Goal: Information Seeking & Learning: Understand process/instructions

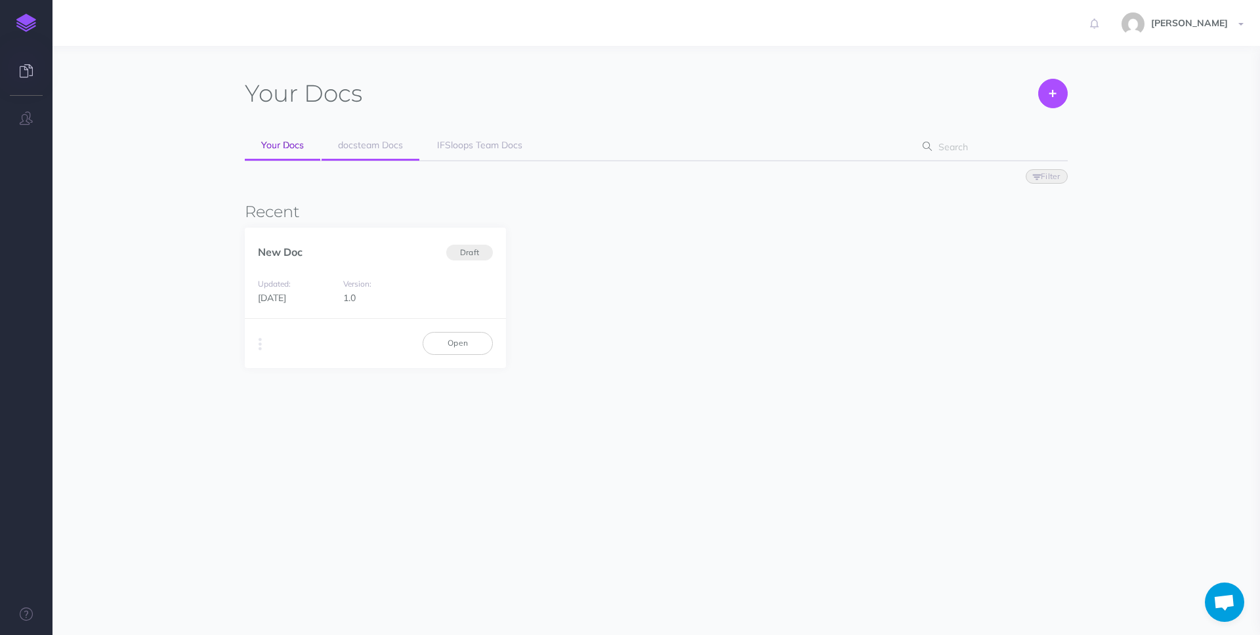
scroll to position [958, 0]
click at [365, 148] on span "docsteam Docs" at bounding box center [370, 145] width 65 height 12
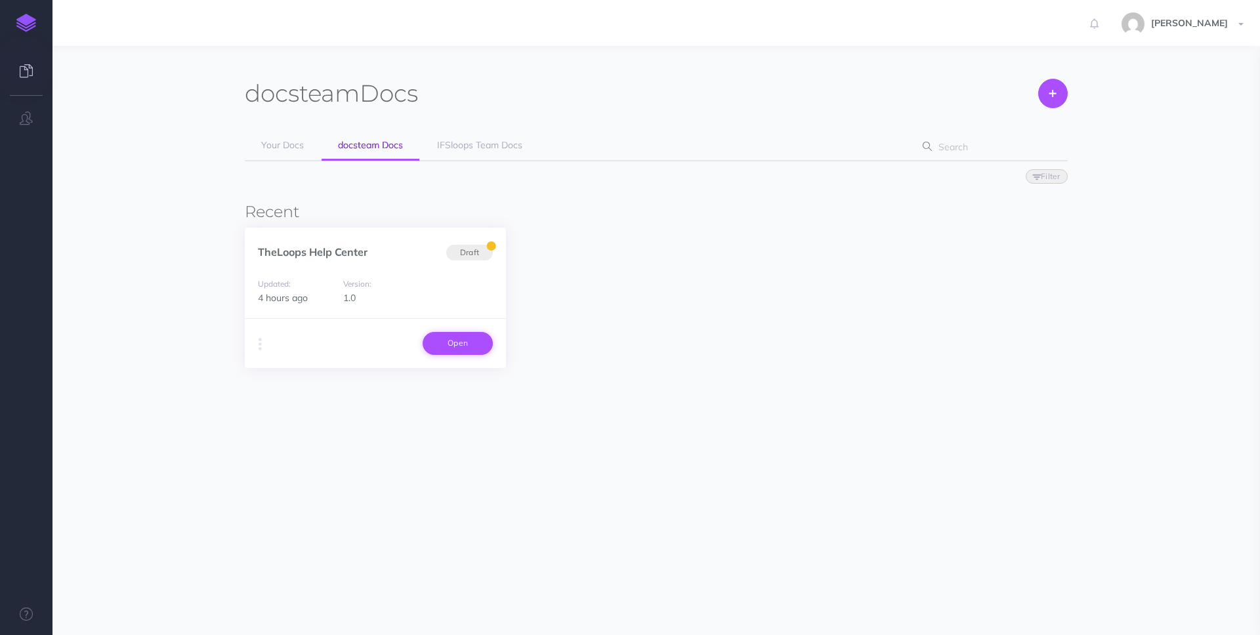
click at [459, 342] on link "Open" at bounding box center [458, 343] width 70 height 22
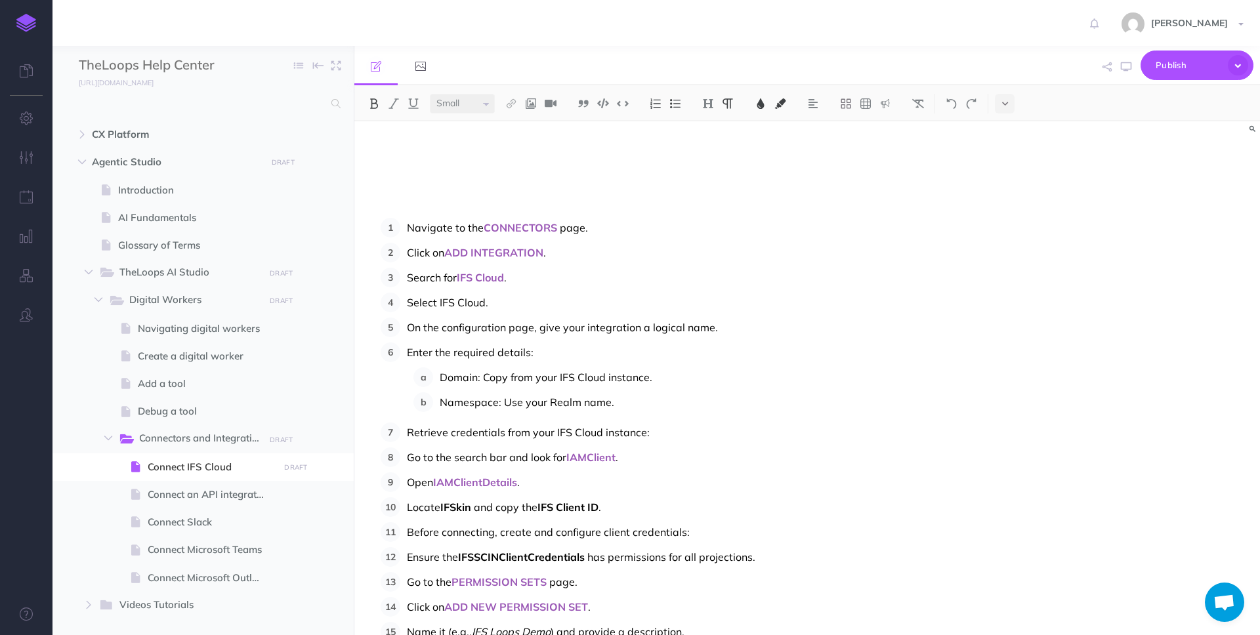
scroll to position [322, 0]
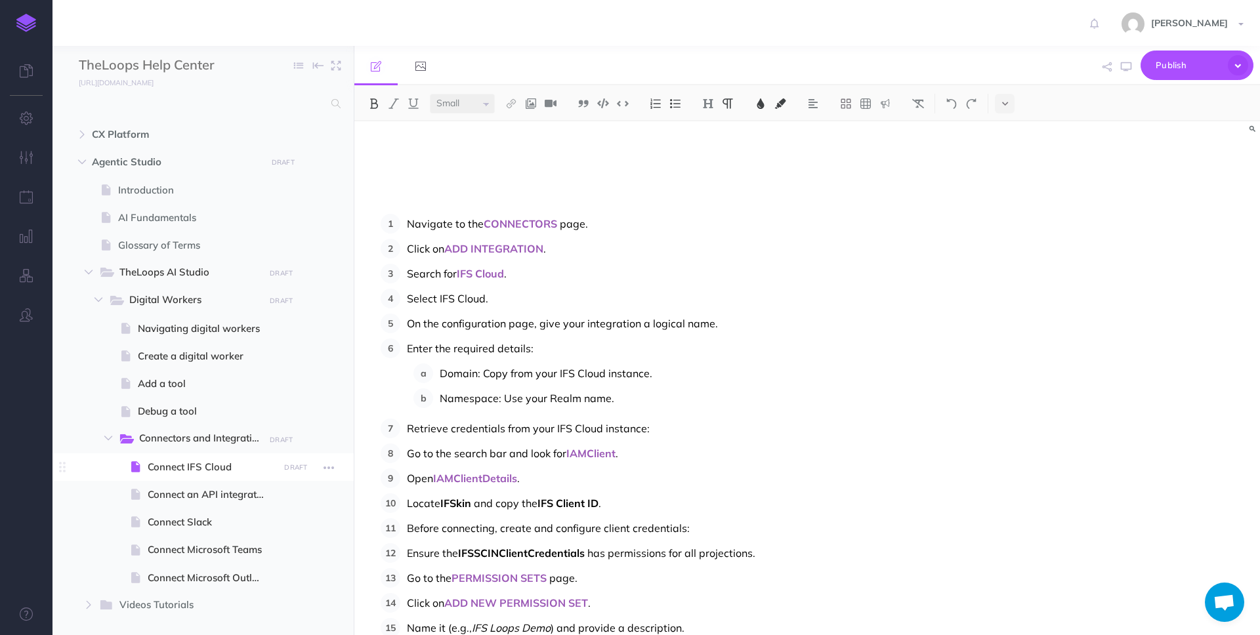
click at [200, 457] on span at bounding box center [203, 468] width 301 height 28
select select "null"
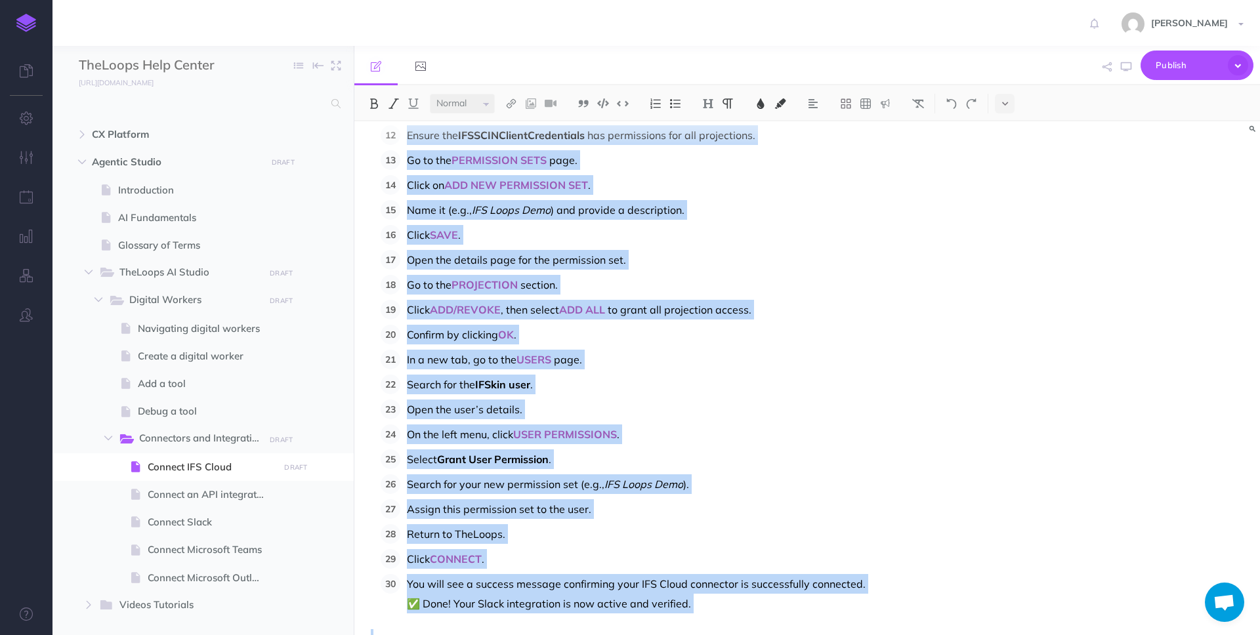
scroll to position [776, 0]
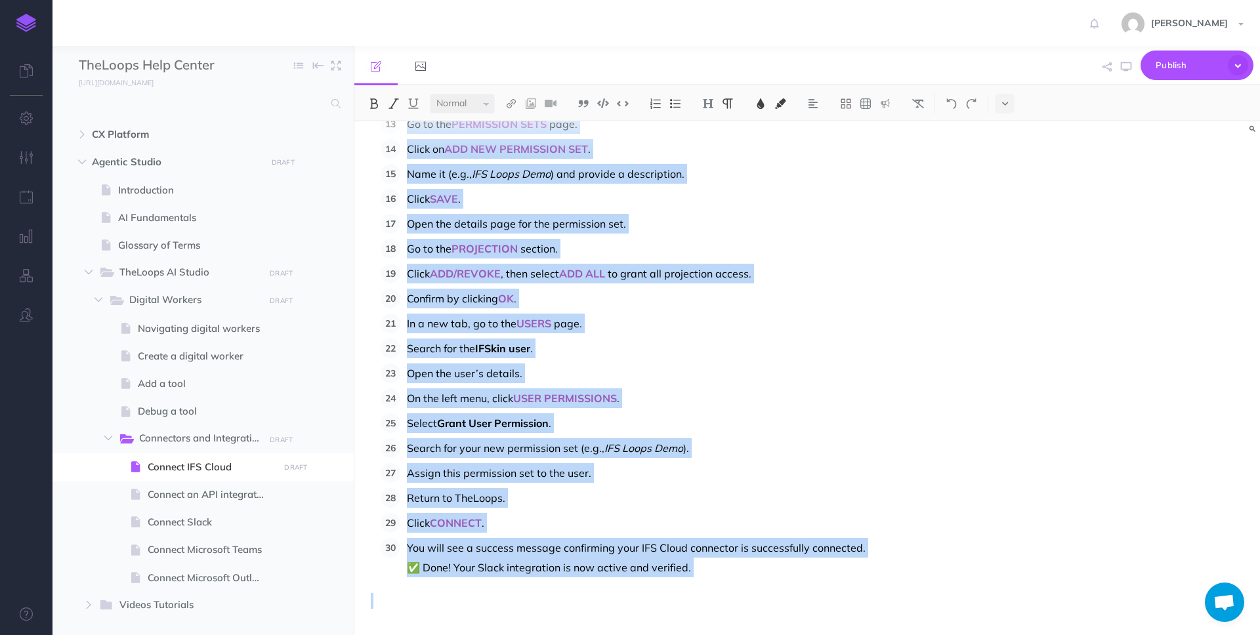
drag, startPoint x: 406, startPoint y: 224, endPoint x: 599, endPoint y: 635, distance: 453.9
click at [599, 635] on div "Connect IFS Cloud Navigate to the CONNECTORS page. Click on ADD INTEGRATION . S…" at bounding box center [807, 378] width 906 height 514
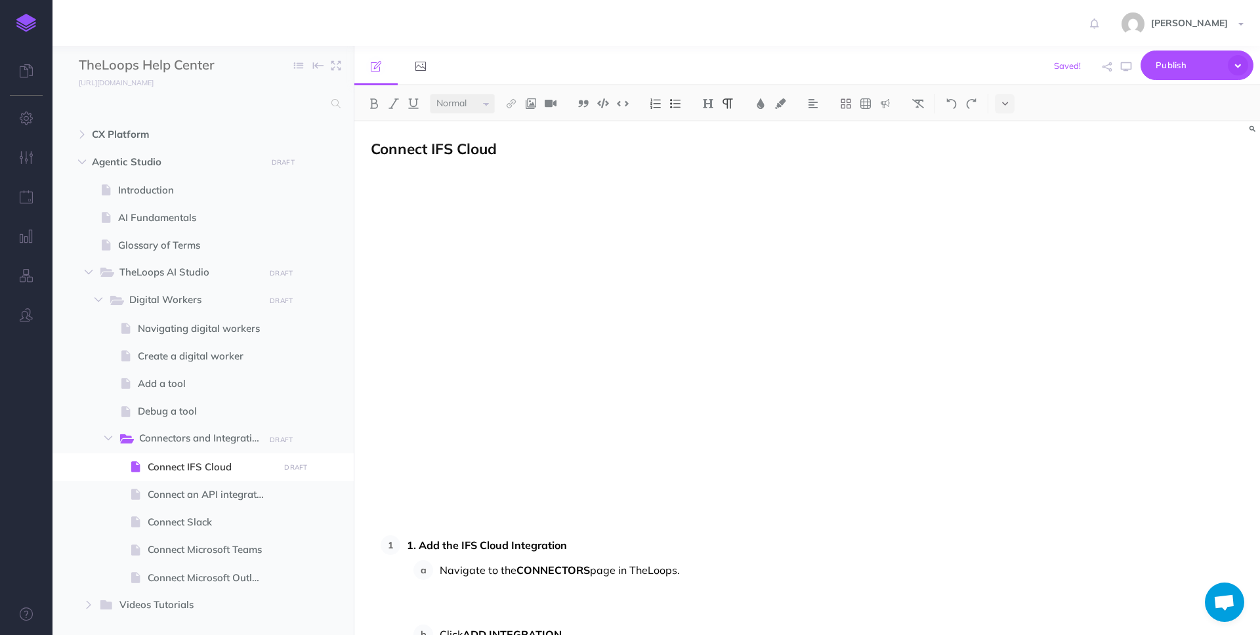
scroll to position [140, 0]
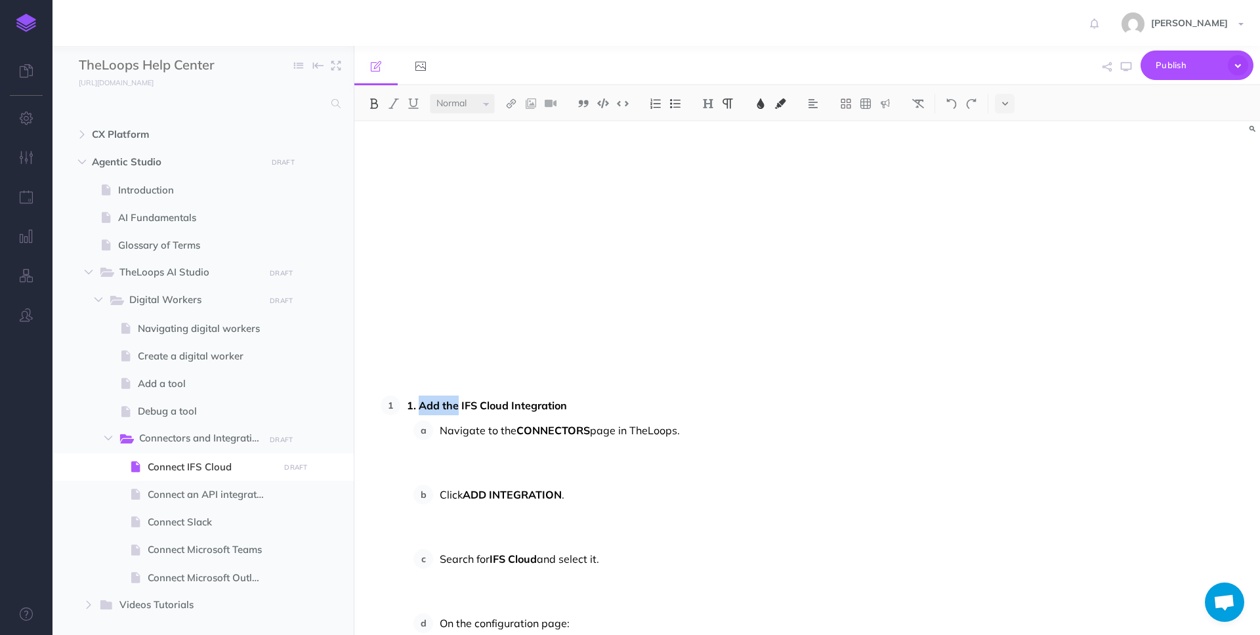
drag, startPoint x: 419, startPoint y: 407, endPoint x: 458, endPoint y: 408, distance: 38.7
click at [458, 408] on span "1. Add the IFS Cloud Integration" at bounding box center [487, 405] width 160 height 13
click at [464, 465] on p "Navigate to the CONNECTORS page in TheLoops." at bounding box center [706, 450] width 532 height 59
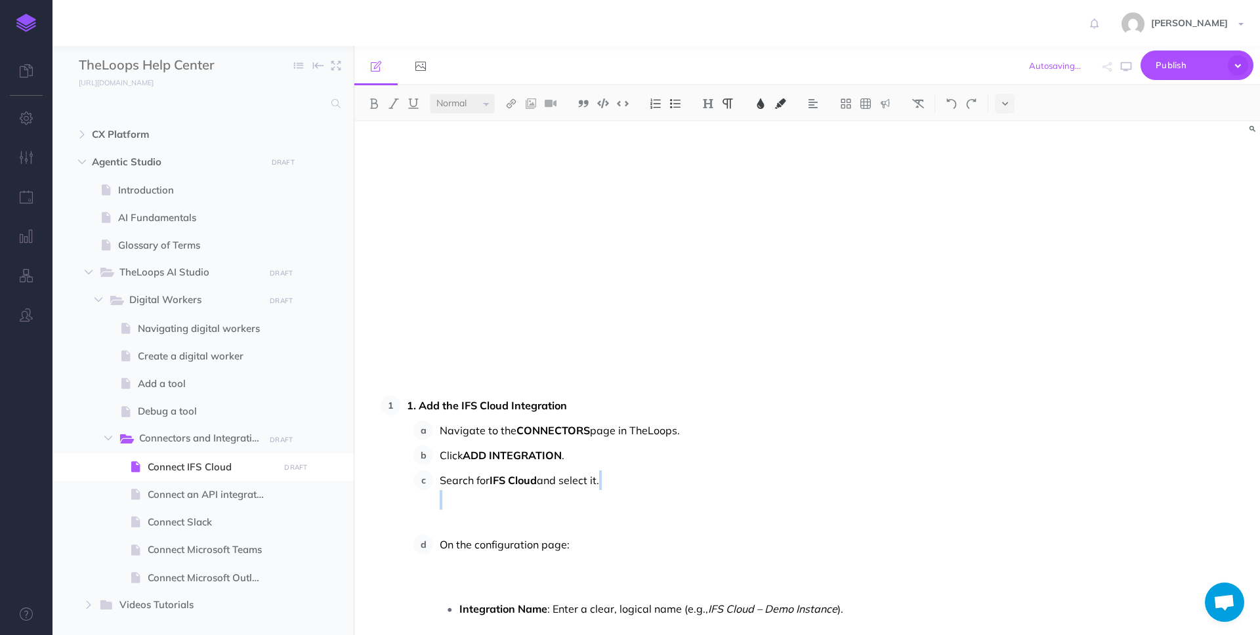
drag, startPoint x: 444, startPoint y: 498, endPoint x: 497, endPoint y: 513, distance: 54.8
click at [497, 514] on p "Search for IFS Cloud and select it." at bounding box center [706, 500] width 532 height 59
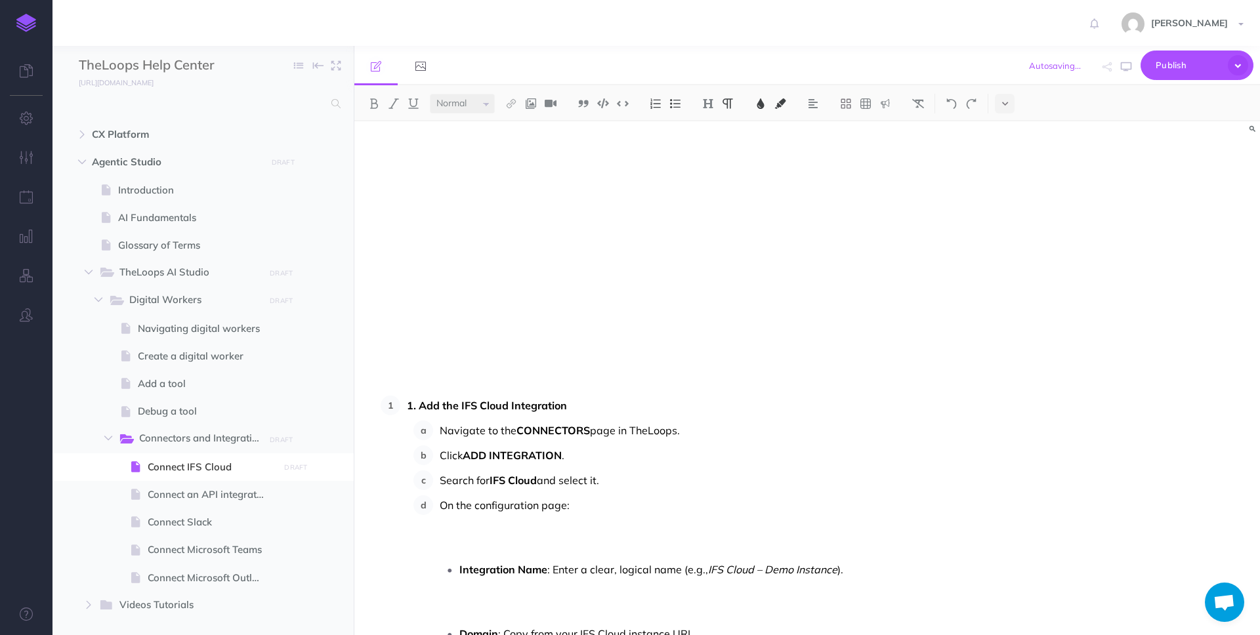
click at [454, 520] on p "On the configuration page:" at bounding box center [706, 525] width 532 height 59
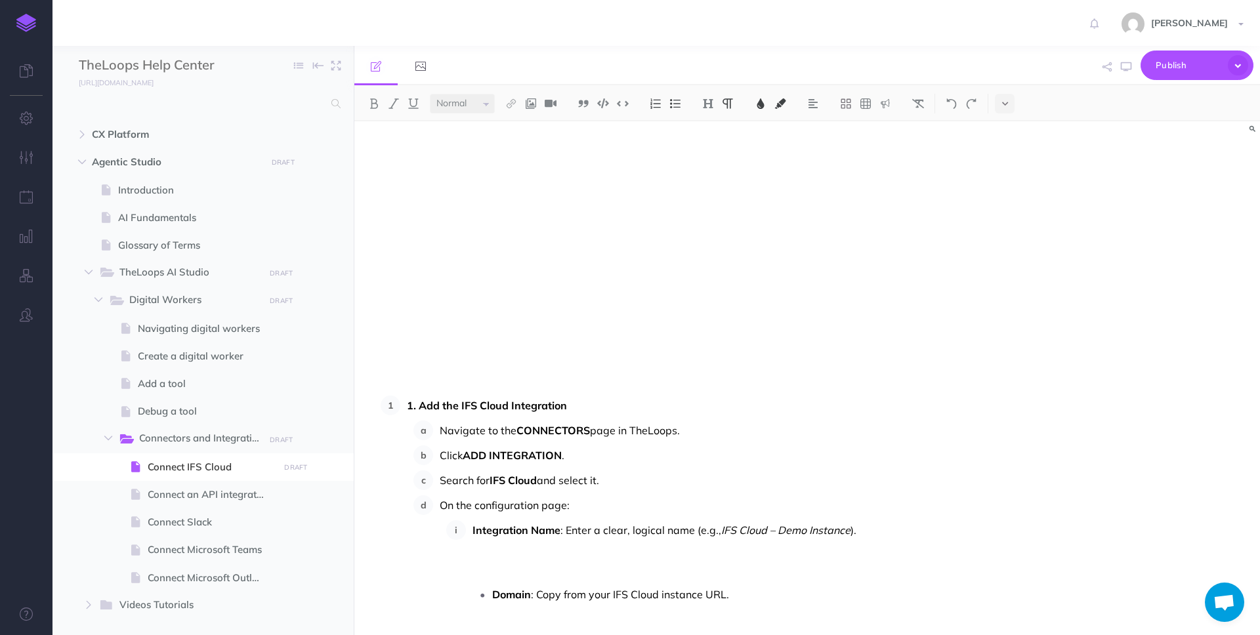
click at [484, 545] on p "Integration Name : Enter a clear, logical name (e.g., IFS Cloud – Demo Instance…" at bounding box center [722, 549] width 499 height 59
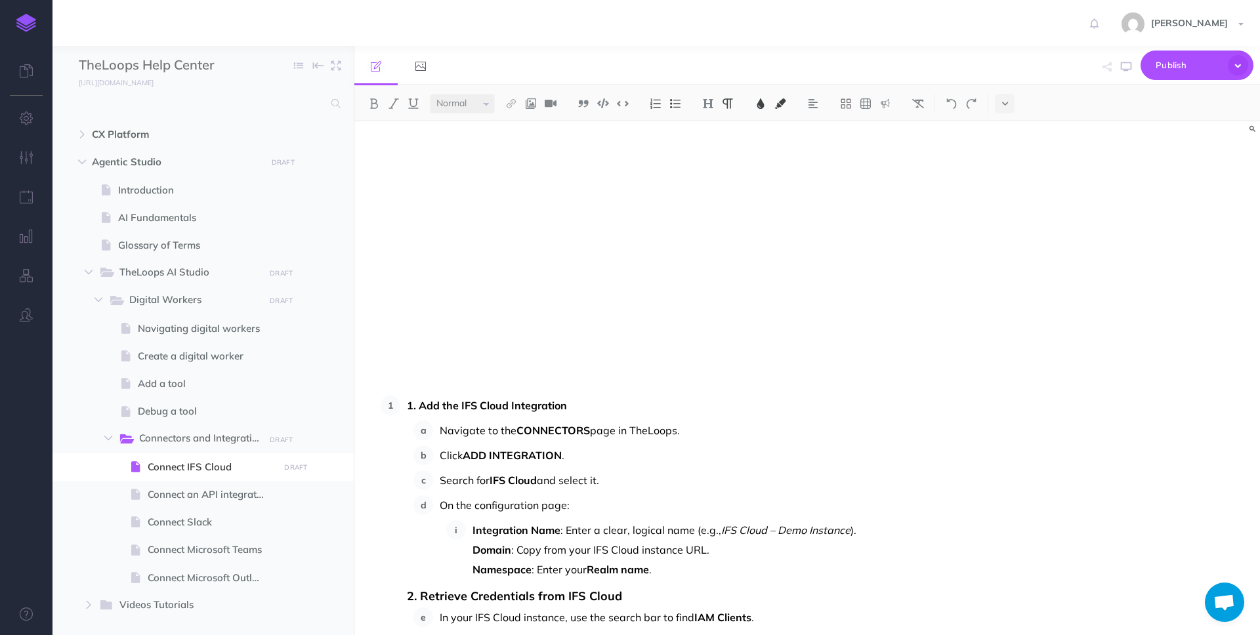
click at [473, 528] on span "Integration Name" at bounding box center [517, 530] width 88 height 13
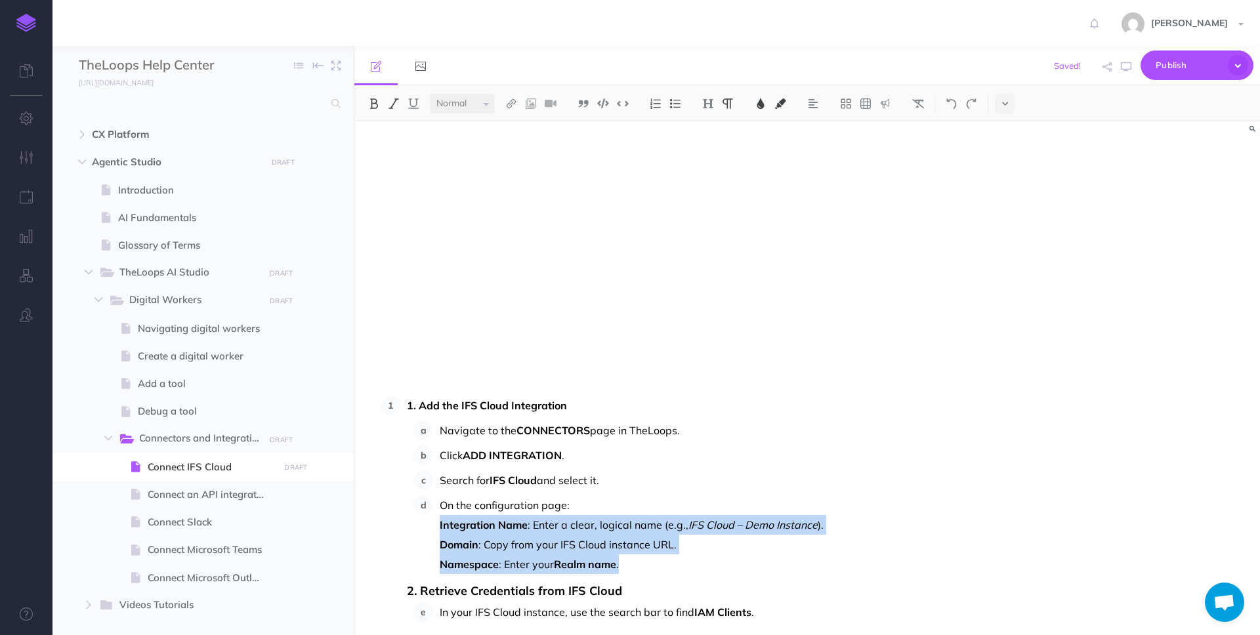
drag, startPoint x: 624, startPoint y: 564, endPoint x: 434, endPoint y: 532, distance: 192.3
click at [434, 532] on li "On the configuration page: Integration Name : Enter a clear, logical name (e.g.…" at bounding box center [702, 535] width 539 height 79
click at [673, 108] on img at bounding box center [675, 103] width 12 height 11
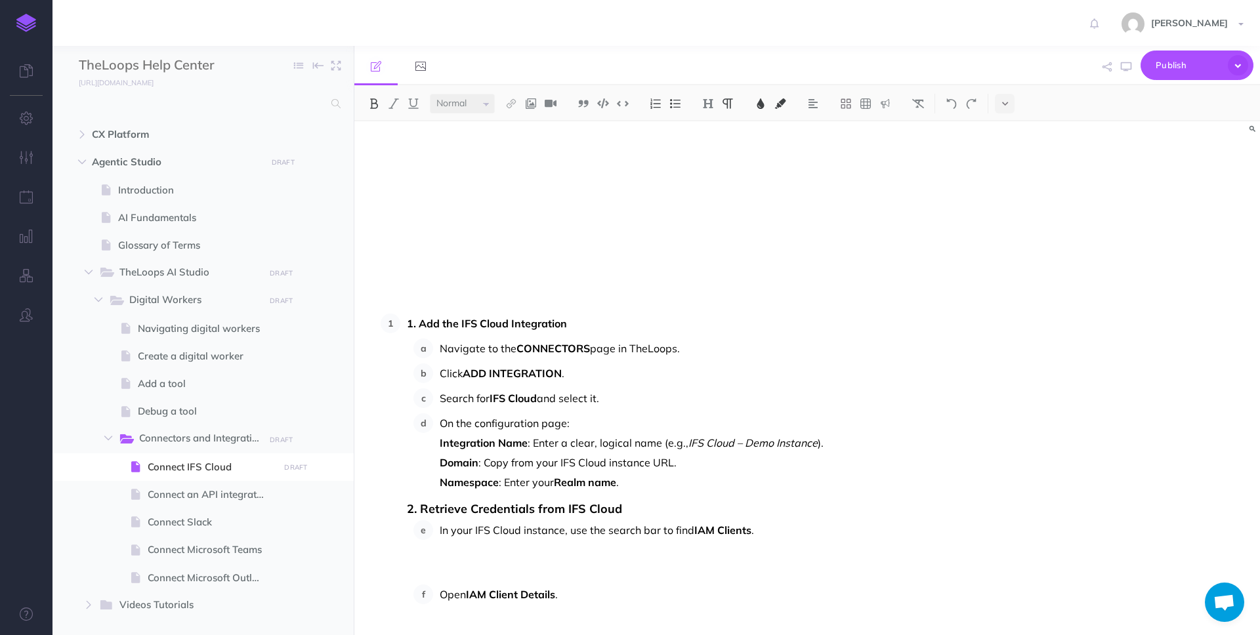
scroll to position [223, 0]
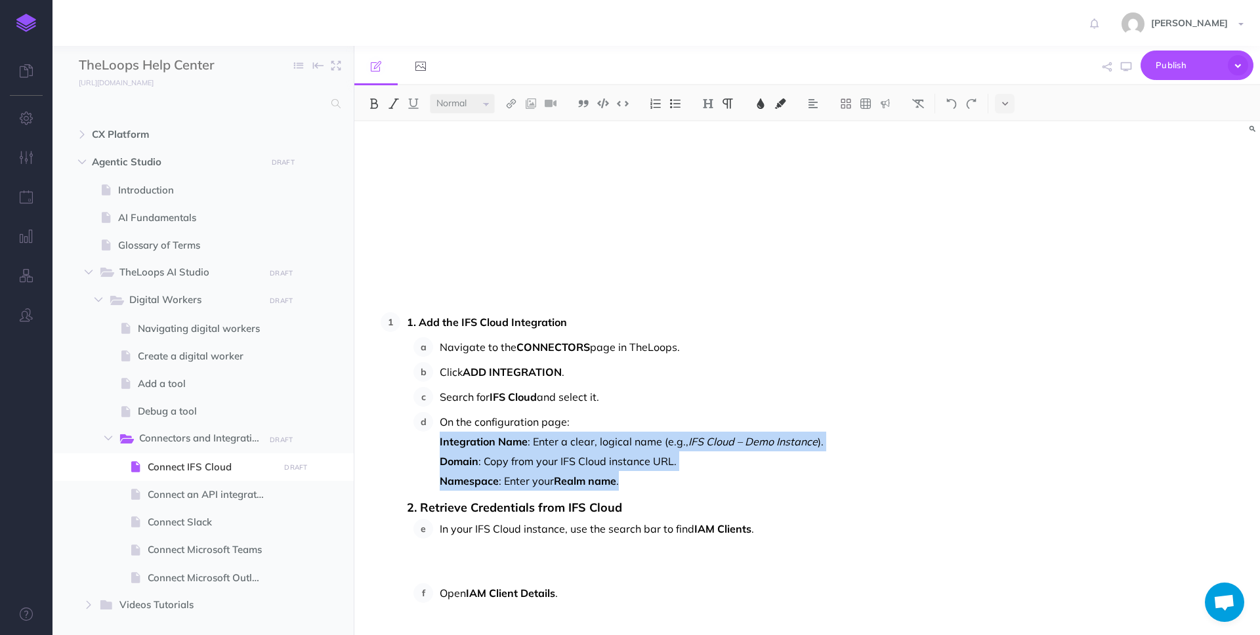
drag, startPoint x: 622, startPoint y: 479, endPoint x: 438, endPoint y: 450, distance: 186.1
click at [438, 450] on li "On the configuration page: Integration Name : Enter a clear, logical name (e.g.…" at bounding box center [702, 451] width 539 height 79
click at [681, 100] on img at bounding box center [675, 103] width 12 height 11
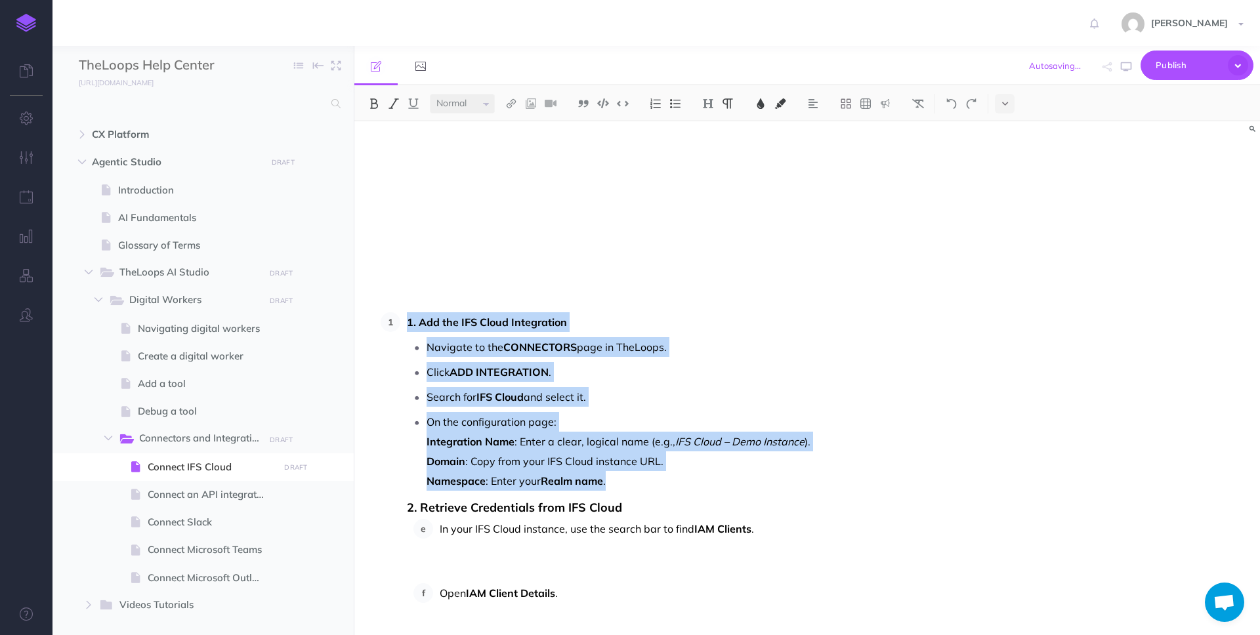
click at [675, 100] on img at bounding box center [675, 103] width 12 height 11
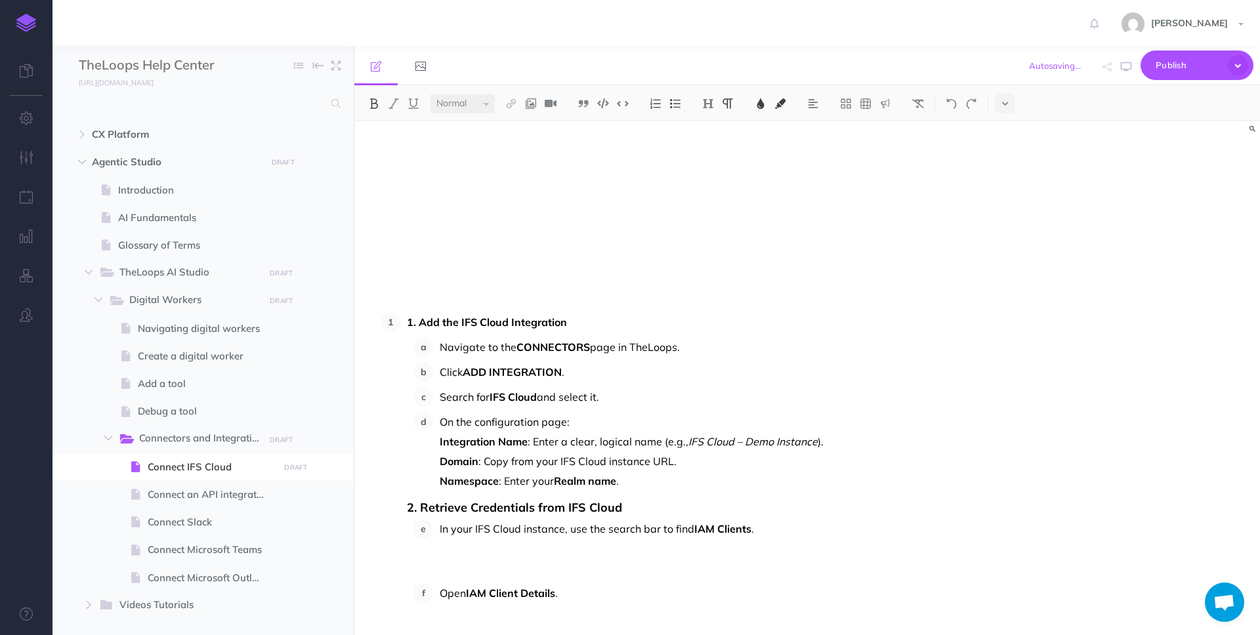
click at [436, 441] on li "On the configuration page: Integration Name : Enter a clear, logical name (e.g.…" at bounding box center [702, 451] width 539 height 79
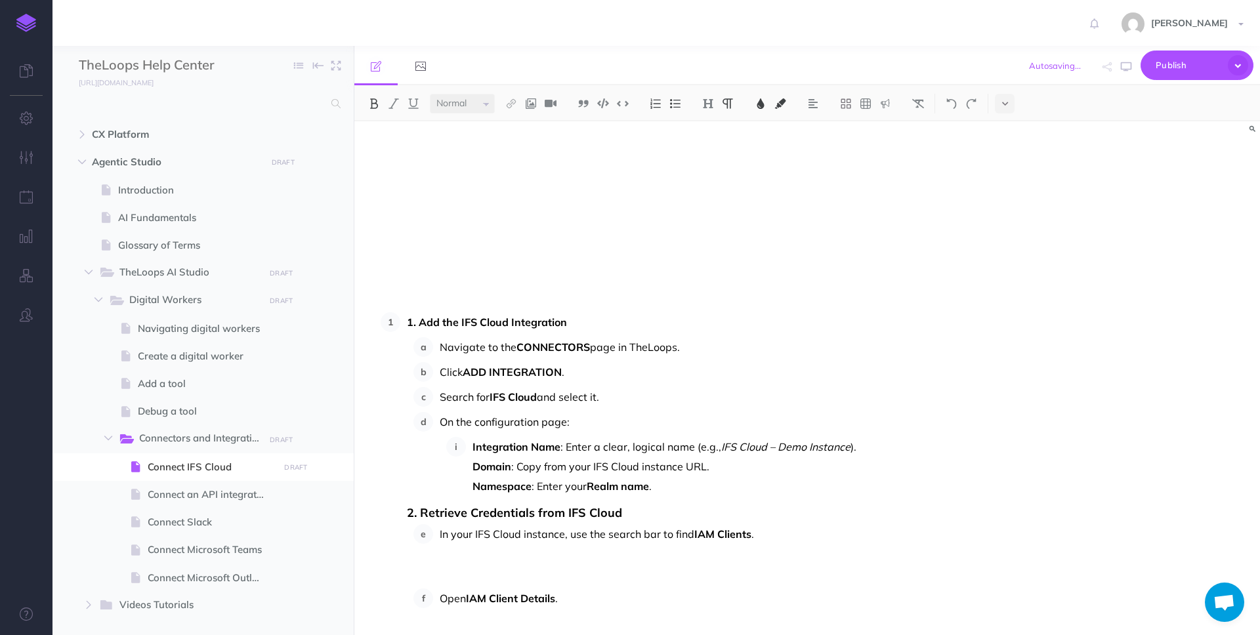
scroll to position [249, 0]
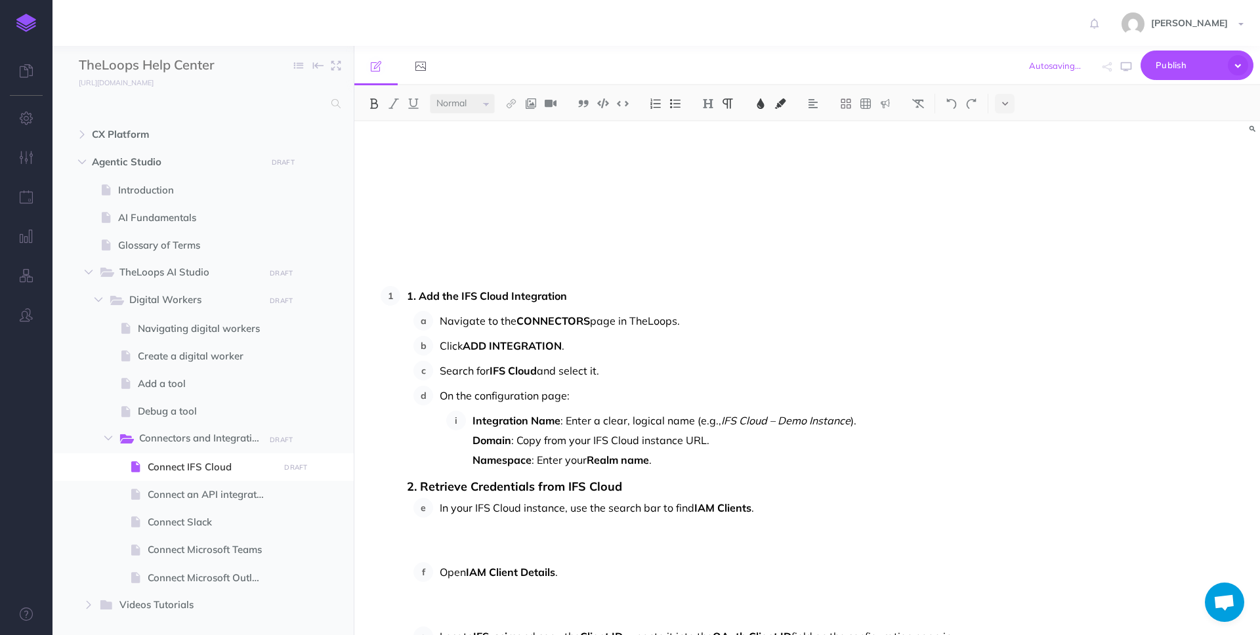
click at [462, 448] on ol "Integration Name : Enter a clear, logical name (e.g., IFS Cloud – Demo Instance…" at bounding box center [709, 440] width 526 height 59
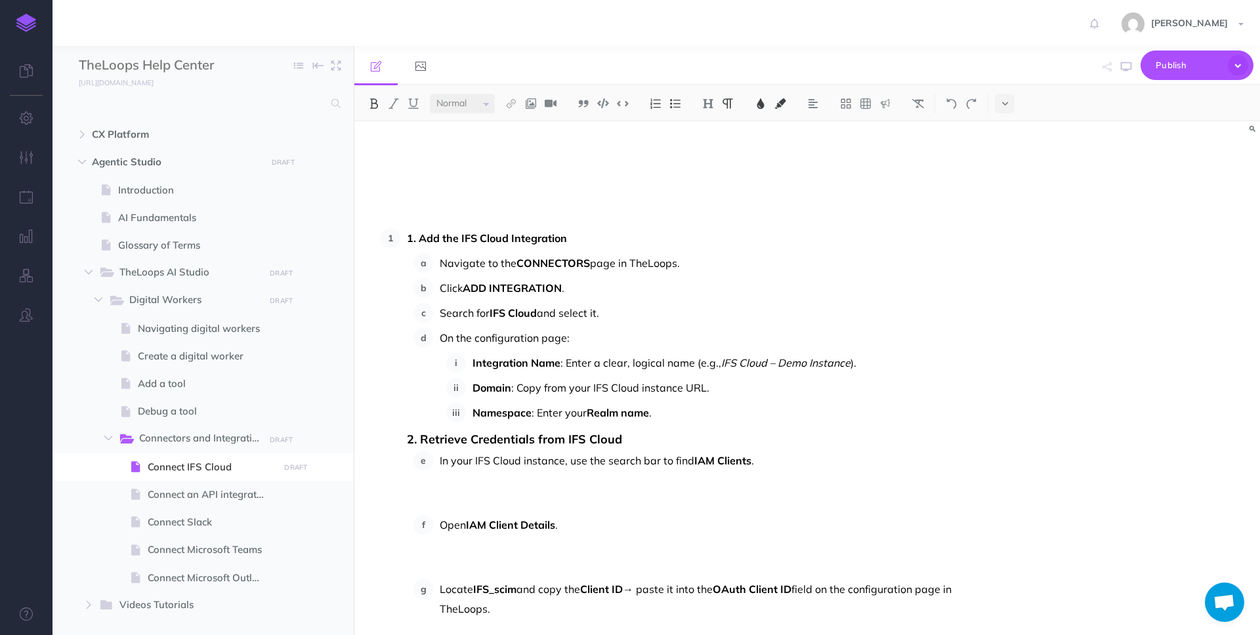
scroll to position [331, 0]
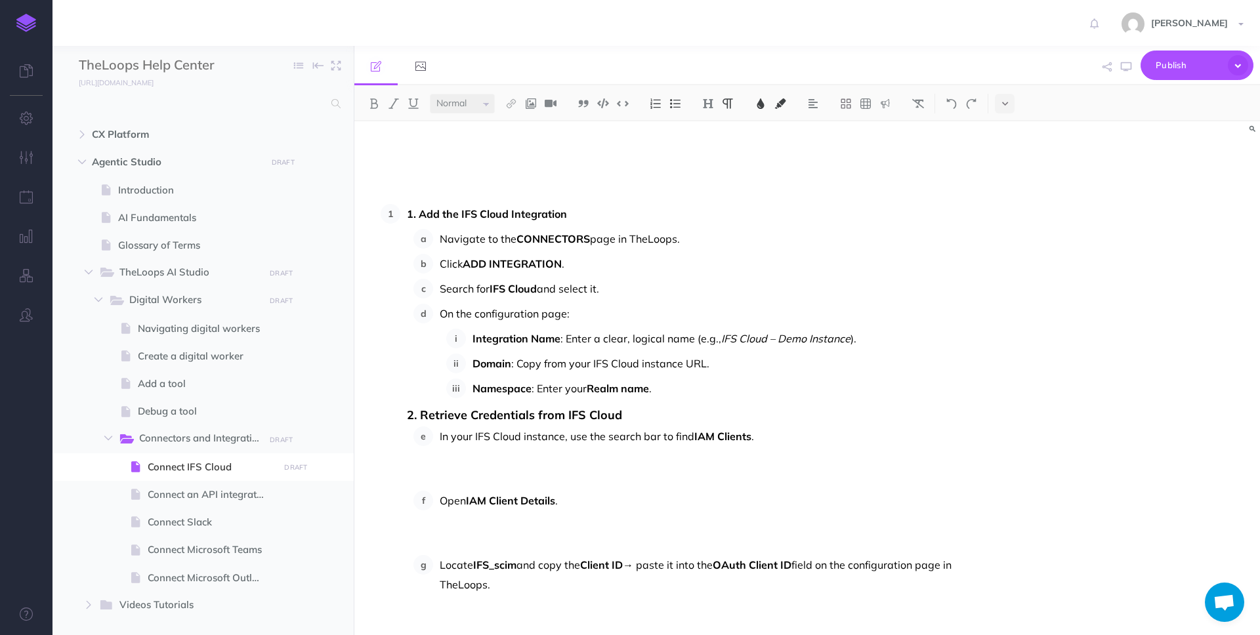
drag, startPoint x: 440, startPoint y: 438, endPoint x: 444, endPoint y: 473, distance: 35.7
click at [440, 439] on span "In your IFS Cloud instance, use the search bar to find" at bounding box center [567, 436] width 255 height 13
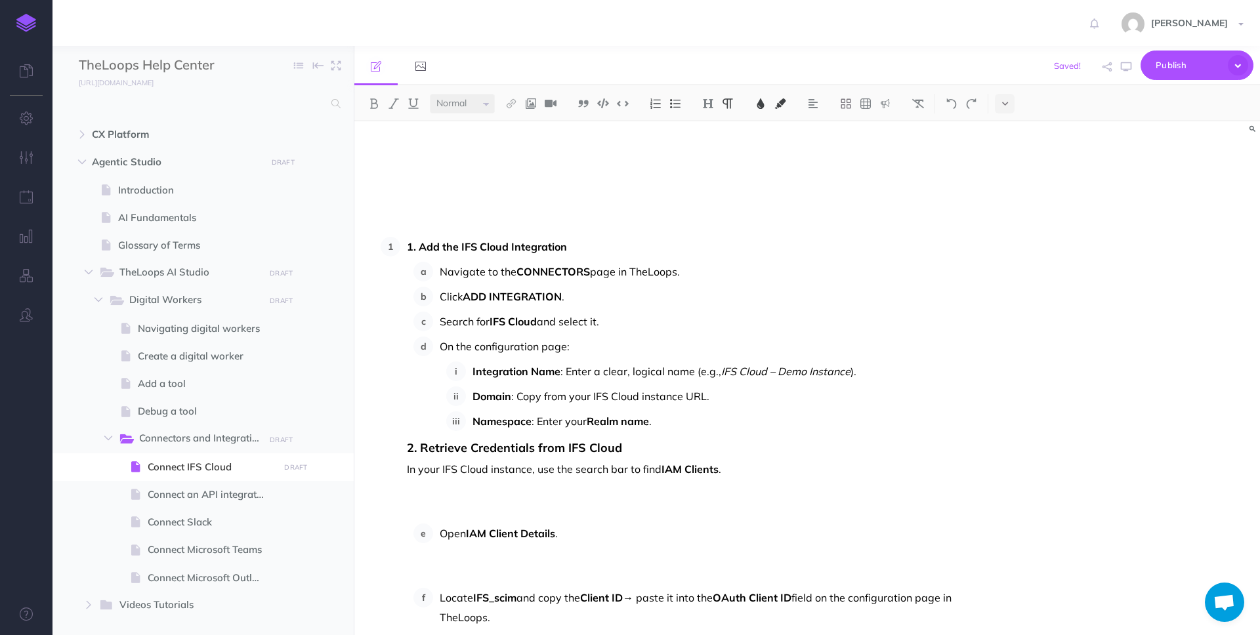
scroll to position [303, 0]
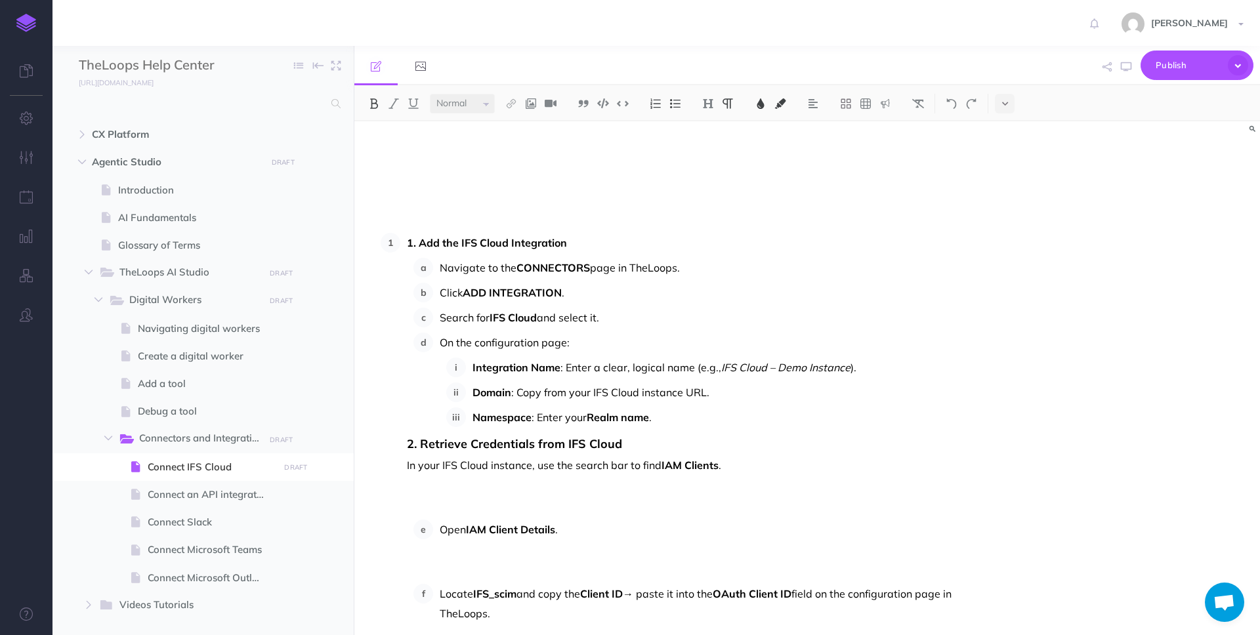
click at [417, 246] on span "1. Add the IFS Cloud Integration" at bounding box center [487, 242] width 160 height 13
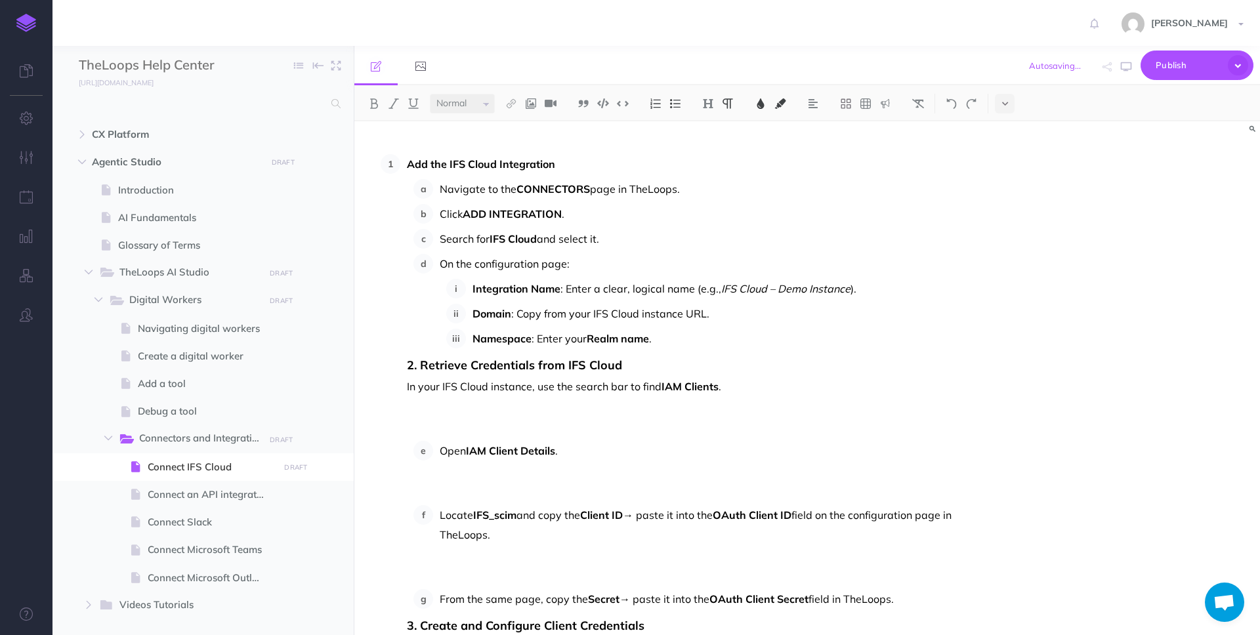
scroll to position [396, 0]
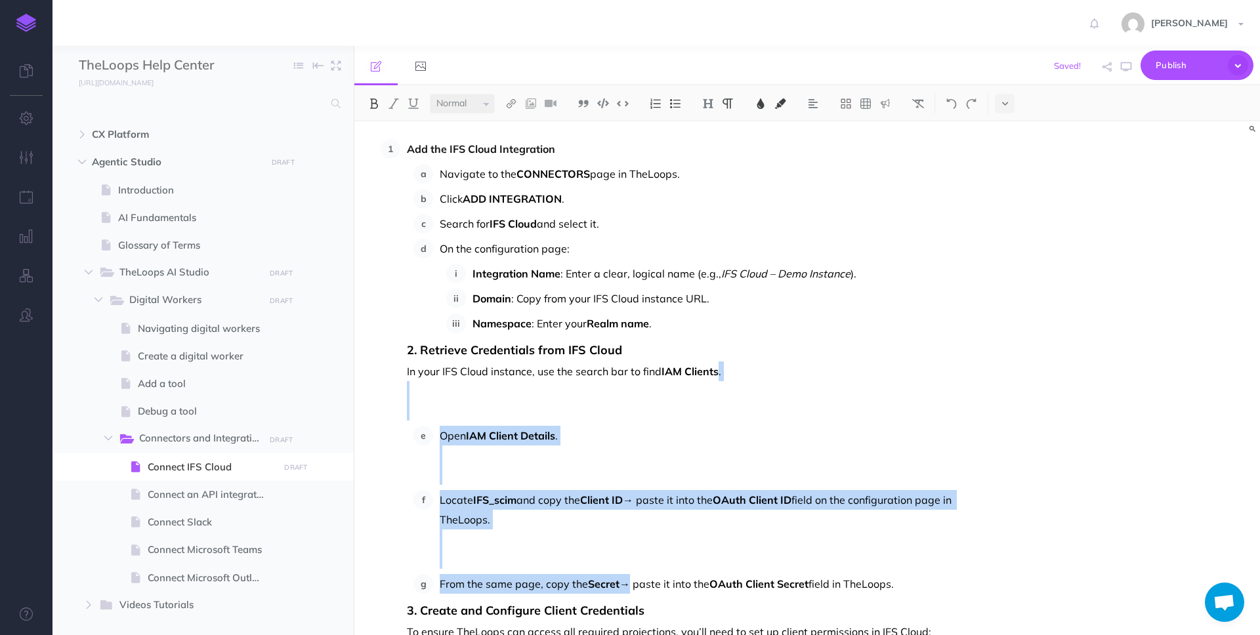
drag, startPoint x: 450, startPoint y: 402, endPoint x: 626, endPoint y: 575, distance: 246.0
click at [658, 106] on img at bounding box center [656, 103] width 12 height 11
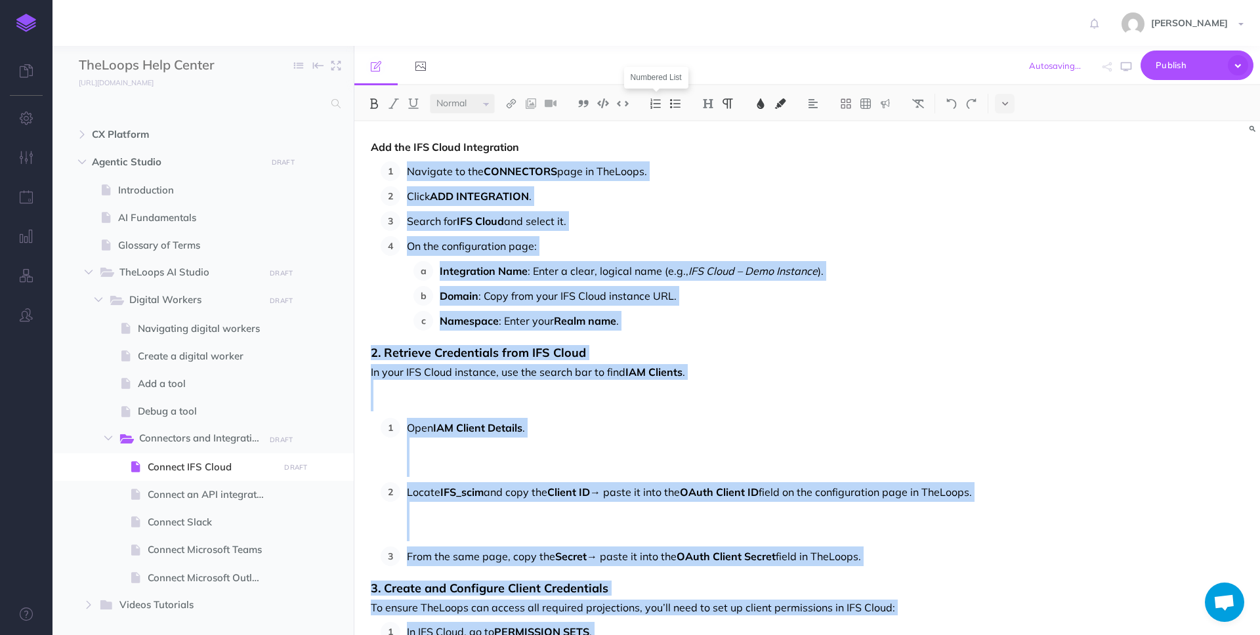
click at [658, 106] on img at bounding box center [656, 103] width 12 height 11
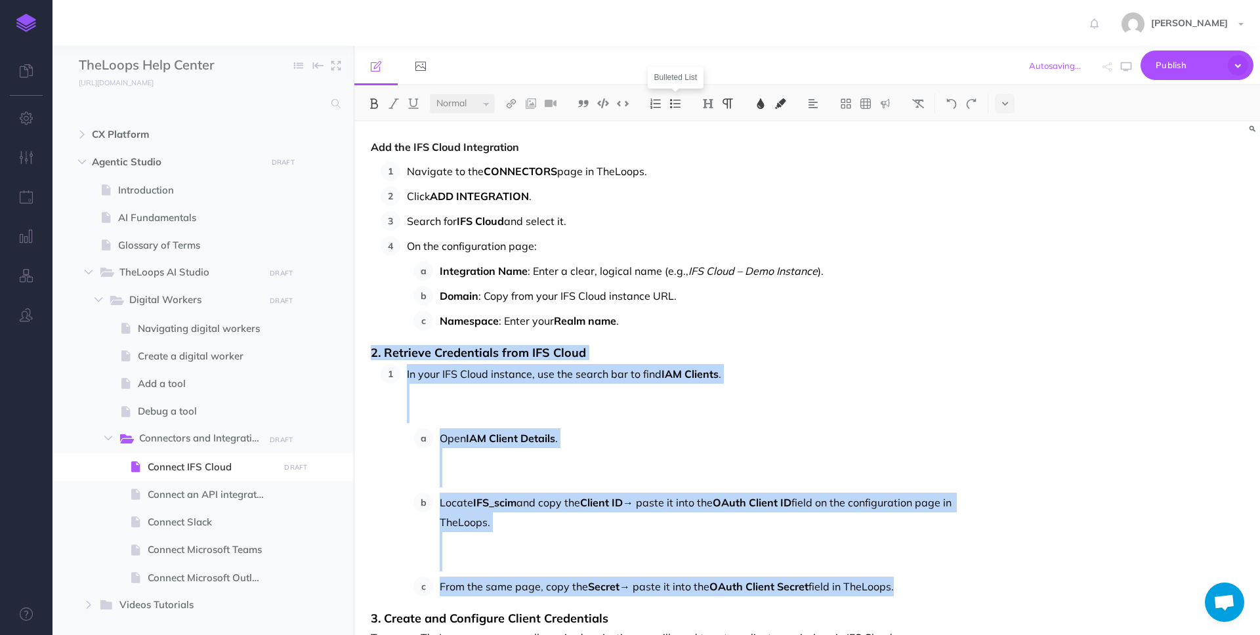
click at [676, 102] on img at bounding box center [675, 103] width 12 height 11
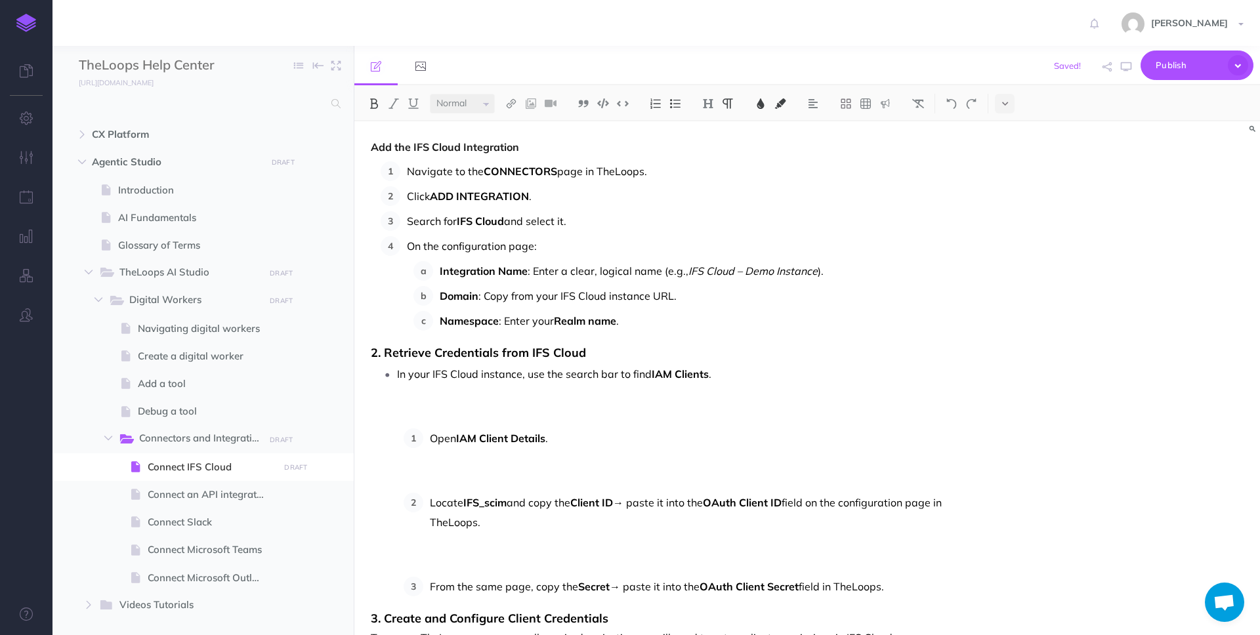
click at [455, 390] on p "In your IFS Cloud instance, use the search bar to find IAM Clients ." at bounding box center [684, 393] width 575 height 59
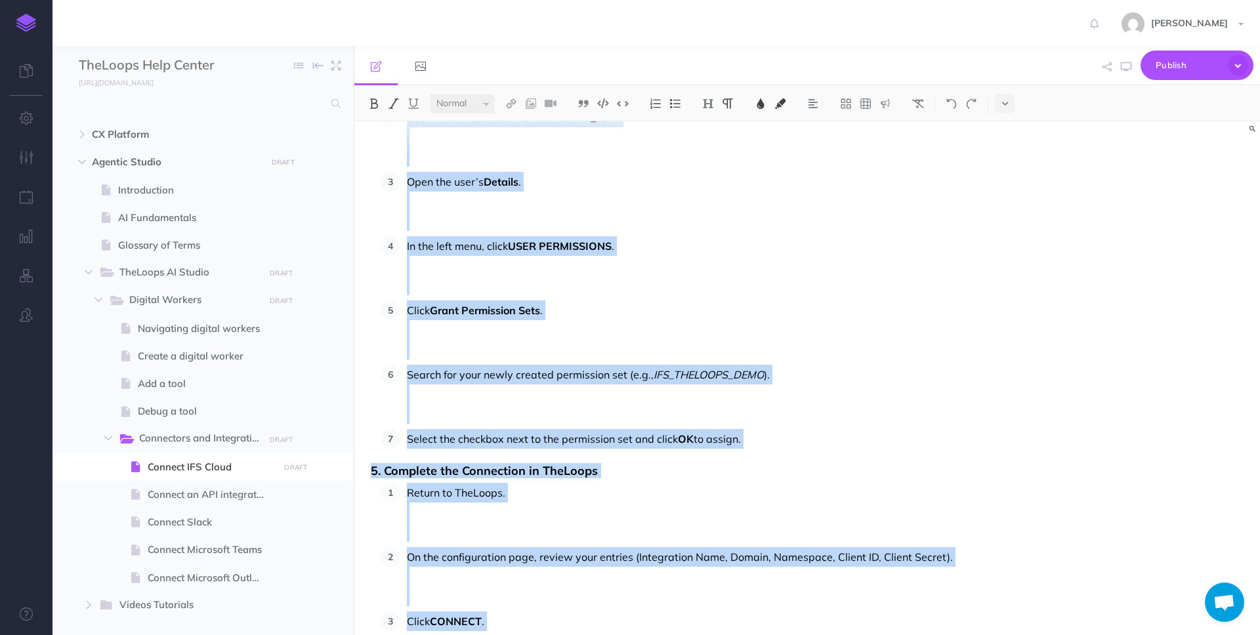
scroll to position [1715, 0]
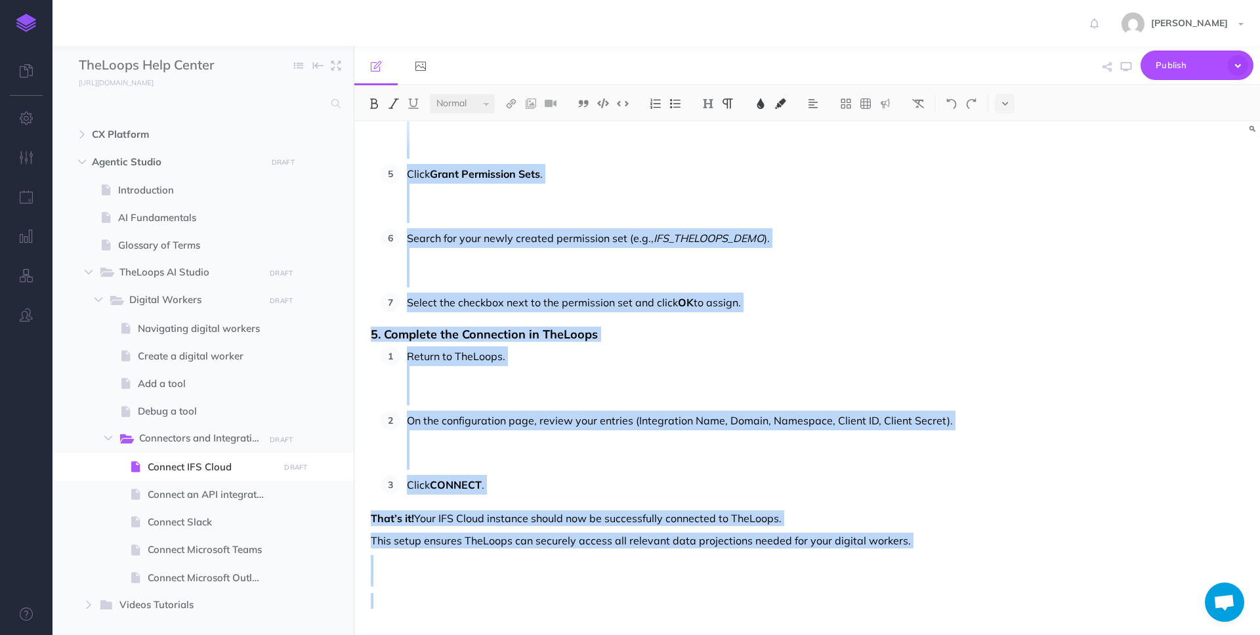
drag, startPoint x: 370, startPoint y: 312, endPoint x: 603, endPoint y: 635, distance: 397.3
click at [603, 635] on div "Connect IFS Cloud Add the IFS Cloud Integration Navigate to the CONNECTORS page…" at bounding box center [807, 378] width 906 height 514
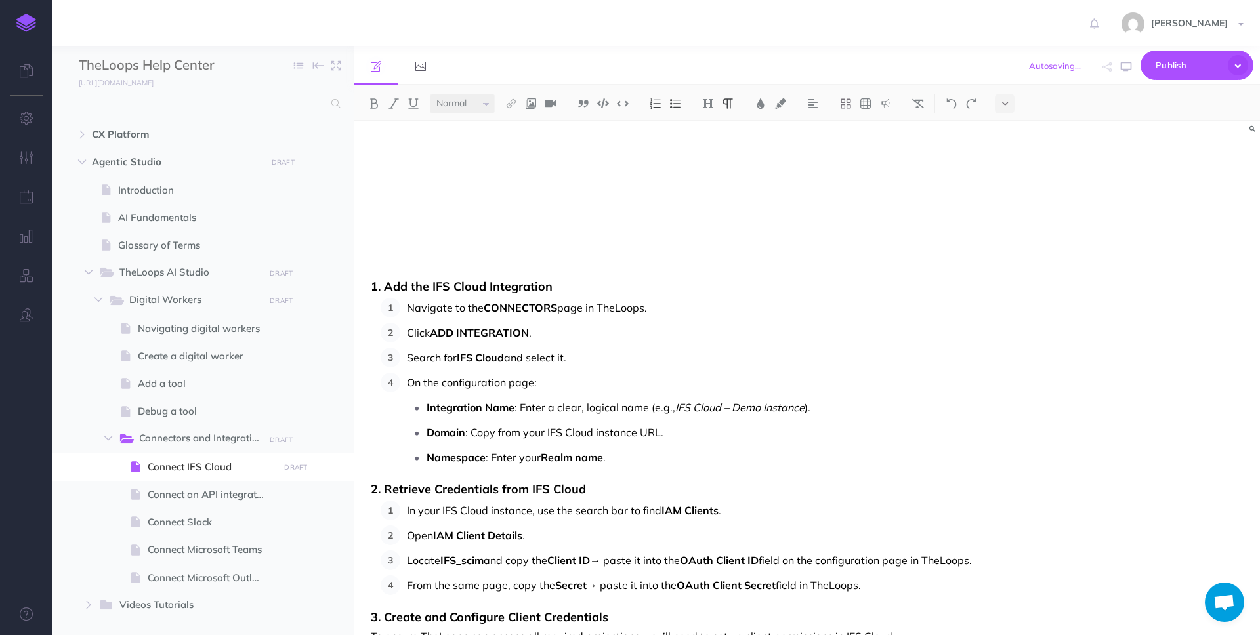
scroll to position [260, 0]
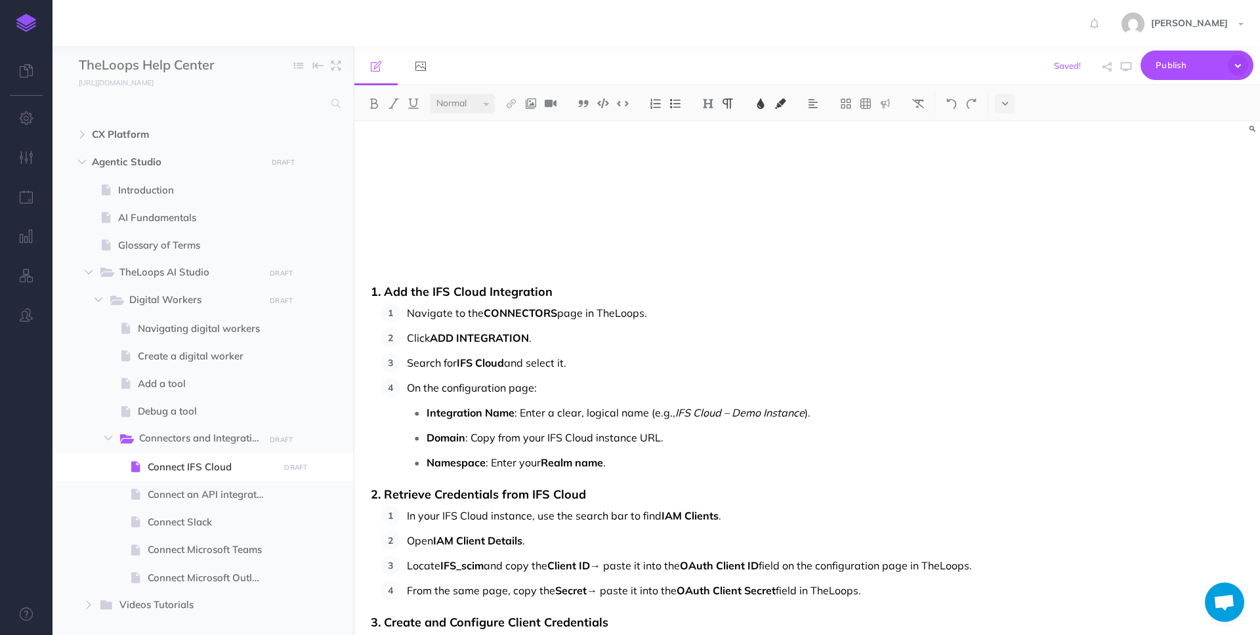
click at [408, 314] on span "Navigate to the" at bounding box center [445, 313] width 77 height 13
click at [376, 294] on span "1. Add the IFS Cloud Integration" at bounding box center [462, 291] width 182 height 15
click at [375, 289] on span "Add the IFS Cloud Integration" at bounding box center [455, 291] width 169 height 15
click at [371, 499] on span "Retrieve Credentials from IFS Cloud" at bounding box center [472, 494] width 202 height 15
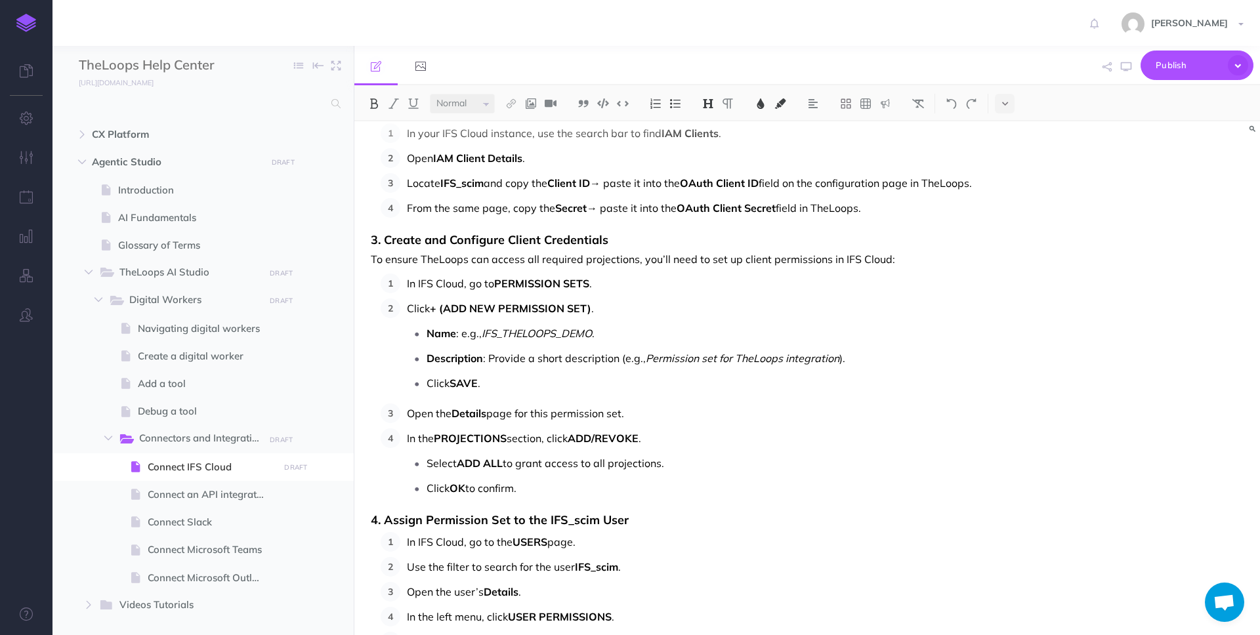
scroll to position [789, 0]
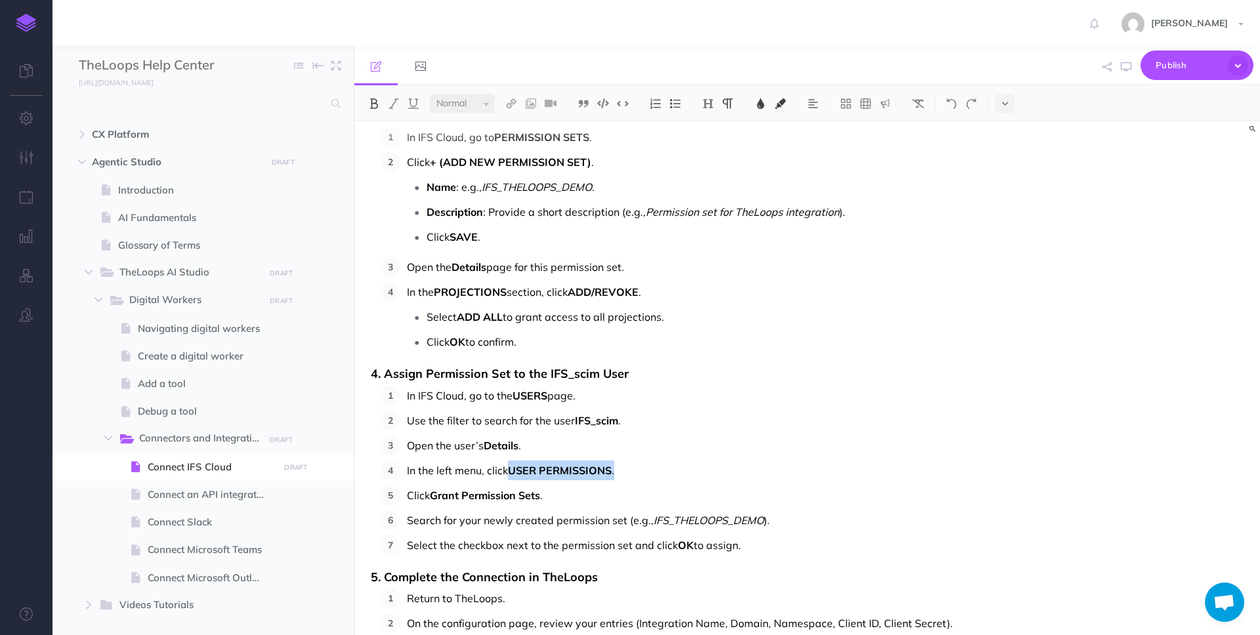
drag, startPoint x: 511, startPoint y: 489, endPoint x: 616, endPoint y: 488, distance: 105.0
click at [616, 480] on p "In the left menu, click USER PERMISSIONS ." at bounding box center [689, 471] width 565 height 20
click at [763, 105] on img at bounding box center [761, 103] width 12 height 11
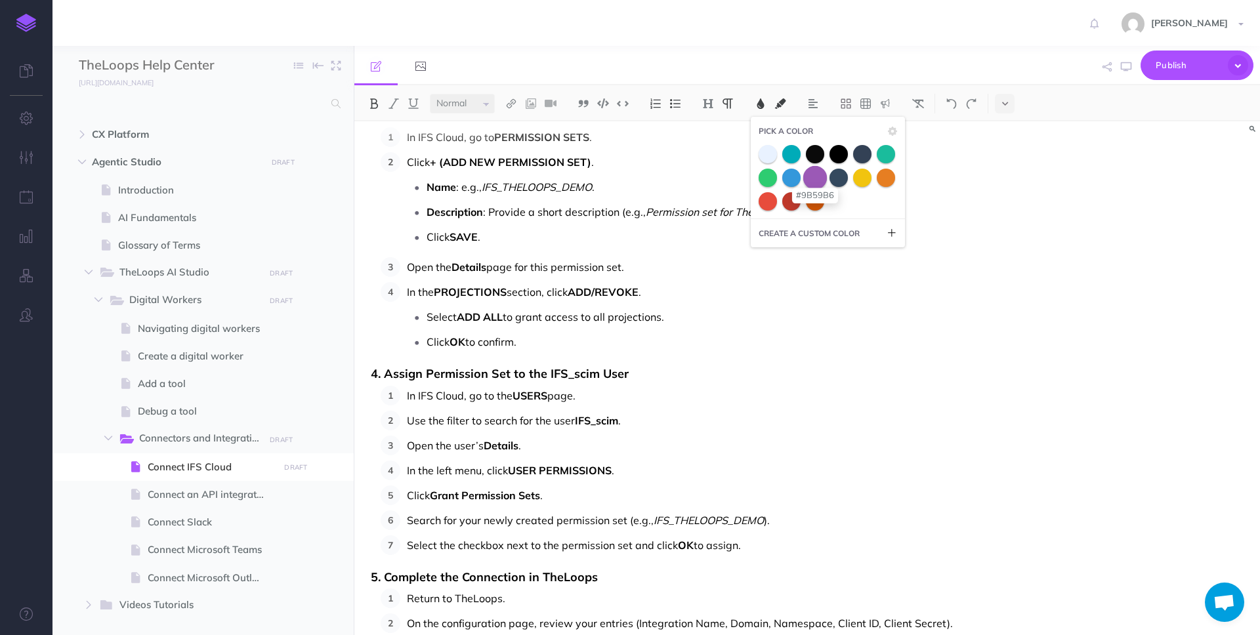
click at [817, 179] on span at bounding box center [815, 177] width 24 height 24
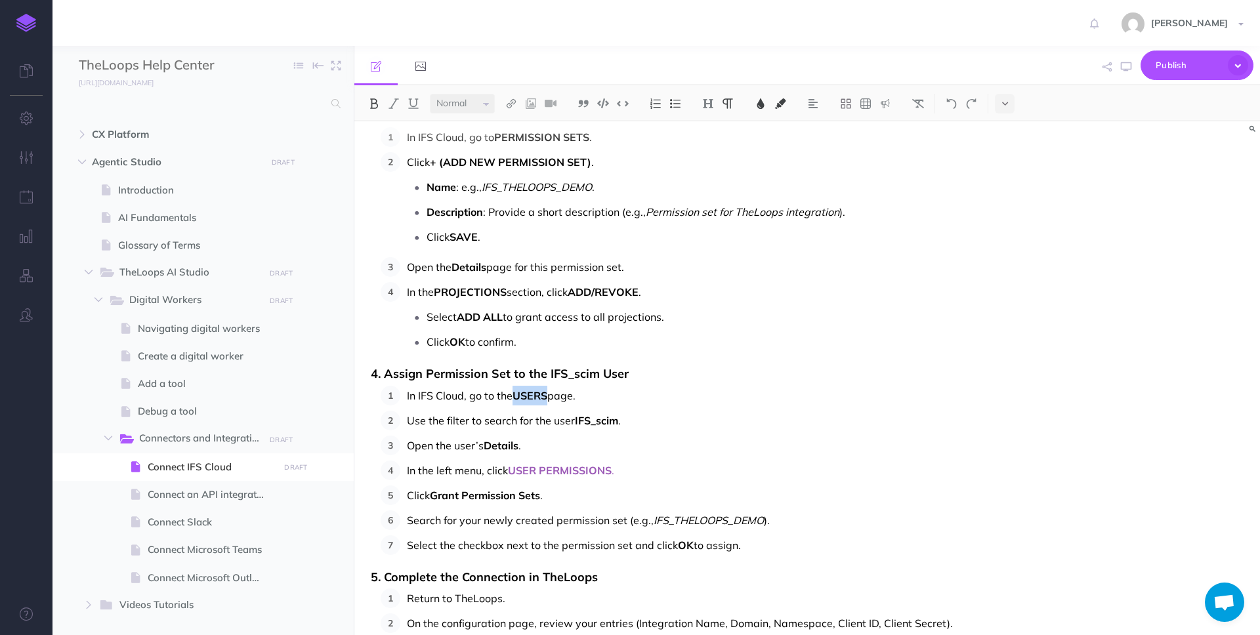
drag, startPoint x: 517, startPoint y: 414, endPoint x: 549, endPoint y: 415, distance: 32.8
click at [549, 406] on p "In IFS Cloud, go to the USERS page." at bounding box center [689, 396] width 565 height 20
click at [764, 104] on img at bounding box center [761, 103] width 12 height 11
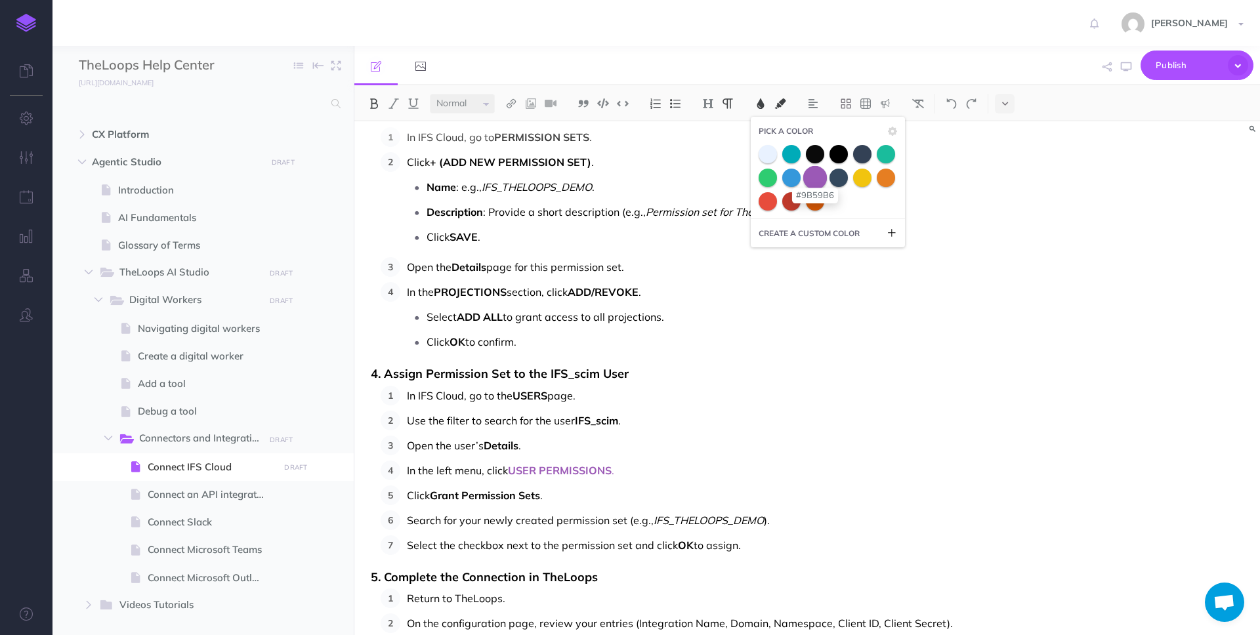
click at [813, 174] on span at bounding box center [815, 177] width 24 height 24
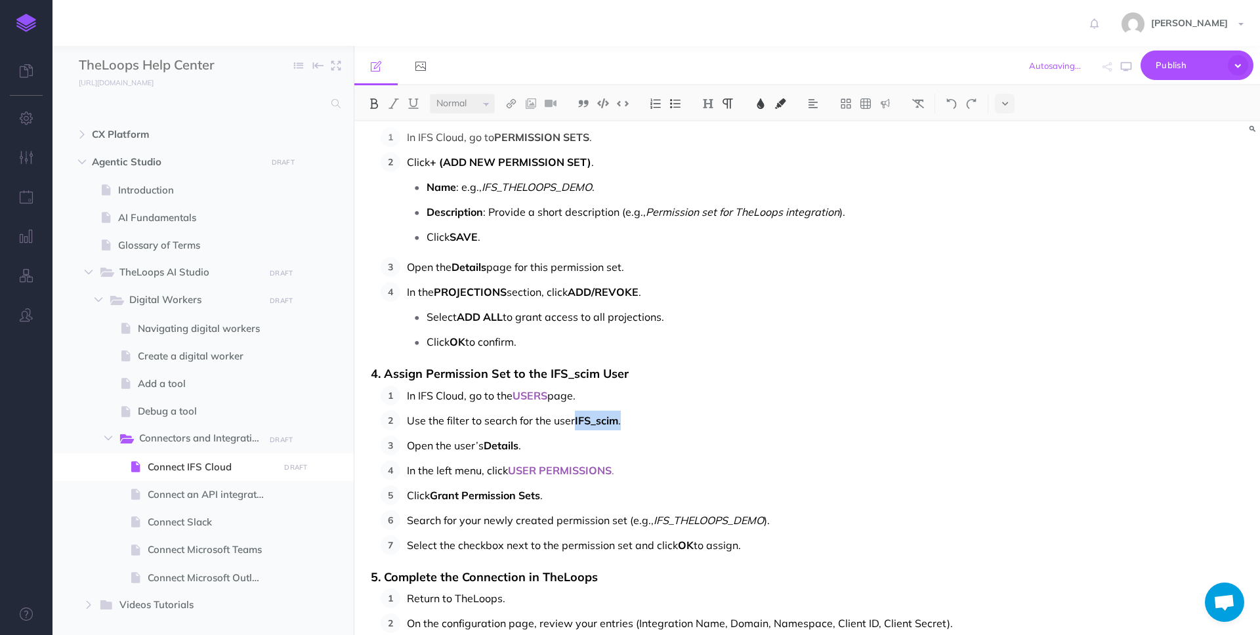
drag, startPoint x: 575, startPoint y: 442, endPoint x: 626, endPoint y: 442, distance: 50.5
click at [626, 431] on p "Use the filter to search for the user IFS_scim ." at bounding box center [689, 421] width 565 height 20
click at [761, 102] on img at bounding box center [761, 103] width 12 height 11
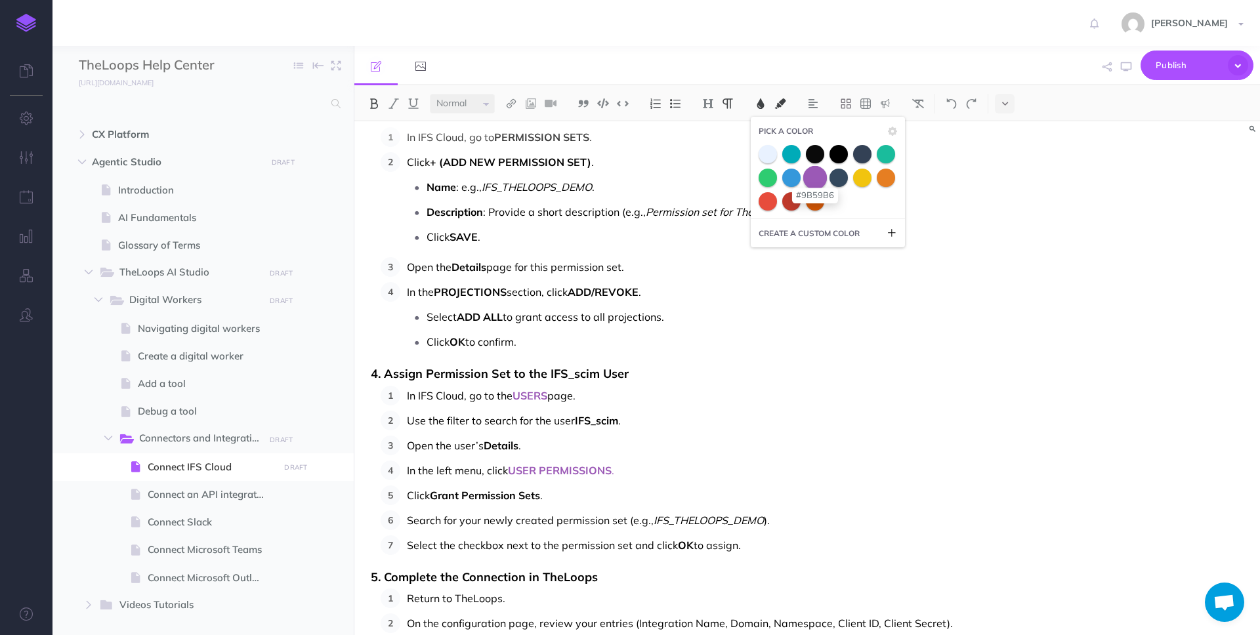
click at [818, 171] on span at bounding box center [815, 177] width 24 height 24
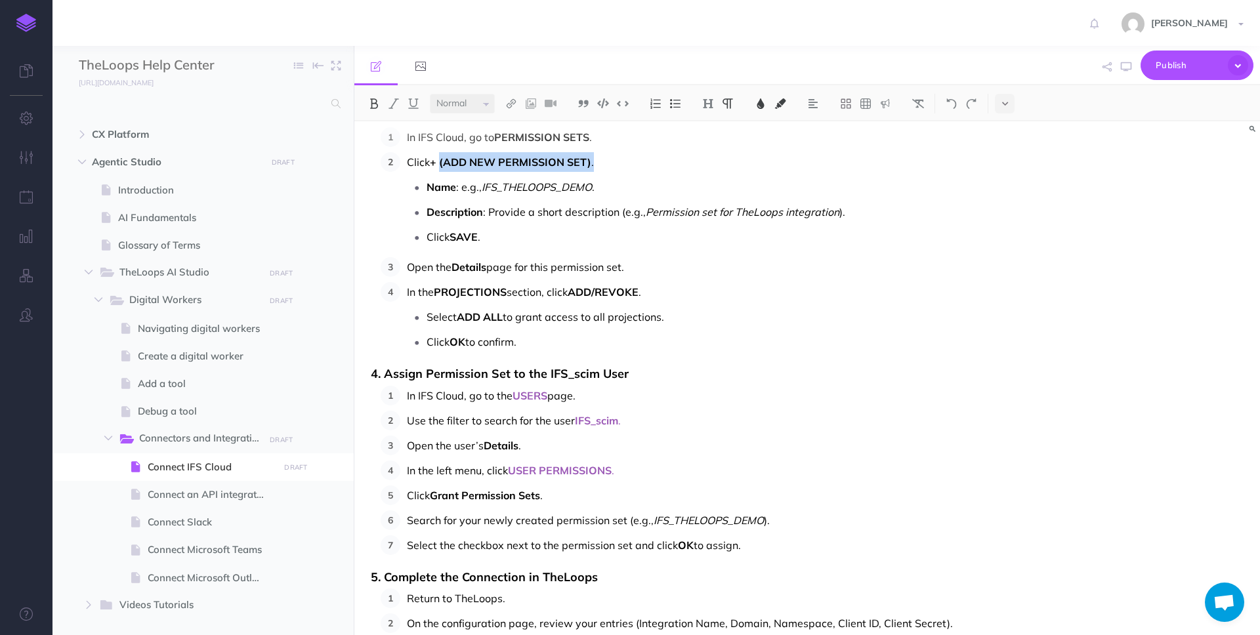
drag, startPoint x: 442, startPoint y: 184, endPoint x: 600, endPoint y: 178, distance: 158.3
click at [600, 172] on p "Click + (ADD NEW PERMISSION SET) ." at bounding box center [689, 162] width 565 height 20
click at [447, 169] on span "+ (ADD NEW PERMISSION SET)" at bounding box center [510, 162] width 161 height 13
click at [587, 169] on span "+ ADD NEW PERMISSION SET)" at bounding box center [509, 162] width 158 height 13
drag, startPoint x: 442, startPoint y: 182, endPoint x: 585, endPoint y: 177, distance: 142.5
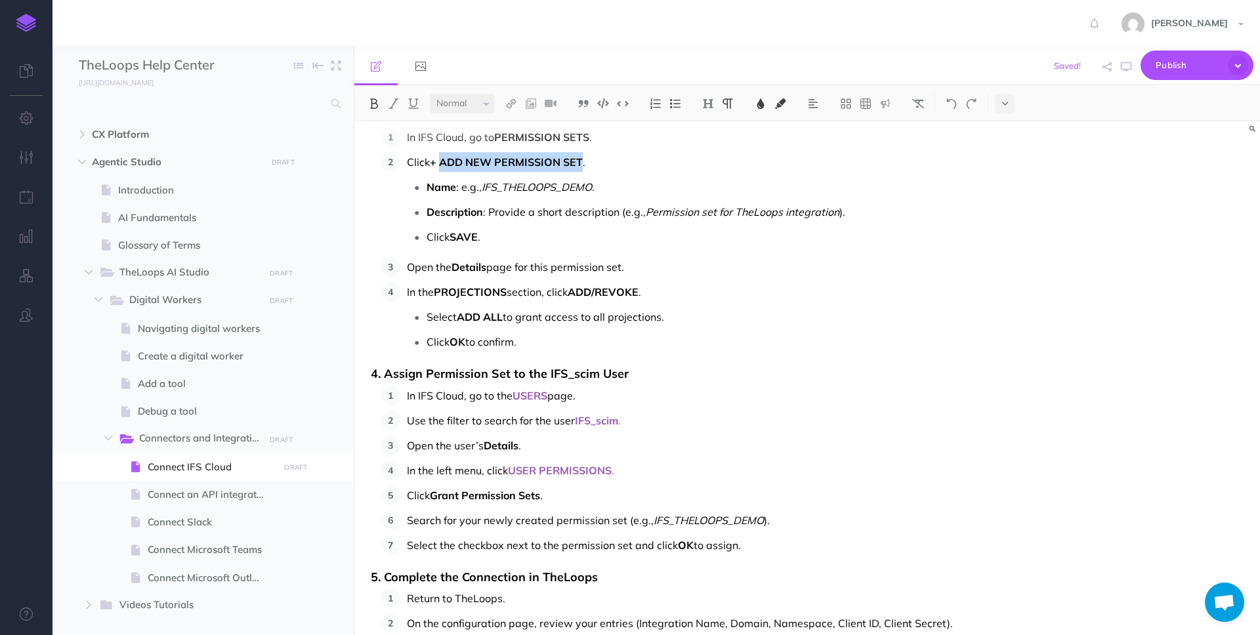
click at [585, 172] on p "Click + ADD NEW PERMISSION SET ." at bounding box center [689, 162] width 565 height 20
click at [757, 106] on img at bounding box center [761, 103] width 12 height 11
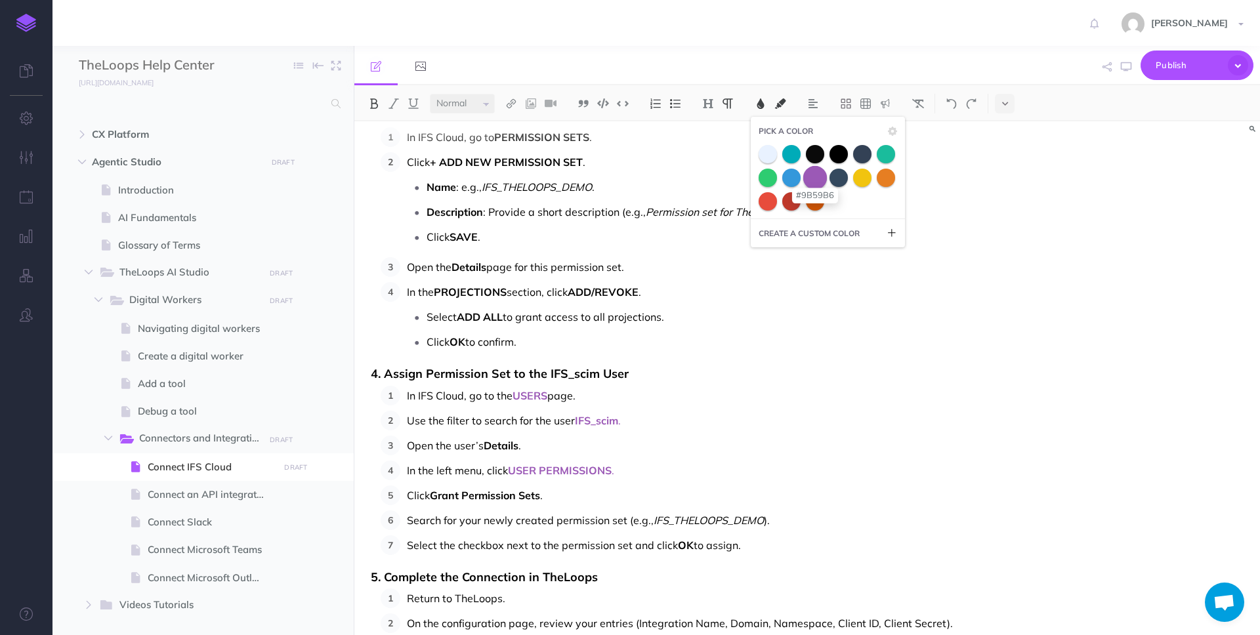
click at [818, 173] on span at bounding box center [815, 177] width 24 height 24
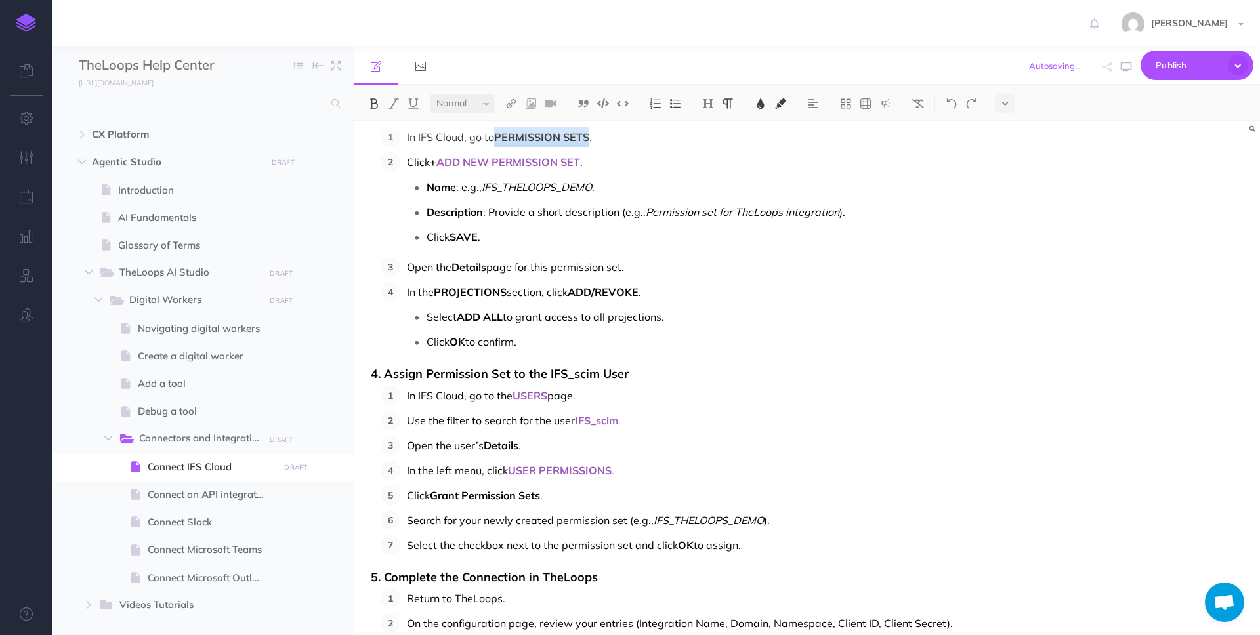
drag, startPoint x: 498, startPoint y: 158, endPoint x: 590, endPoint y: 158, distance: 92.5
click at [590, 147] on p "In IFS Cloud, go to PERMISSION SETS ." at bounding box center [689, 137] width 565 height 20
click at [766, 102] on img at bounding box center [761, 103] width 12 height 11
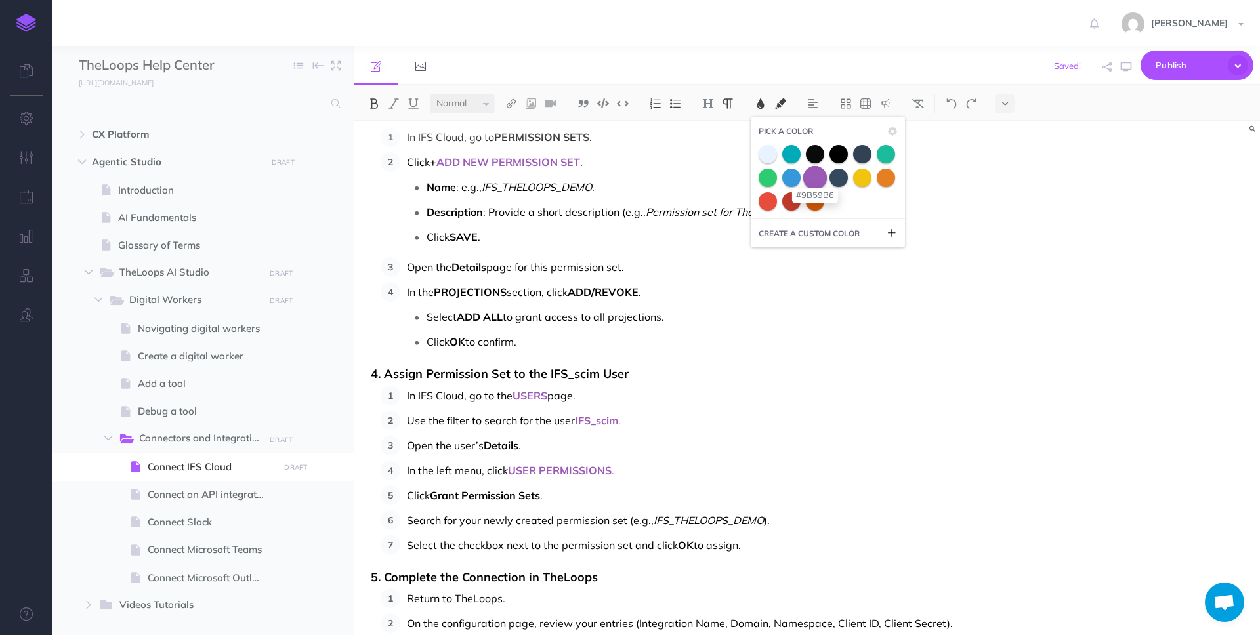
click at [815, 180] on span at bounding box center [815, 177] width 24 height 24
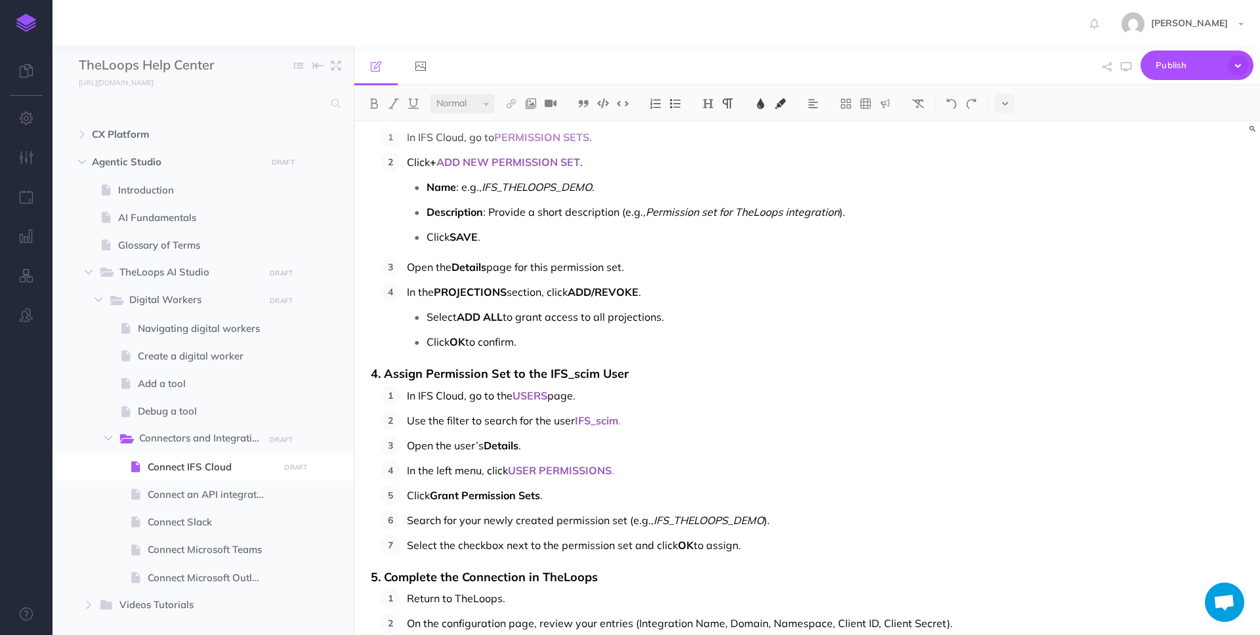
click at [455, 274] on span "Details" at bounding box center [469, 267] width 35 height 13
drag, startPoint x: 439, startPoint y: 313, endPoint x: 511, endPoint y: 310, distance: 71.6
click at [511, 302] on p "In the PROJECTIONS section, click ADD/REVOKE ." at bounding box center [689, 292] width 565 height 20
click at [763, 100] on img at bounding box center [761, 103] width 12 height 11
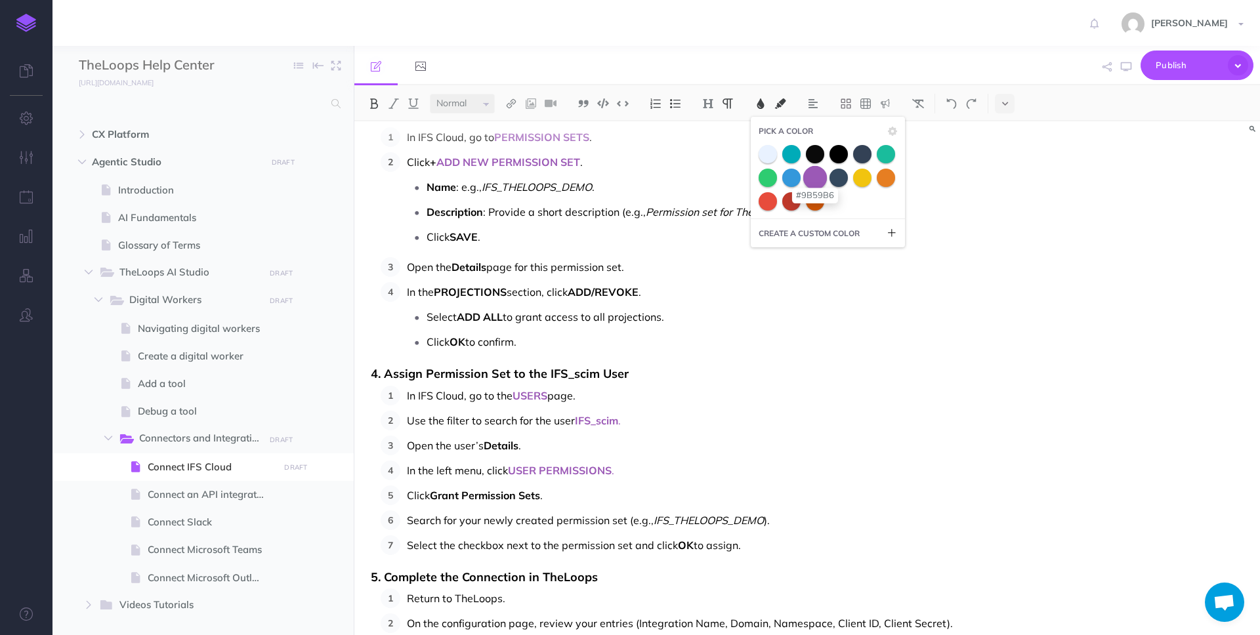
click at [818, 178] on span at bounding box center [815, 177] width 24 height 24
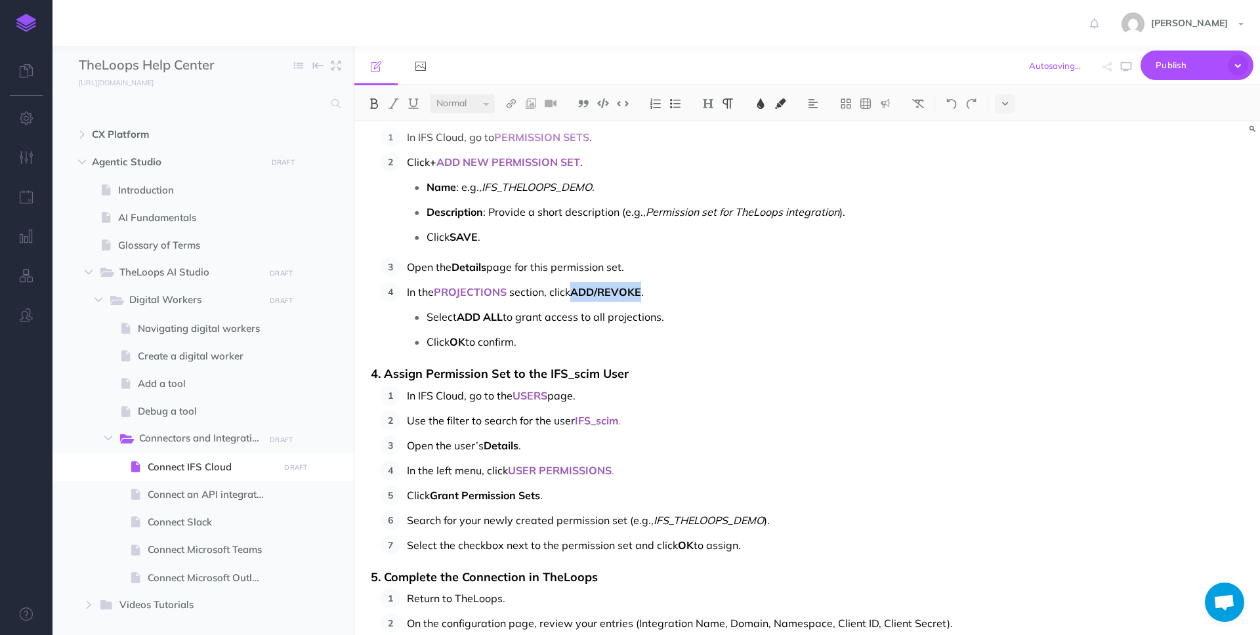
drag, startPoint x: 576, startPoint y: 312, endPoint x: 643, endPoint y: 314, distance: 67.0
click at [643, 302] on p "In the PROJECTIONS section, click ADD/REVOKE ." at bounding box center [689, 292] width 565 height 20
click at [759, 102] on img at bounding box center [761, 103] width 12 height 11
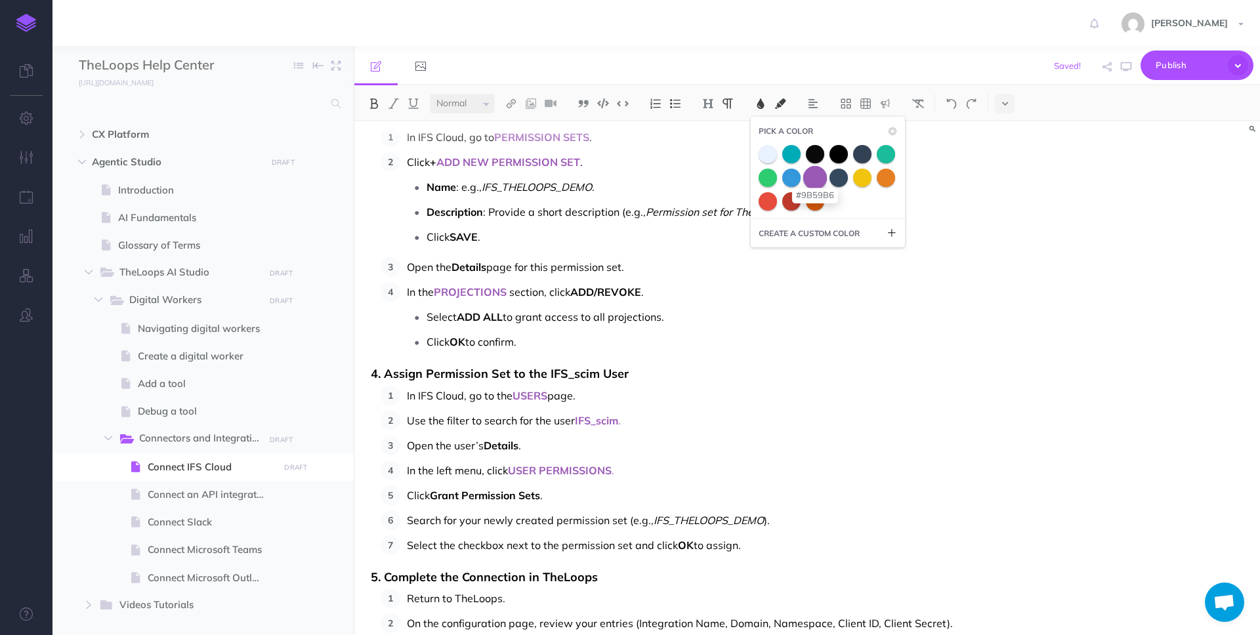
click at [812, 172] on span at bounding box center [815, 177] width 24 height 24
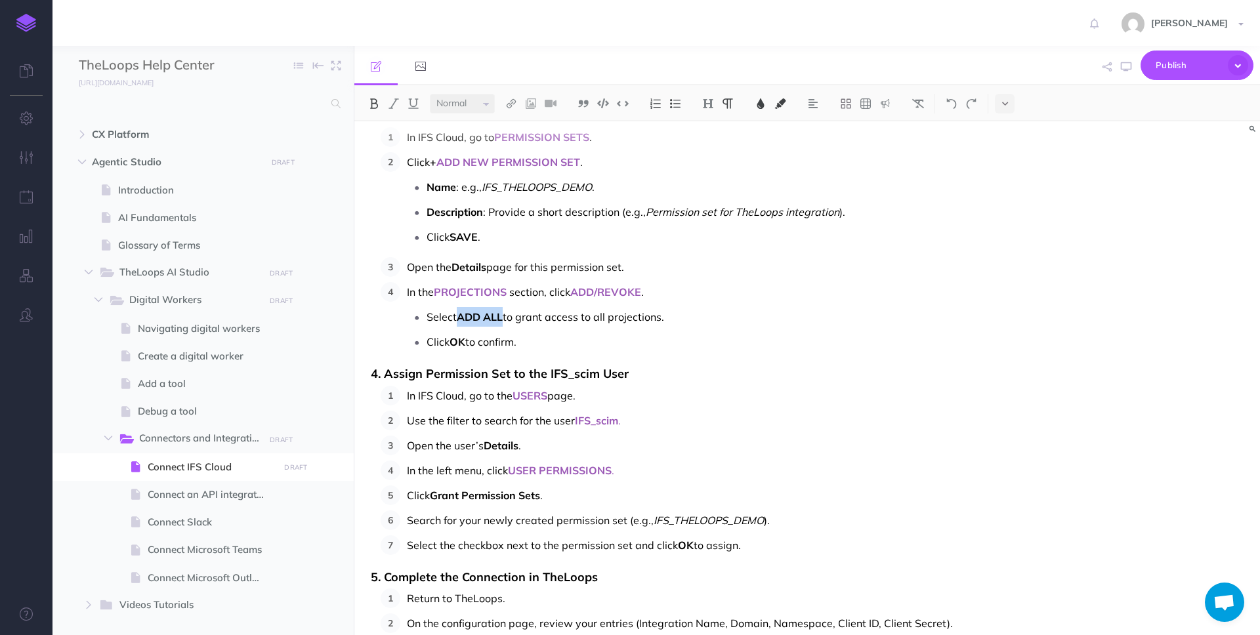
drag, startPoint x: 461, startPoint y: 338, endPoint x: 503, endPoint y: 333, distance: 42.3
click at [503, 324] on span "ADD ALL" at bounding box center [480, 316] width 46 height 13
click at [761, 102] on img at bounding box center [761, 103] width 12 height 11
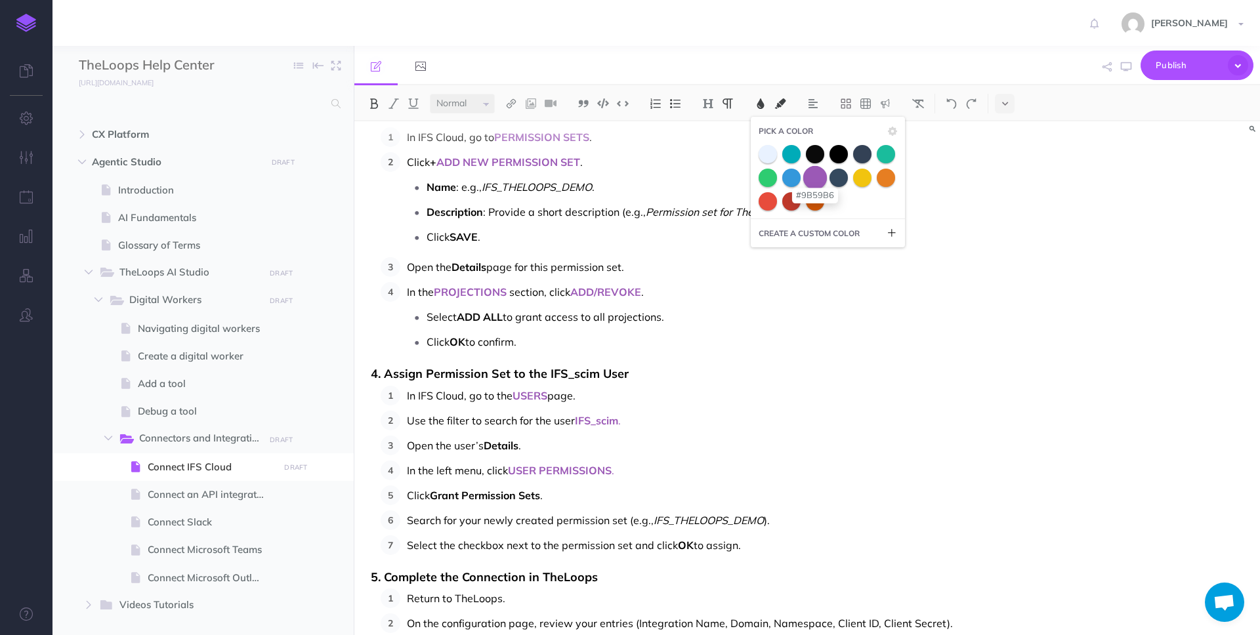
click at [810, 176] on span at bounding box center [815, 177] width 24 height 24
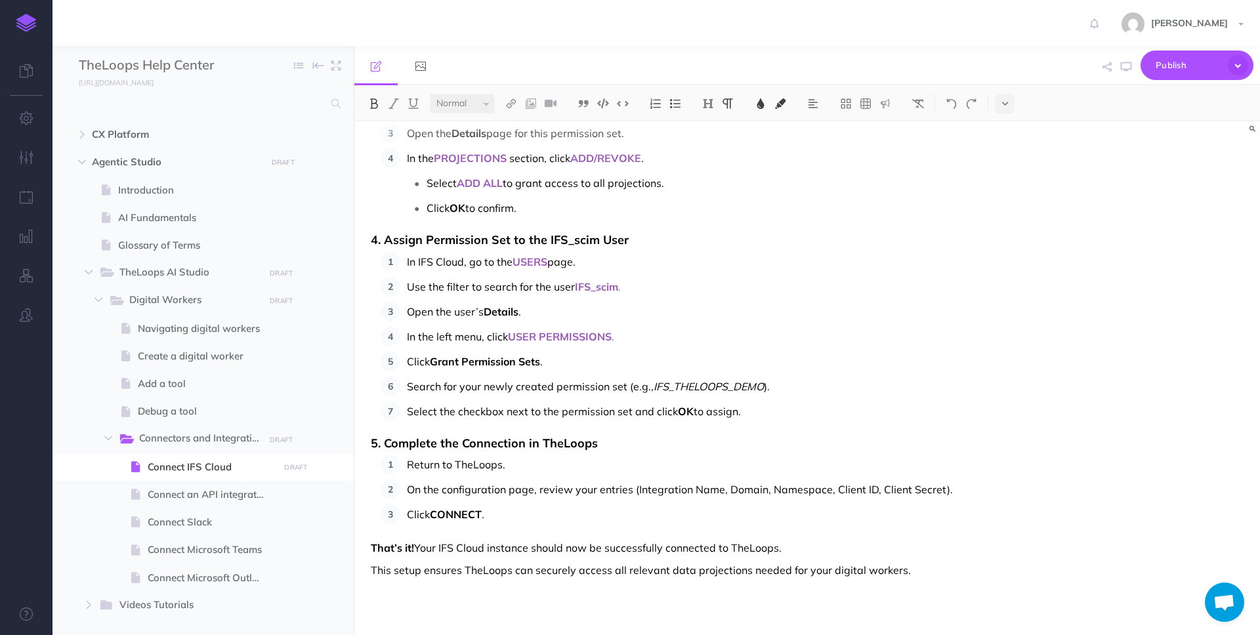
scroll to position [924, 0]
drag, startPoint x: 435, startPoint y: 381, endPoint x: 545, endPoint y: 380, distance: 110.3
click at [545, 370] on p "Click Grant Permission Sets ." at bounding box center [689, 360] width 565 height 20
click at [755, 104] on img at bounding box center [761, 103] width 12 height 11
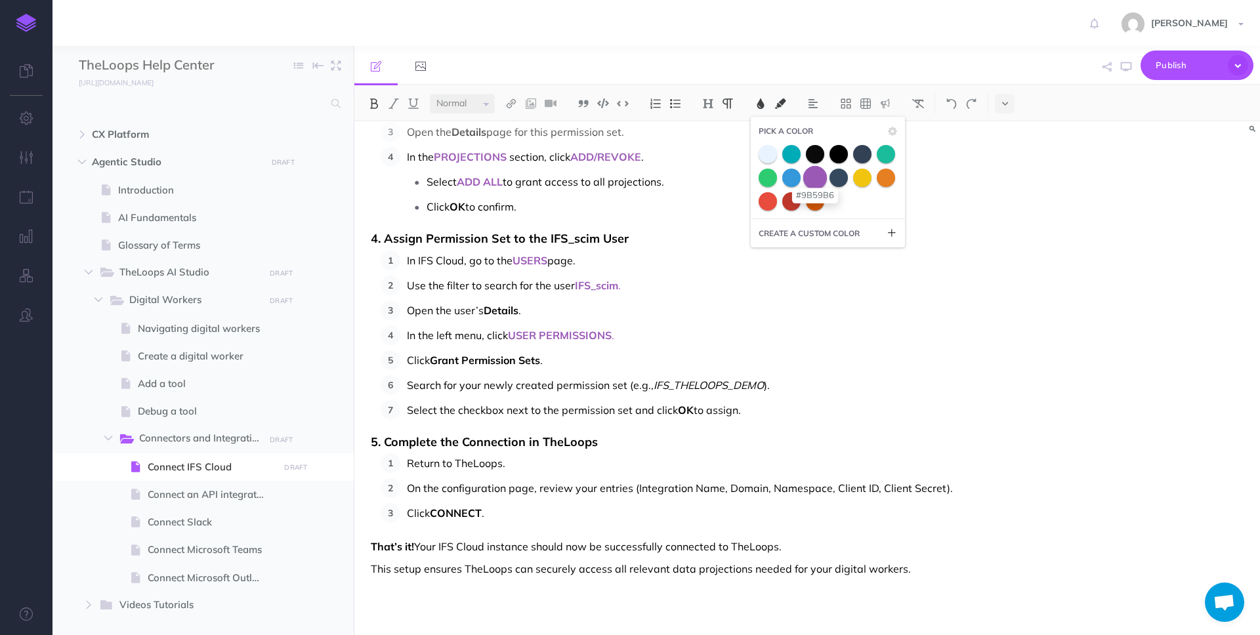
click at [814, 177] on span at bounding box center [815, 177] width 24 height 24
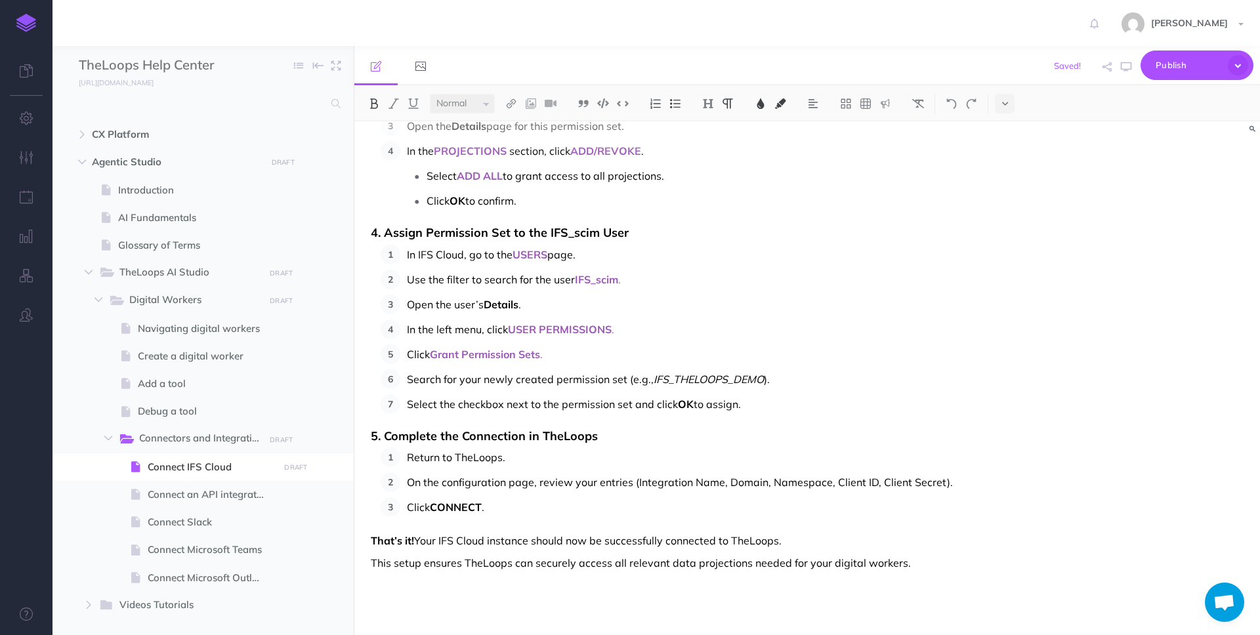
scroll to position [950, 0]
drag, startPoint x: 435, startPoint y: 509, endPoint x: 486, endPoint y: 509, distance: 50.5
click at [486, 509] on p "Click CONNECT ." at bounding box center [689, 508] width 565 height 20
click at [757, 103] on img at bounding box center [761, 103] width 12 height 11
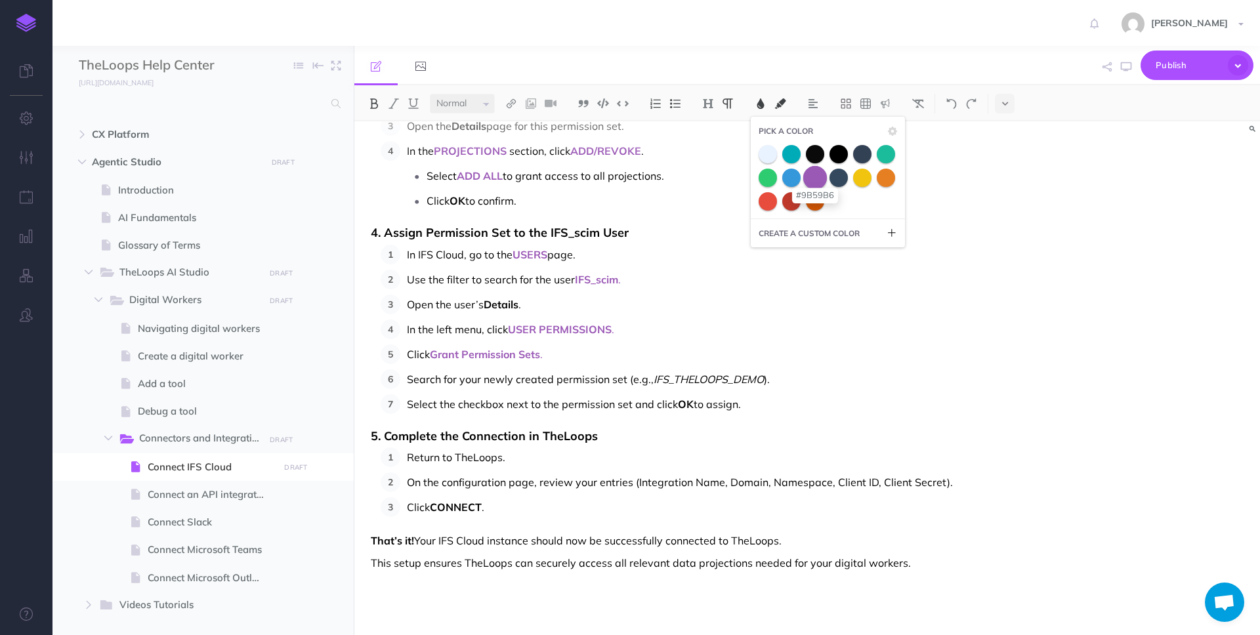
click at [820, 179] on span at bounding box center [815, 177] width 24 height 24
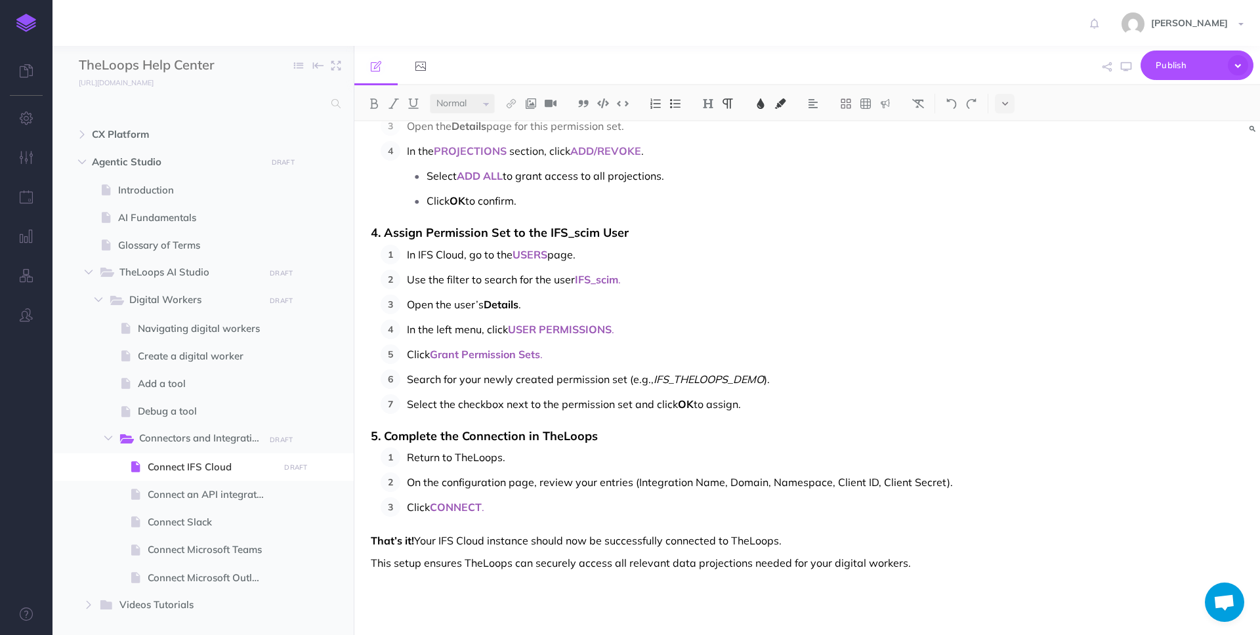
click at [768, 385] on span ")." at bounding box center [767, 379] width 6 height 13
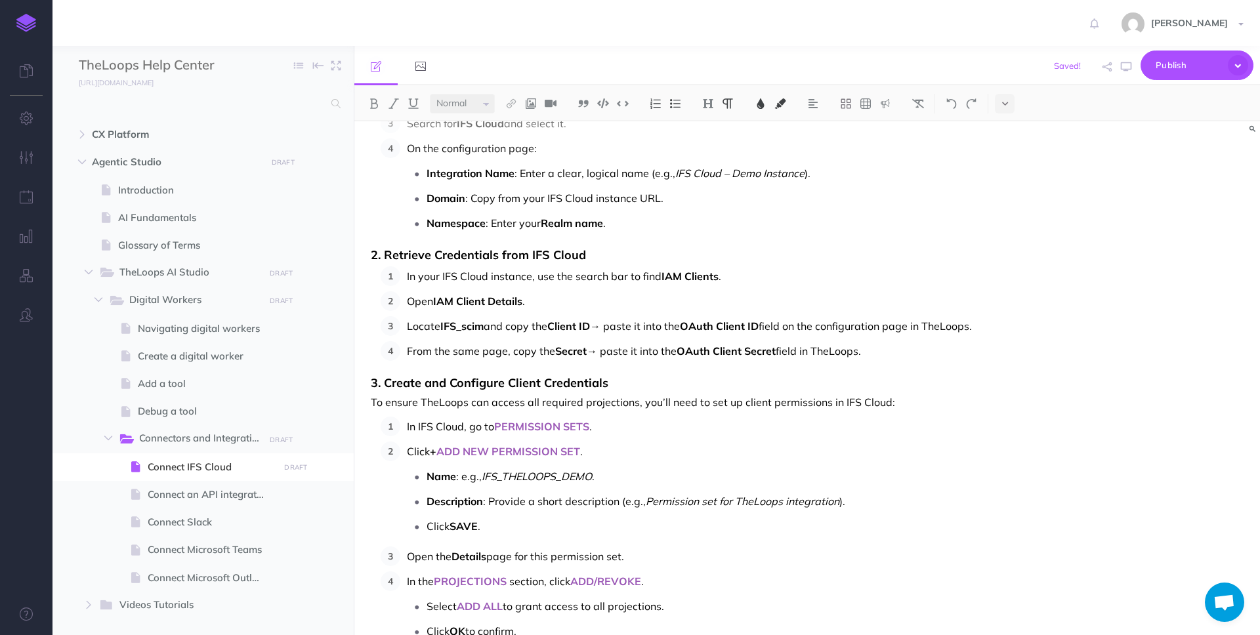
scroll to position [498, 0]
drag, startPoint x: 435, startPoint y: 305, endPoint x: 523, endPoint y: 305, distance: 88.6
click at [523, 305] on p "Open IAM Client Details ." at bounding box center [689, 303] width 565 height 20
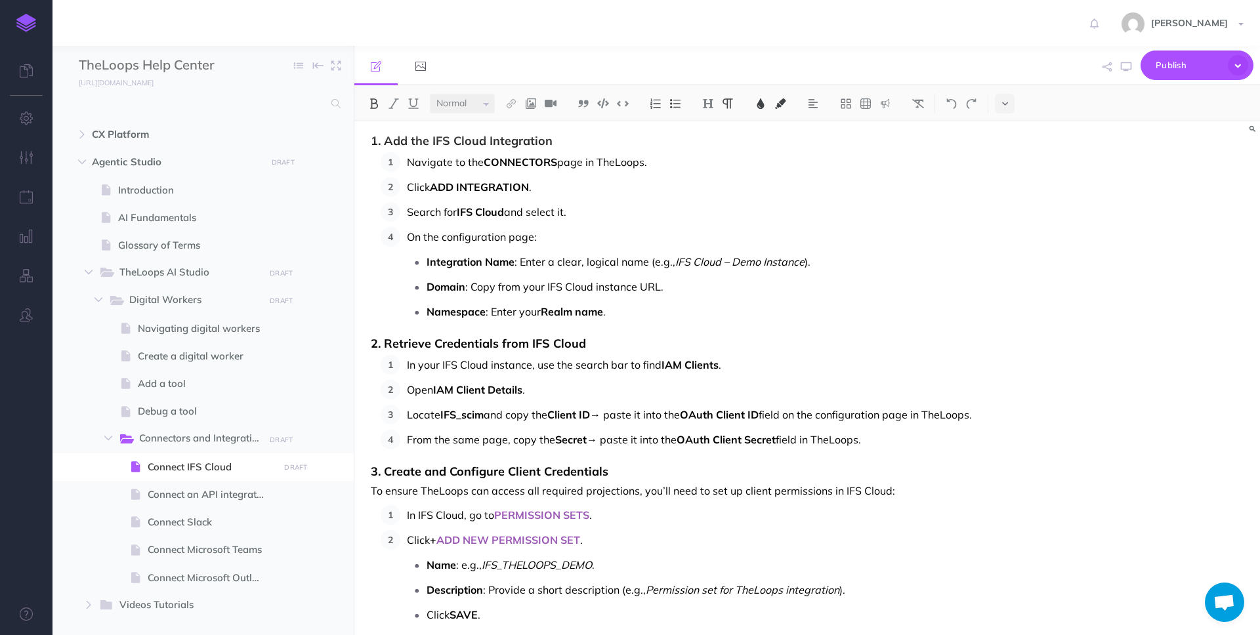
scroll to position [390, 0]
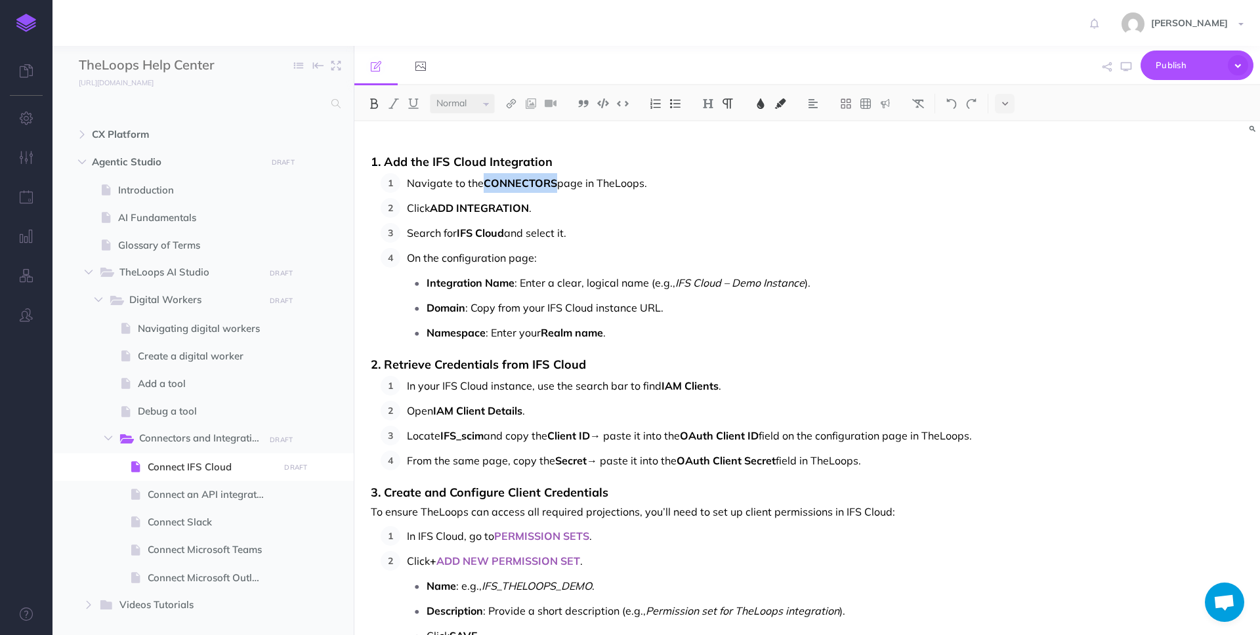
drag, startPoint x: 486, startPoint y: 181, endPoint x: 555, endPoint y: 184, distance: 69.0
click at [555, 184] on span "CONNECTORS" at bounding box center [521, 183] width 74 height 13
click at [765, 100] on img at bounding box center [761, 103] width 12 height 11
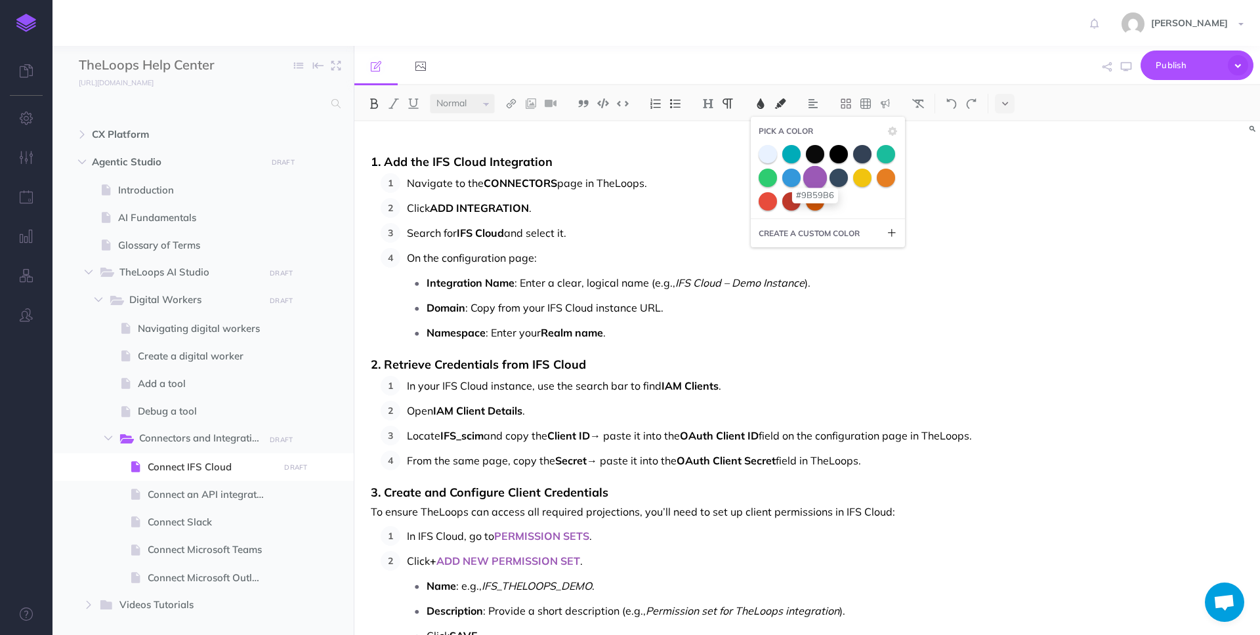
click at [817, 177] on span at bounding box center [815, 177] width 24 height 24
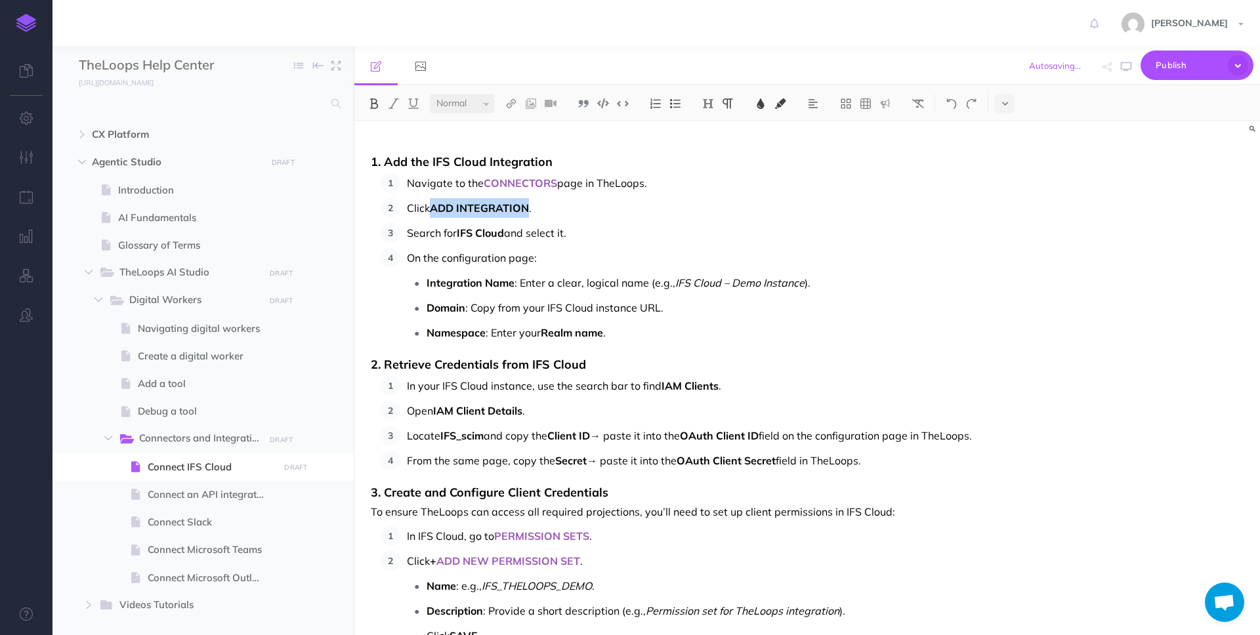
drag, startPoint x: 434, startPoint y: 211, endPoint x: 530, endPoint y: 213, distance: 95.8
click at [530, 213] on p "Click ADD INTEGRATION ." at bounding box center [689, 208] width 565 height 20
click at [761, 104] on img at bounding box center [761, 103] width 12 height 11
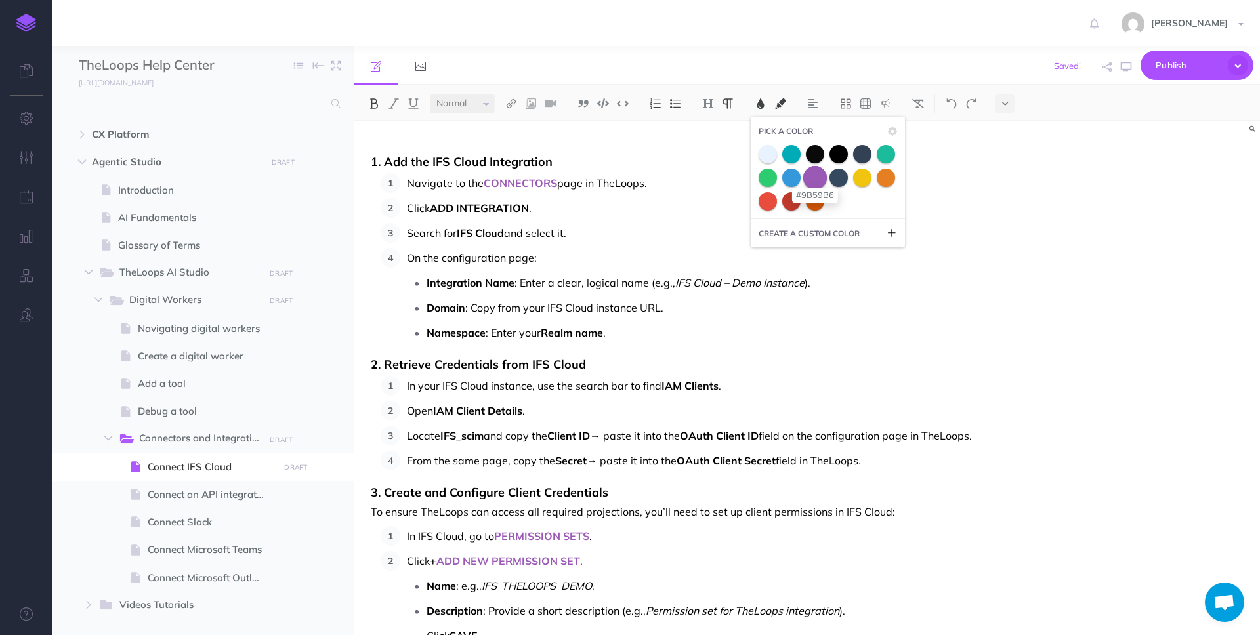
click at [815, 179] on span at bounding box center [815, 177] width 24 height 24
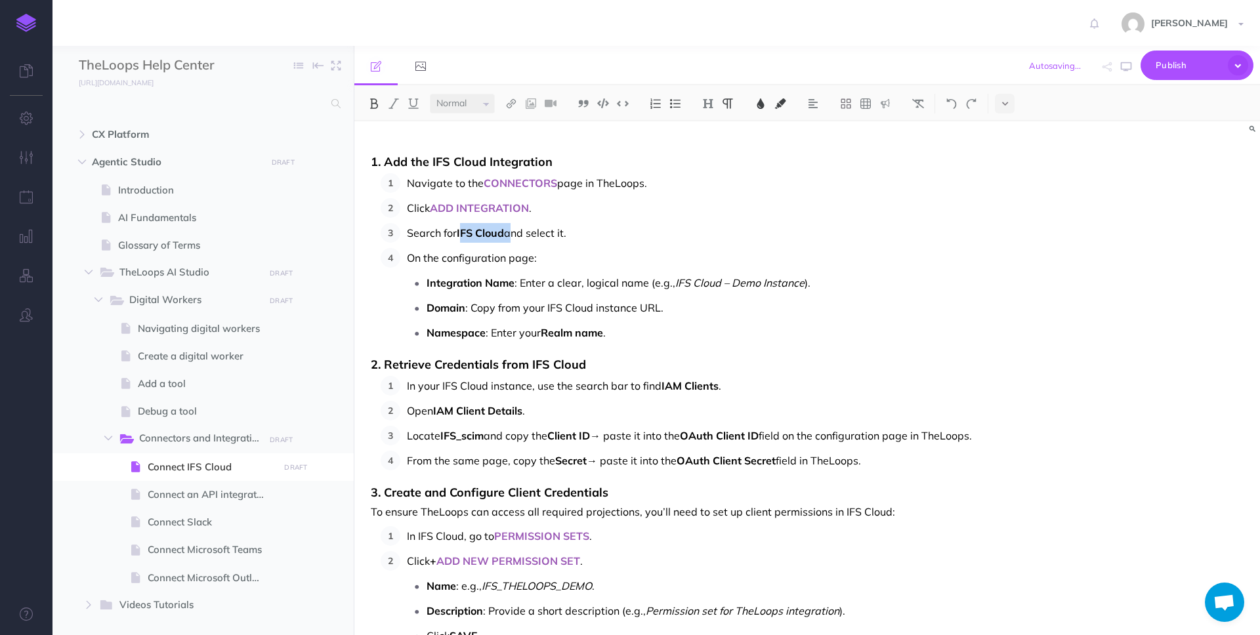
drag, startPoint x: 461, startPoint y: 234, endPoint x: 510, endPoint y: 237, distance: 48.7
click at [510, 237] on p "Search for IFS Cloud and select it." at bounding box center [689, 233] width 565 height 20
click at [507, 233] on span "and select it." at bounding box center [535, 232] width 62 height 13
drag, startPoint x: 507, startPoint y: 233, endPoint x: 459, endPoint y: 233, distance: 47.9
click at [459, 233] on p "Search for IFS Cloud and select it." at bounding box center [689, 233] width 565 height 20
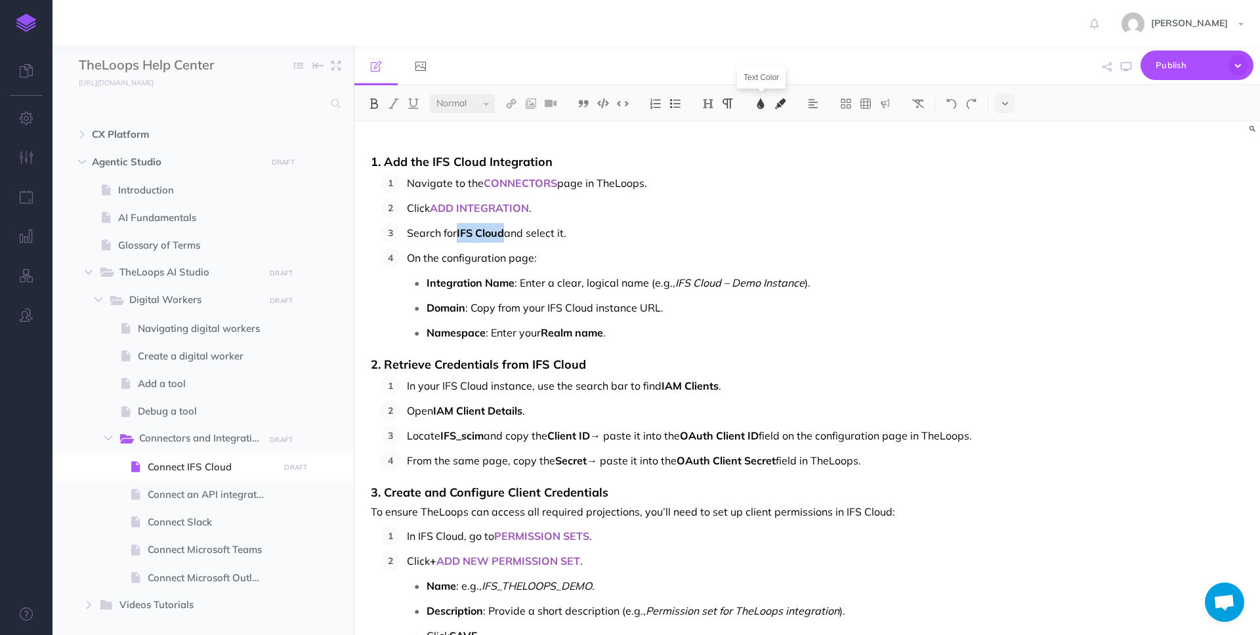
click at [763, 101] on img at bounding box center [761, 103] width 12 height 11
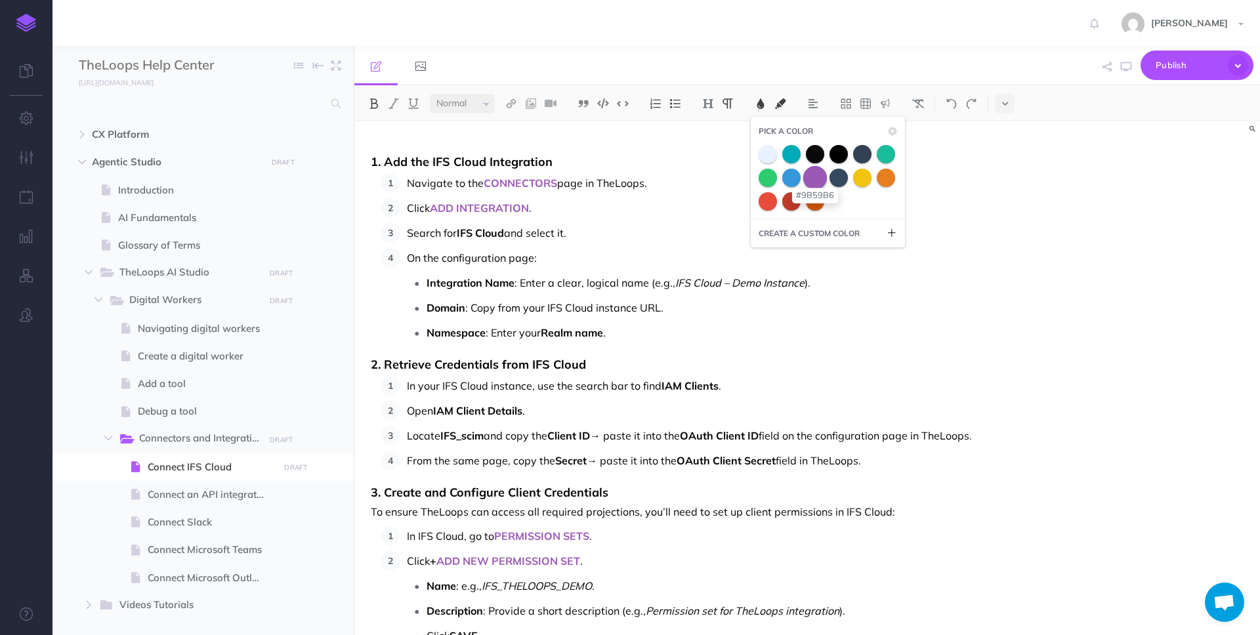
click at [822, 173] on span at bounding box center [815, 177] width 24 height 24
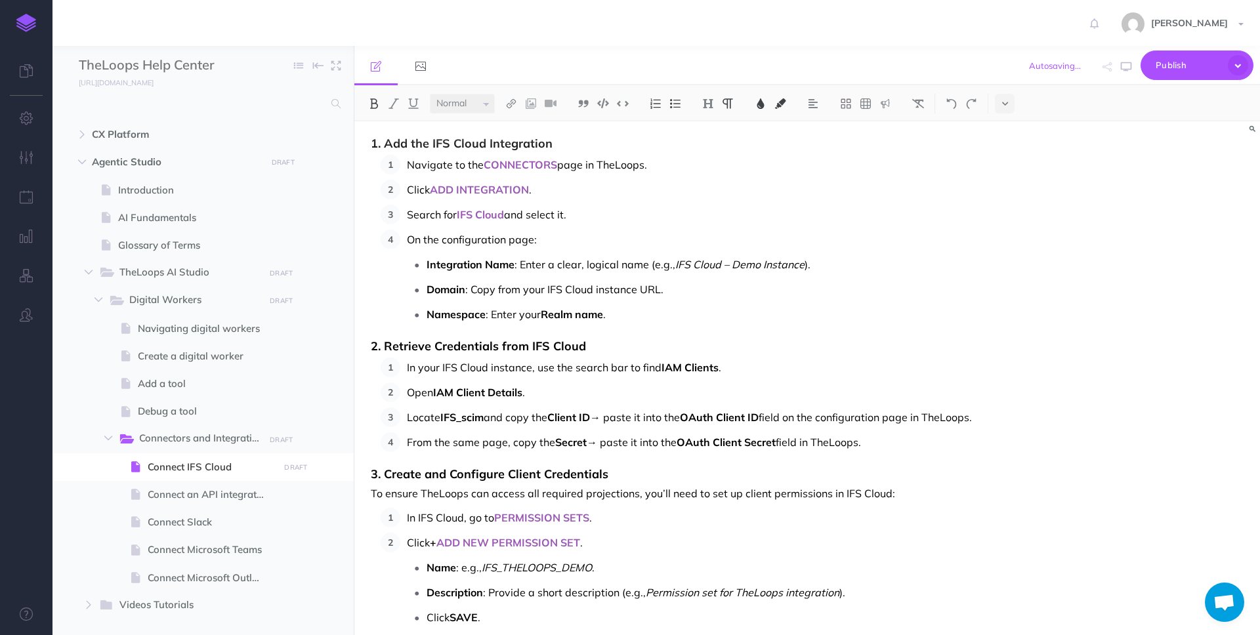
scroll to position [411, 0]
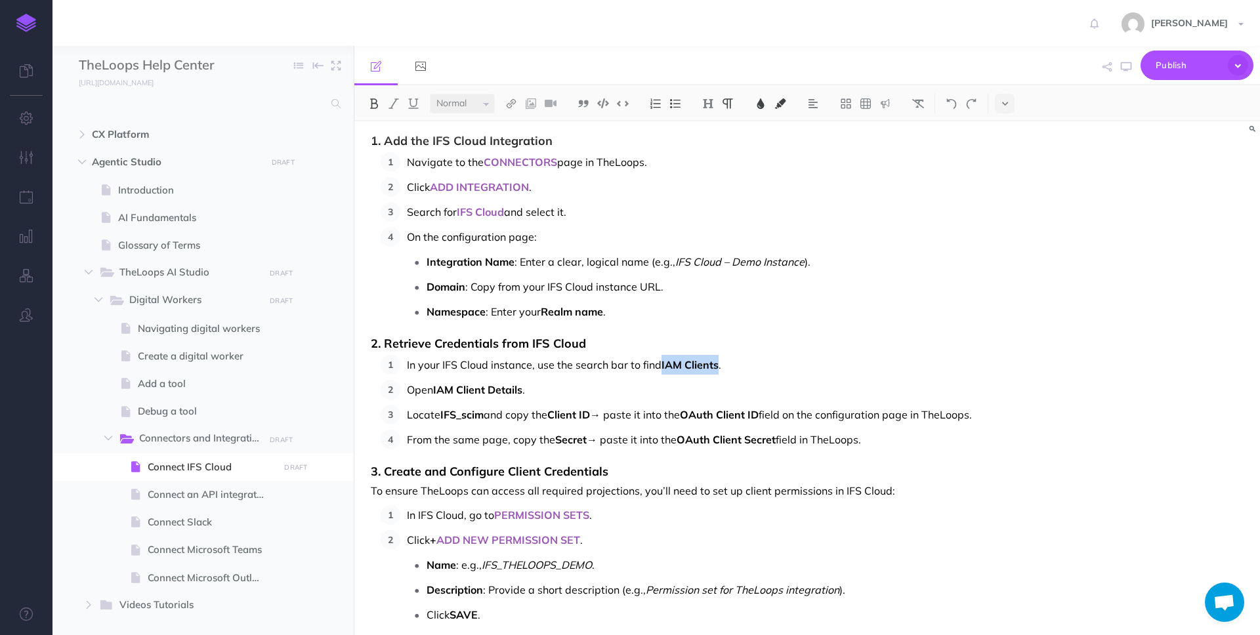
drag, startPoint x: 662, startPoint y: 368, endPoint x: 719, endPoint y: 368, distance: 56.4
click at [719, 368] on p "In your IFS Cloud instance, use the search bar to find IAM Clients ." at bounding box center [689, 365] width 565 height 20
click at [760, 99] on img at bounding box center [761, 103] width 12 height 11
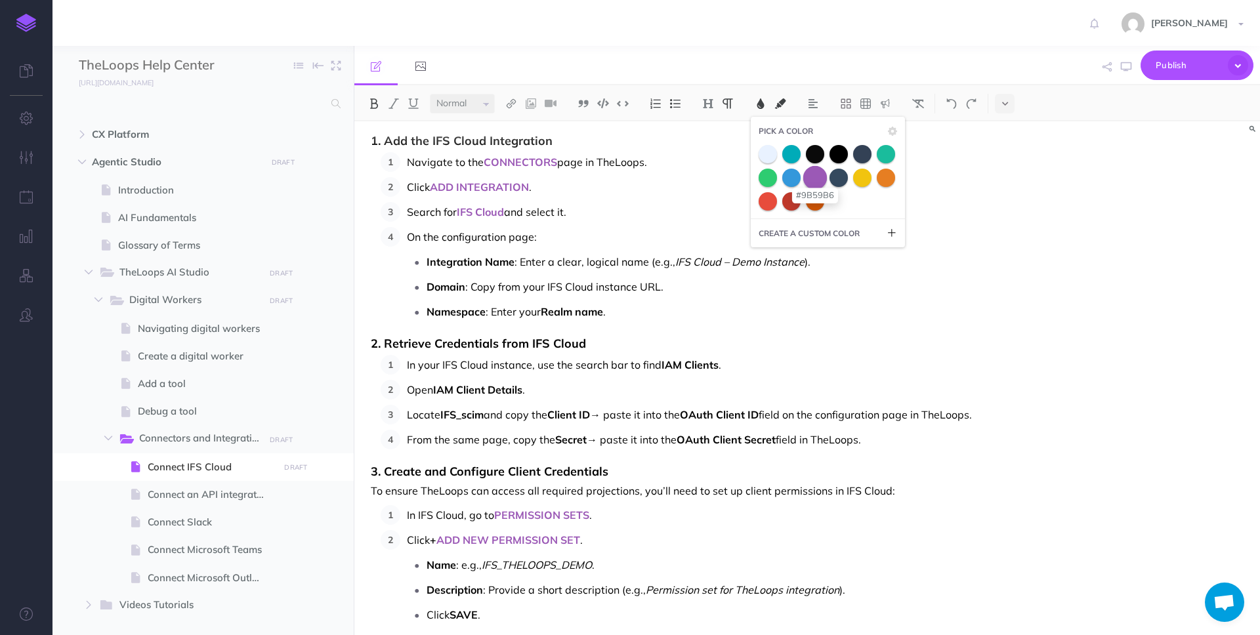
click at [814, 174] on span at bounding box center [815, 177] width 24 height 24
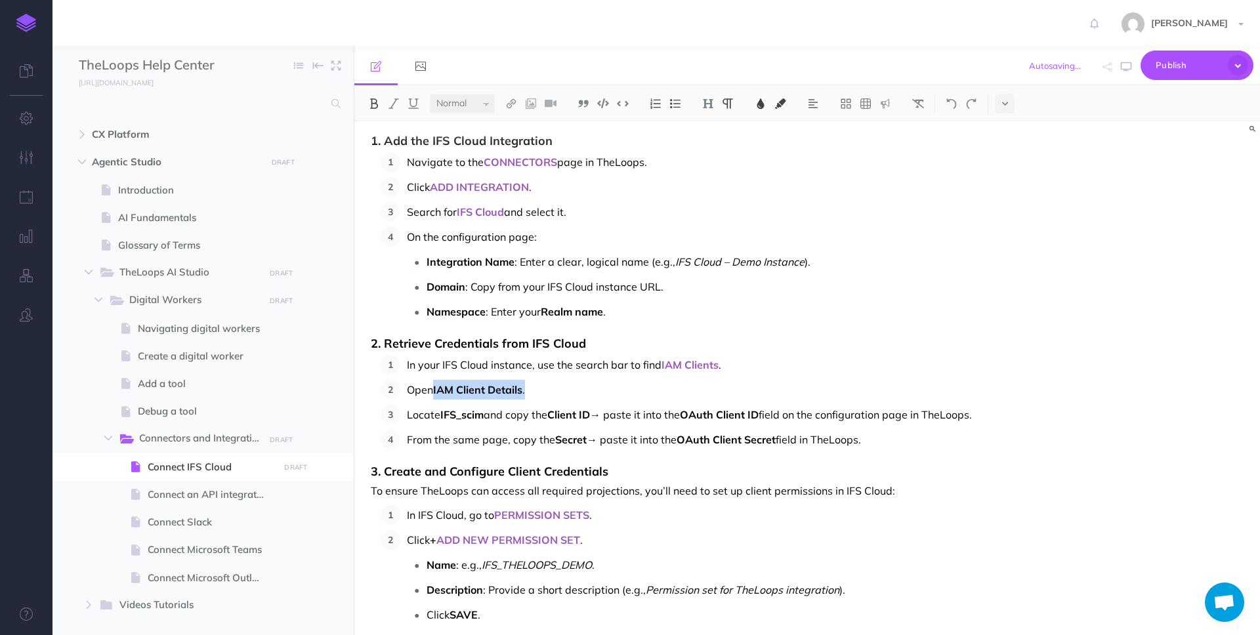
drag, startPoint x: 436, startPoint y: 391, endPoint x: 528, endPoint y: 392, distance: 91.9
click at [528, 392] on p "Open IAM Client Details ." at bounding box center [689, 390] width 565 height 20
click at [756, 106] on img at bounding box center [761, 103] width 12 height 11
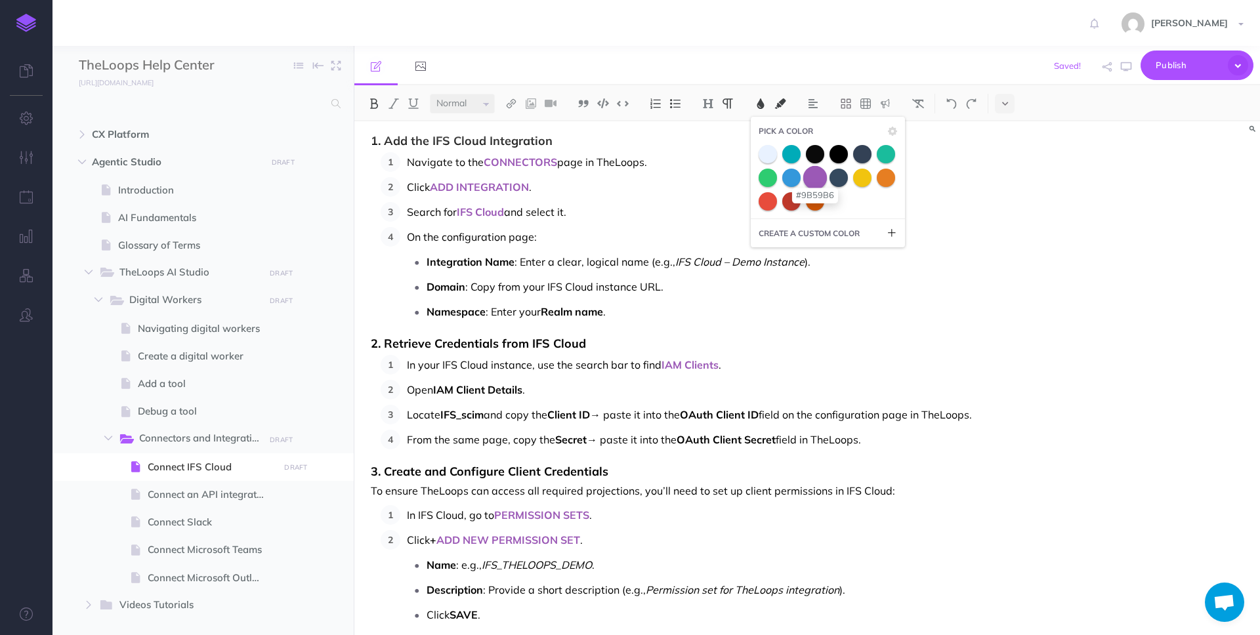
click at [814, 179] on span at bounding box center [815, 177] width 24 height 24
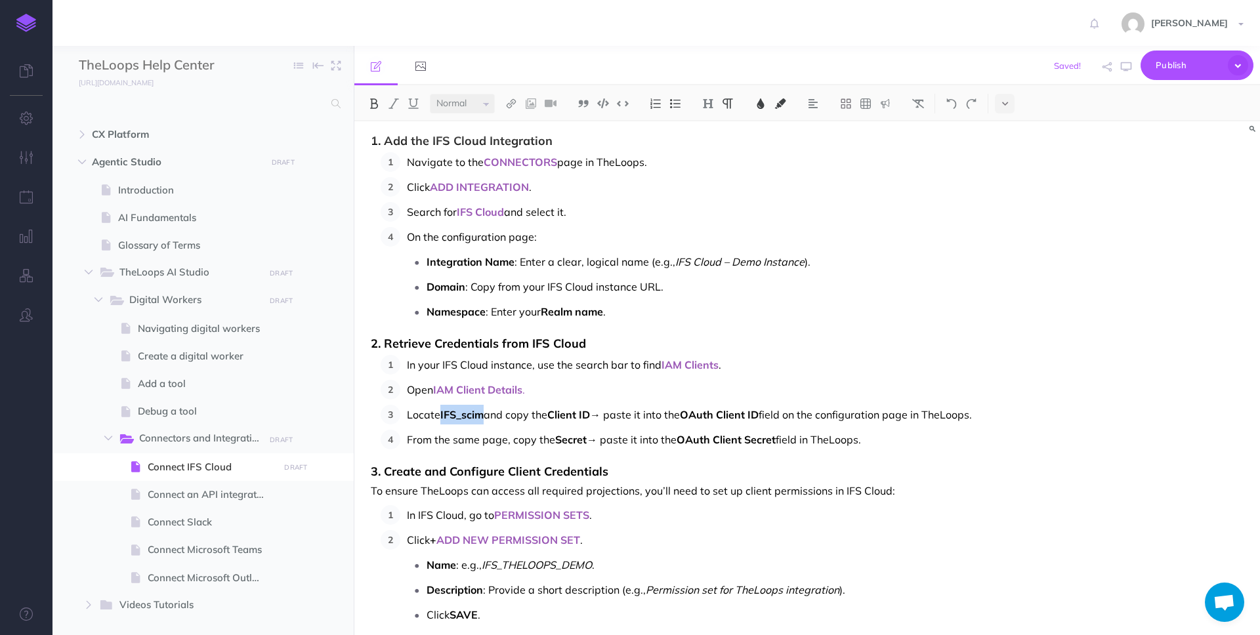
drag, startPoint x: 443, startPoint y: 417, endPoint x: 483, endPoint y: 417, distance: 40.0
click at [483, 417] on span "IFS_scim" at bounding box center [461, 414] width 43 height 13
click at [761, 102] on img at bounding box center [761, 103] width 12 height 11
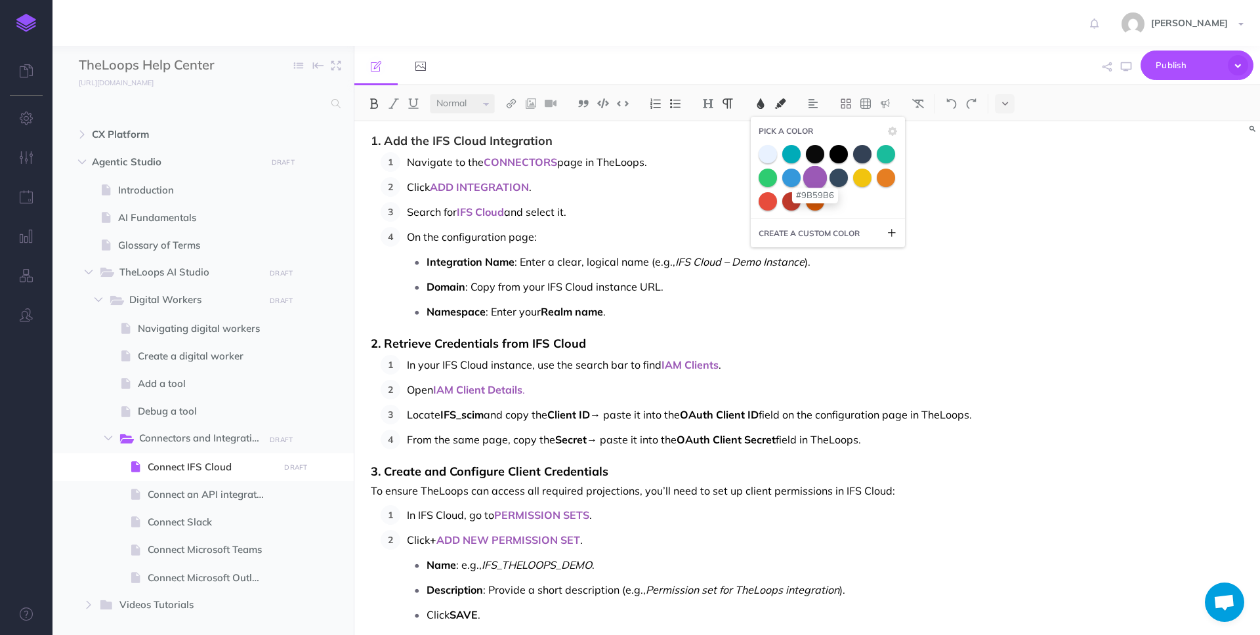
click at [814, 173] on span at bounding box center [815, 177] width 24 height 24
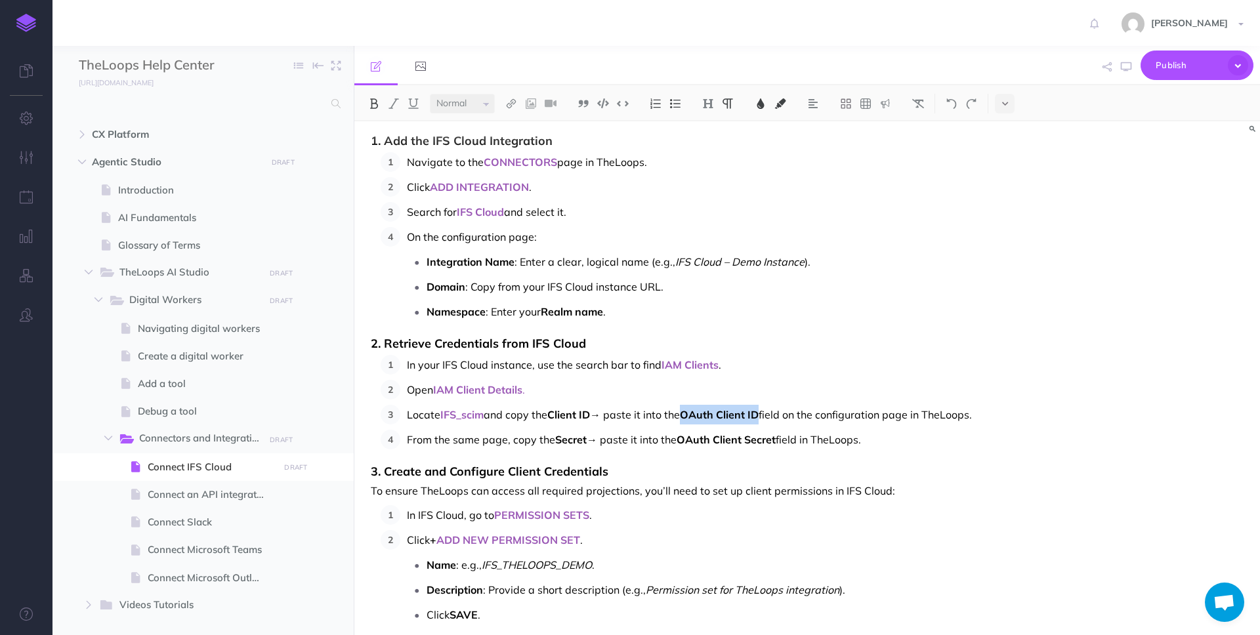
drag, startPoint x: 693, startPoint y: 414, endPoint x: 767, endPoint y: 412, distance: 74.2
click at [759, 412] on span "OAuth Client ID" at bounding box center [719, 414] width 79 height 13
click at [763, 91] on div "Small Normal Large H1 H2 H3 H4" at bounding box center [807, 103] width 906 height 36
click at [763, 101] on img at bounding box center [761, 103] width 12 height 11
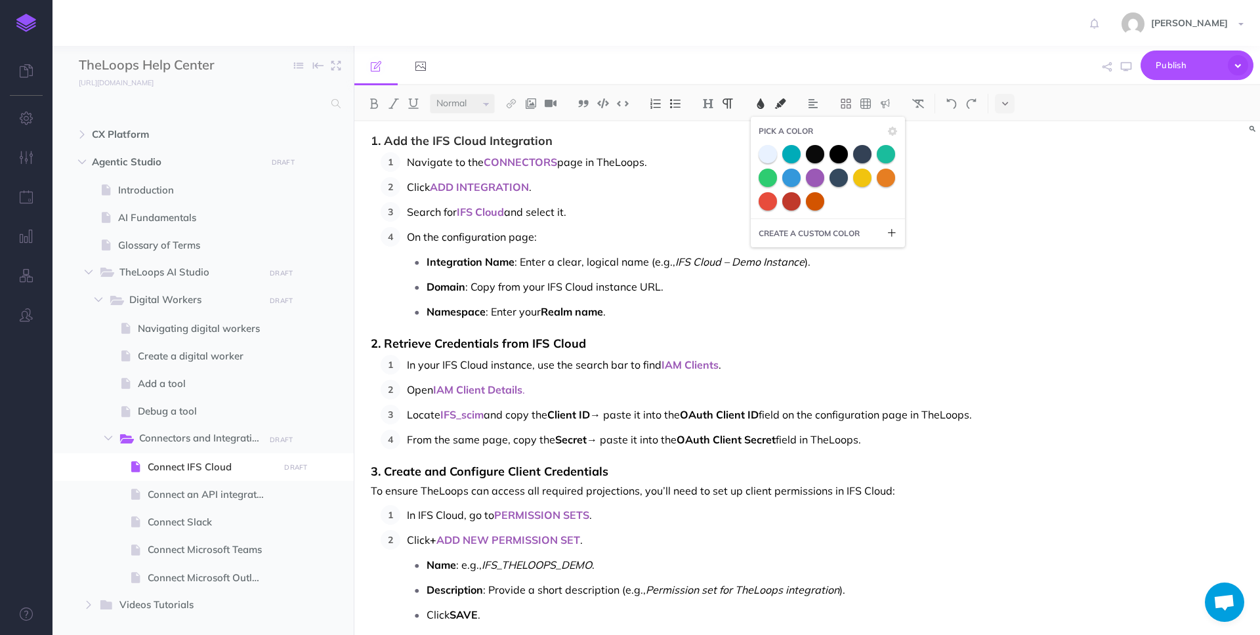
click at [692, 412] on span "OAuth Client ID" at bounding box center [719, 414] width 79 height 13
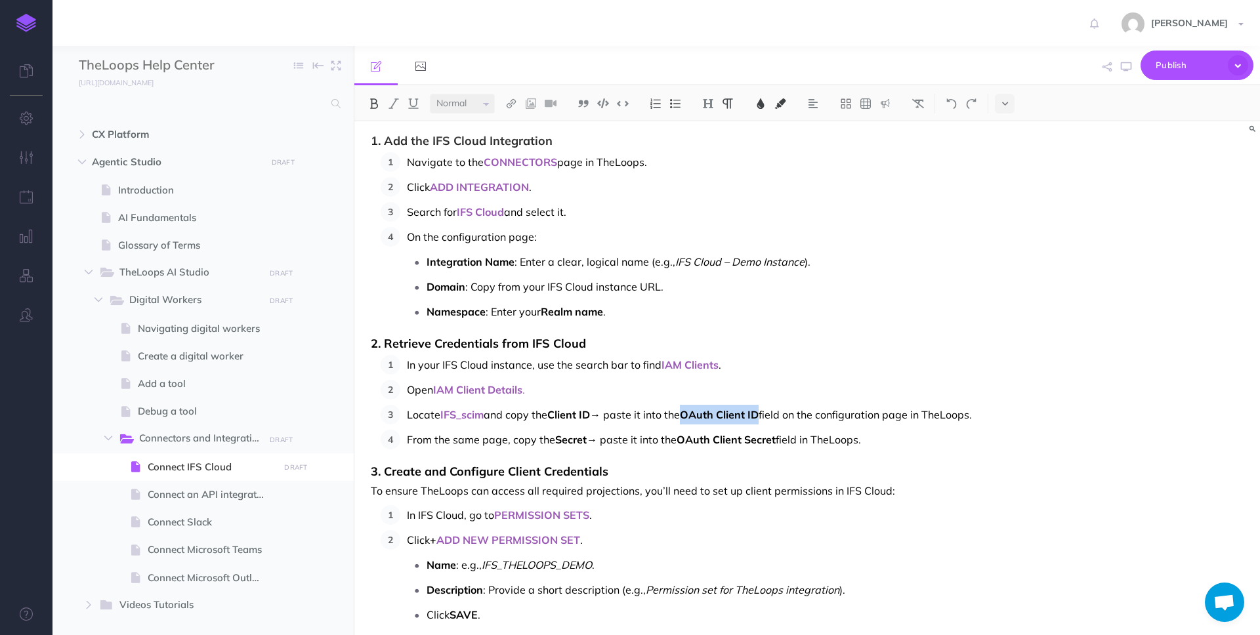
drag, startPoint x: 692, startPoint y: 412, endPoint x: 762, endPoint y: 408, distance: 70.3
click at [759, 408] on span "OAuth Client ID" at bounding box center [719, 414] width 79 height 13
click at [757, 103] on img at bounding box center [761, 103] width 12 height 11
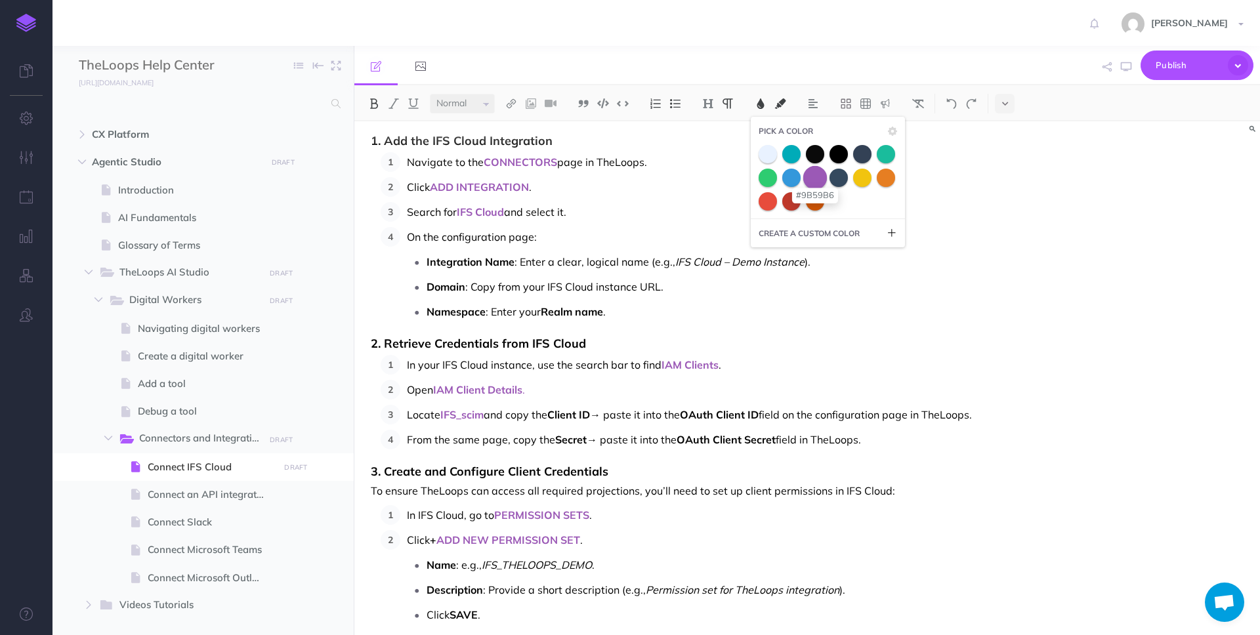
click at [815, 176] on span at bounding box center [815, 177] width 24 height 24
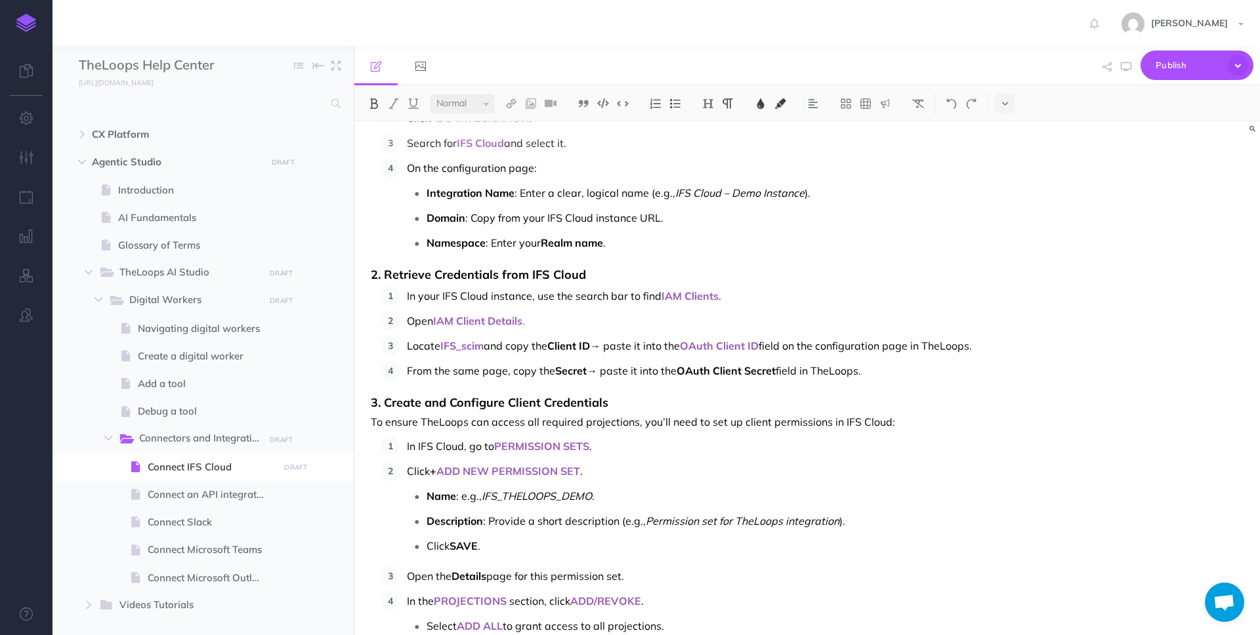
scroll to position [492, 0]
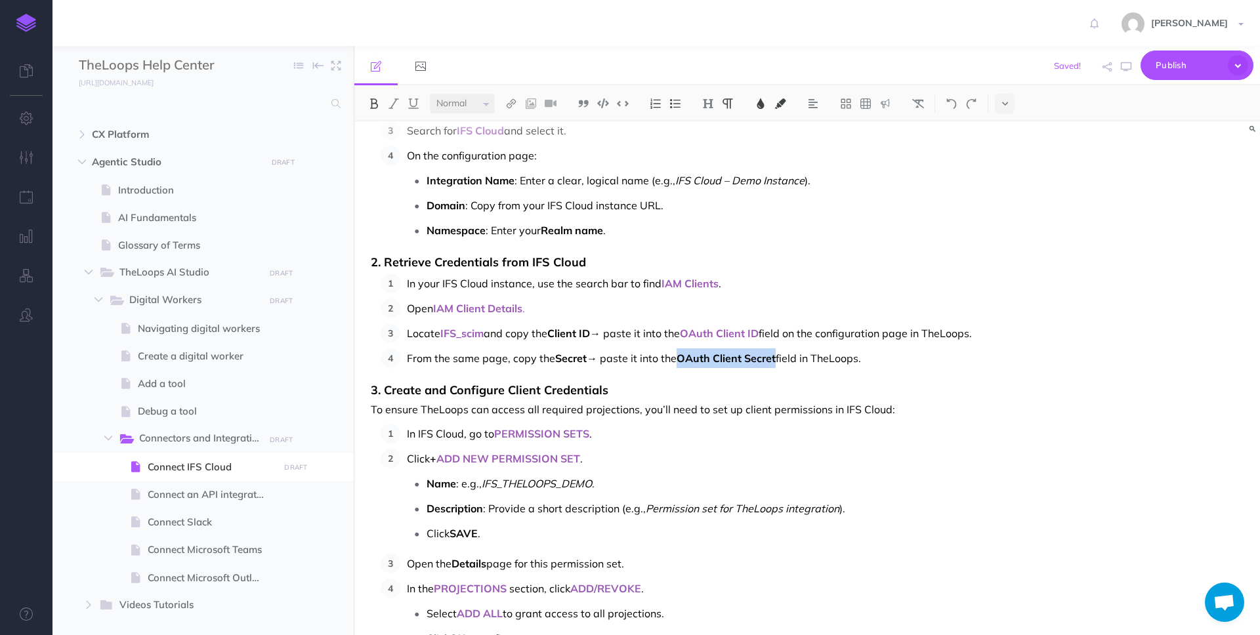
drag, startPoint x: 681, startPoint y: 379, endPoint x: 780, endPoint y: 381, distance: 99.1
click at [780, 368] on p "From the same page, copy the Secret → paste it into the OAuth Client Secret fie…" at bounding box center [689, 359] width 565 height 20
click at [759, 99] on img at bounding box center [761, 103] width 12 height 11
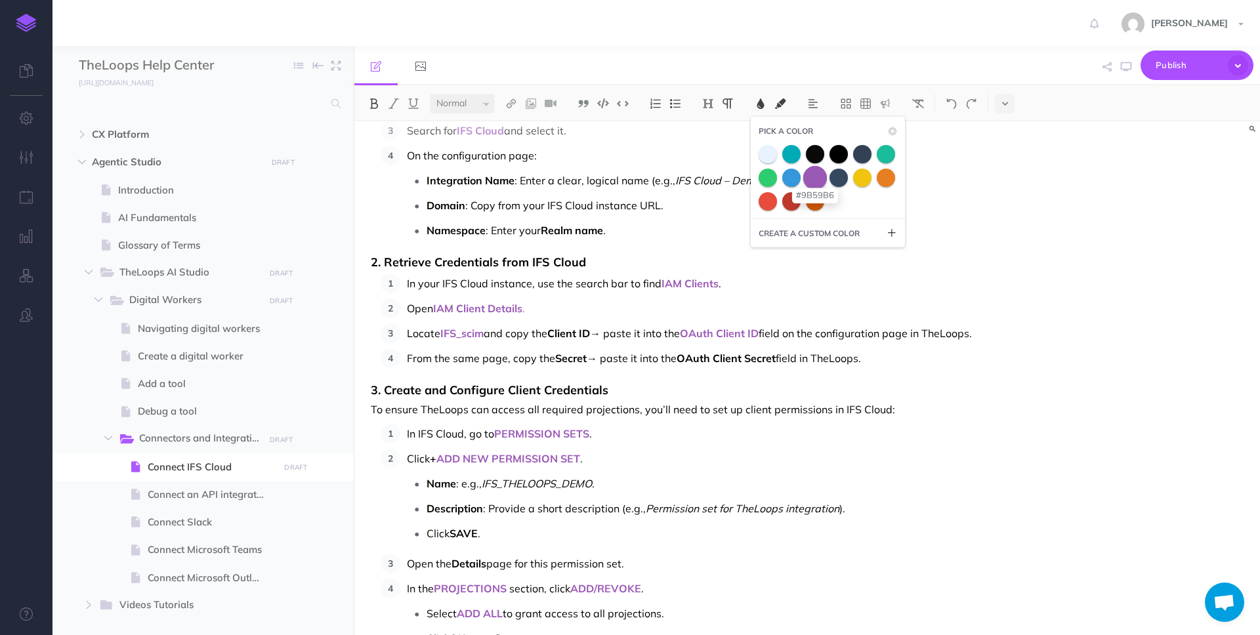
click at [813, 175] on span at bounding box center [815, 177] width 24 height 24
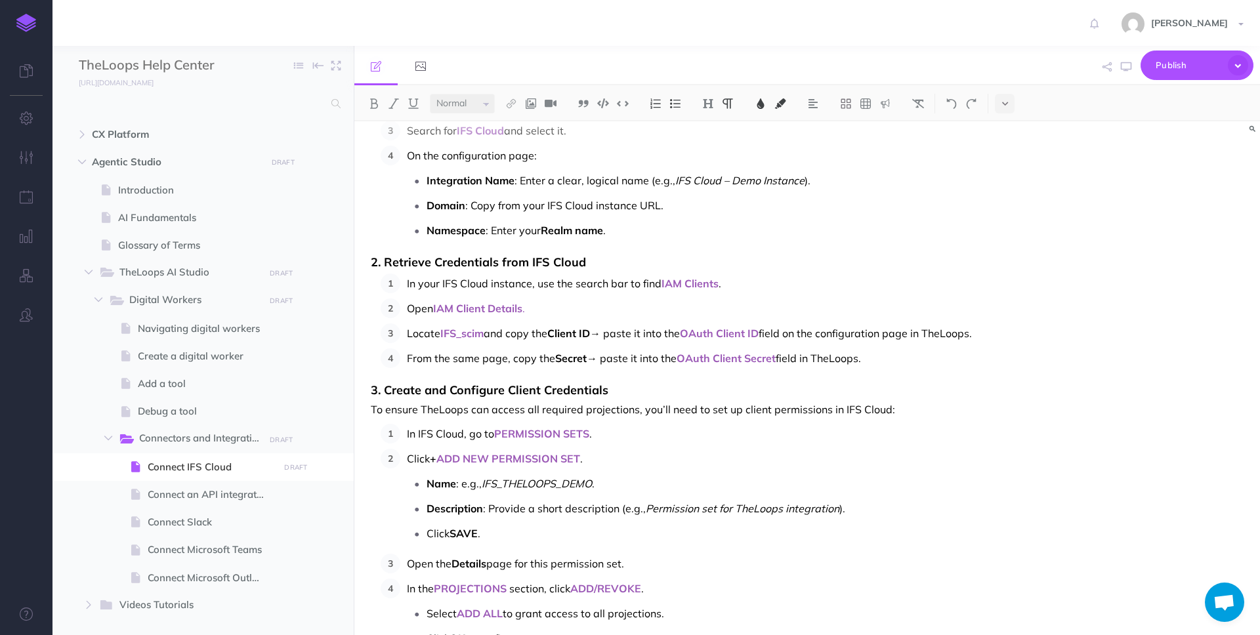
click at [790, 285] on p "In your IFS Cloud instance, use the search bar to find IAM Clients ." at bounding box center [689, 284] width 565 height 20
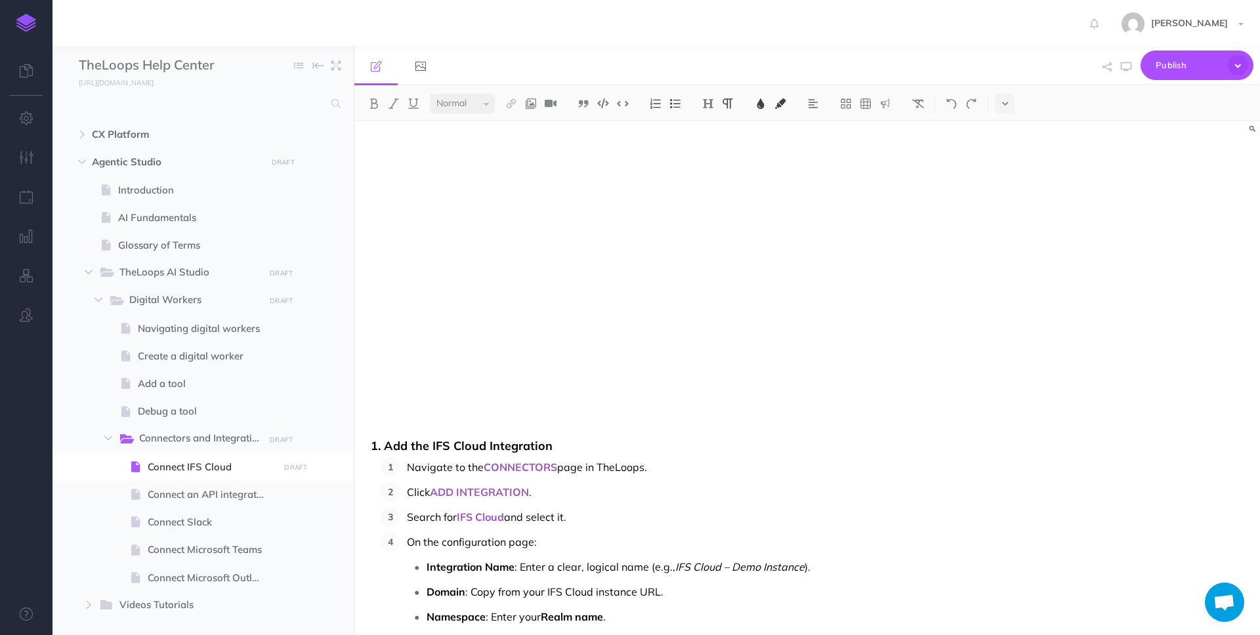
scroll to position [0, 0]
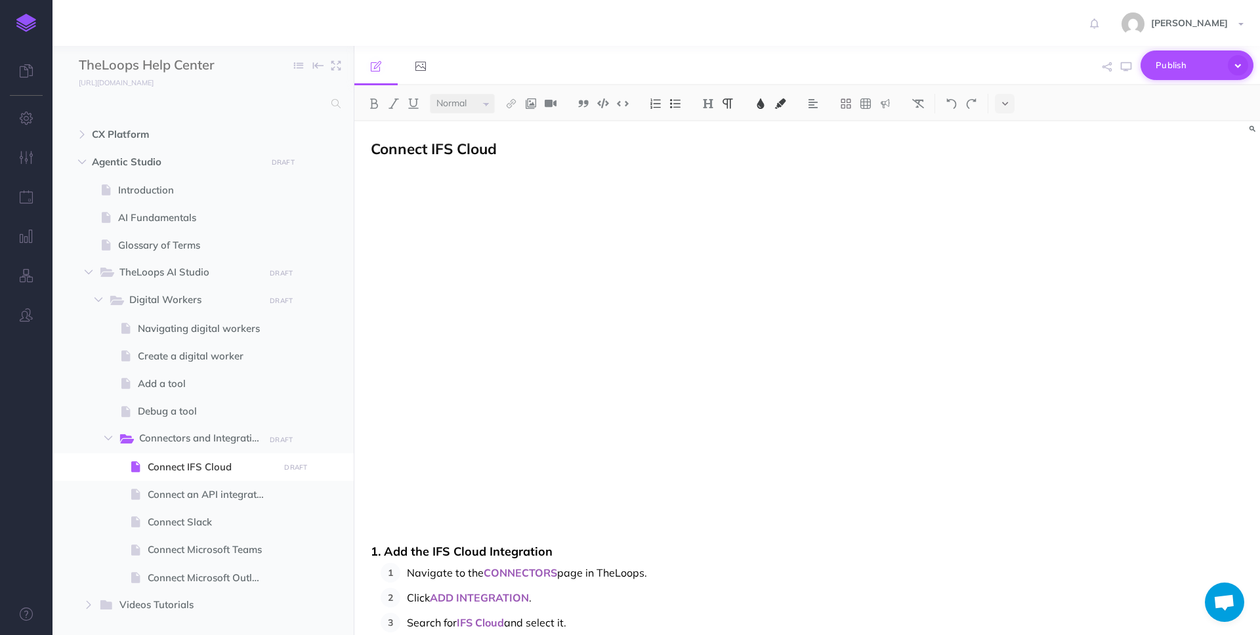
click at [1181, 67] on span "Publish" at bounding box center [1189, 65] width 66 height 20
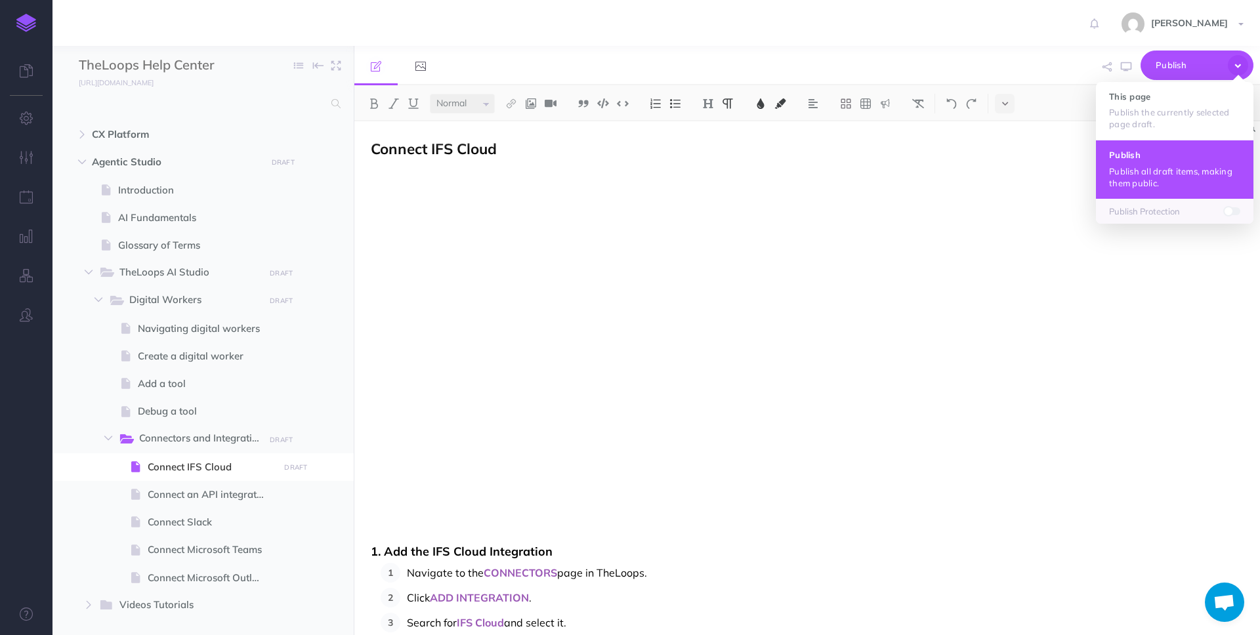
click at [1157, 167] on p "Publish all draft items, making them public." at bounding box center [1174, 177] width 131 height 24
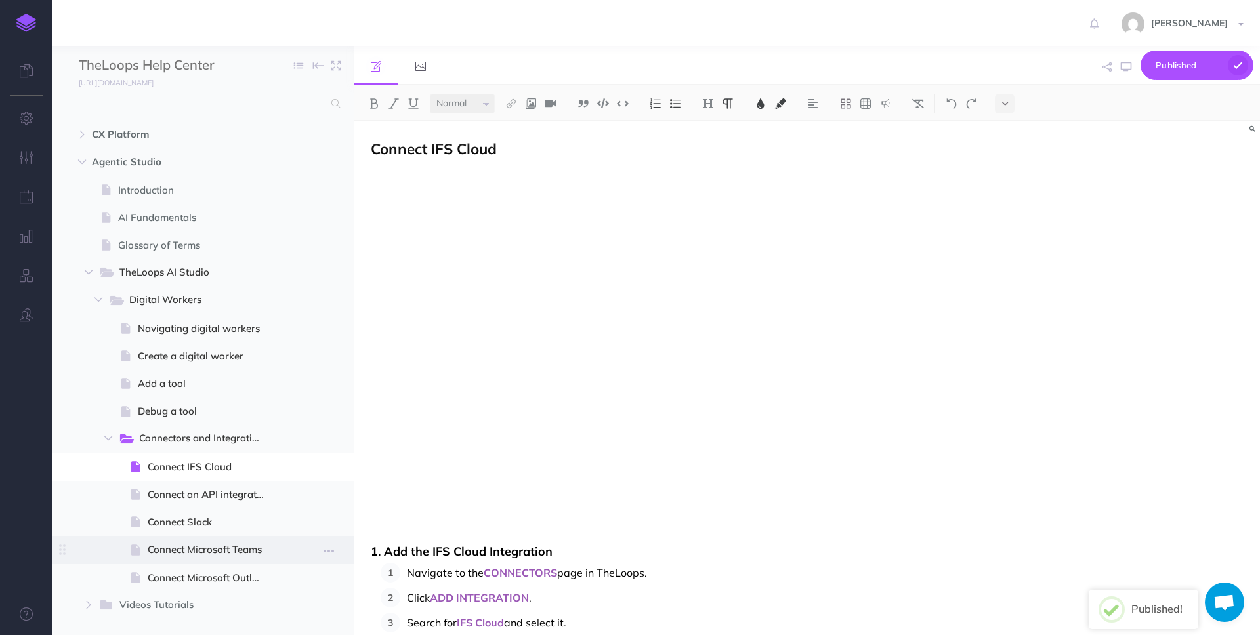
click at [247, 545] on span "Connect Microsoft Teams" at bounding box center [211, 550] width 127 height 16
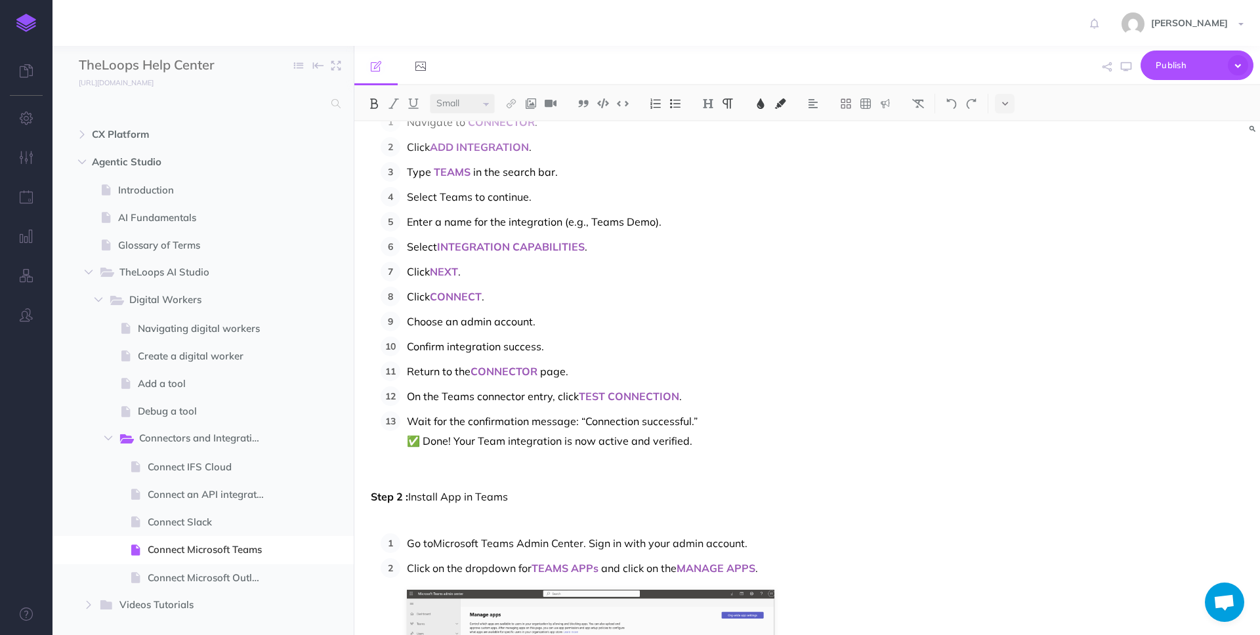
scroll to position [507, 0]
select select "null"
click at [410, 296] on span "Click" at bounding box center [418, 295] width 23 height 13
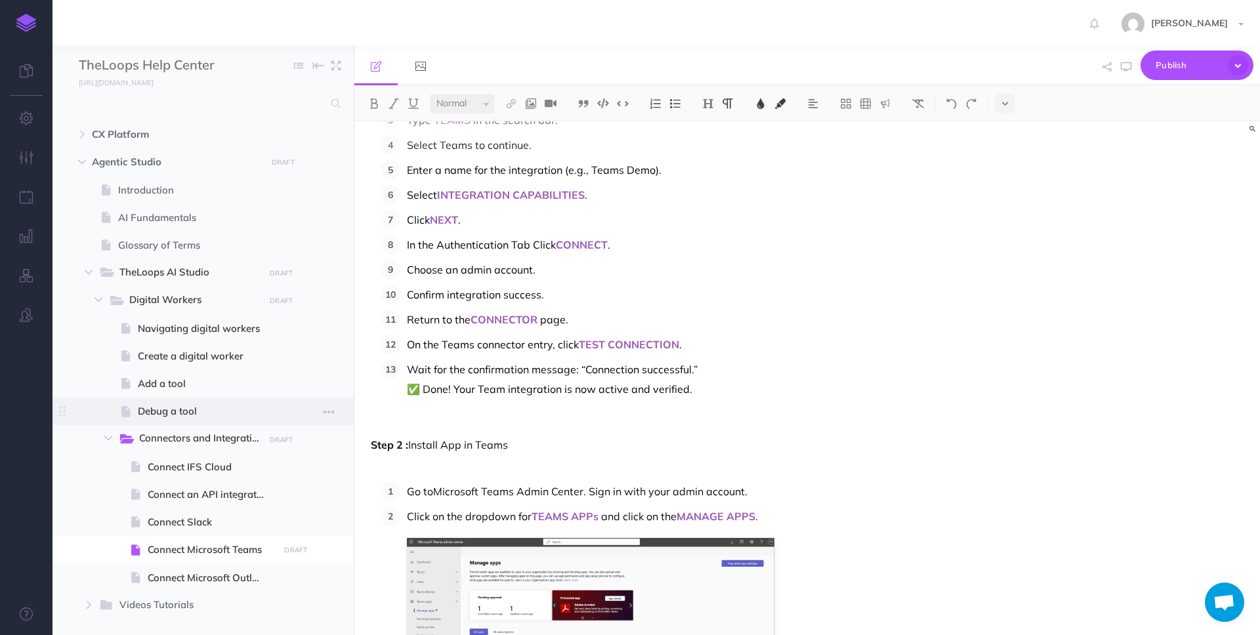
scroll to position [570, 0]
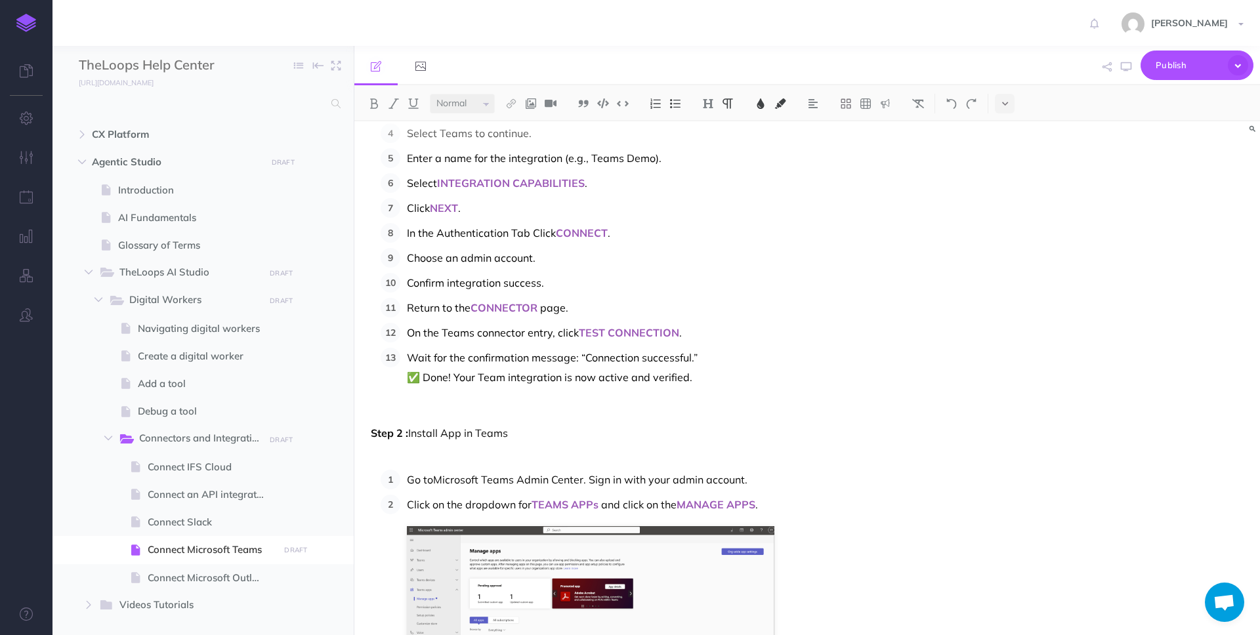
click at [408, 258] on span "Choose an admin account." at bounding box center [471, 257] width 129 height 13
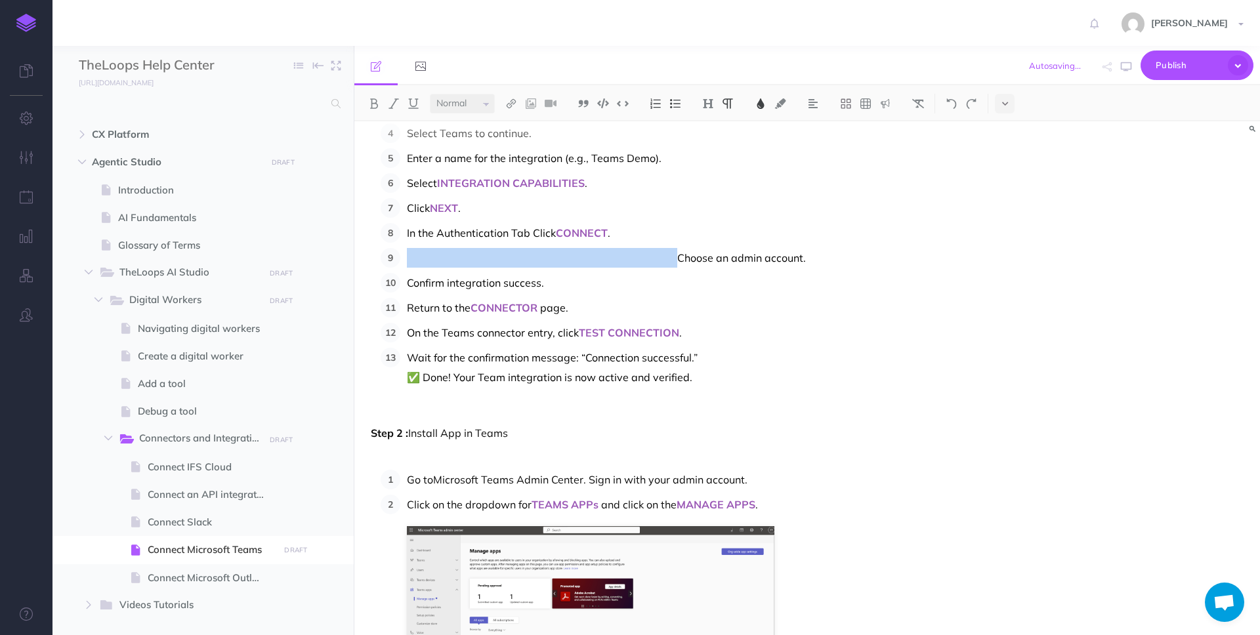
drag, startPoint x: 673, startPoint y: 257, endPoint x: 394, endPoint y: 246, distance: 279.2
click at [394, 246] on ol "Navigate to CONNECTOR . Click ADD INTEGRATION . Type TEAMS in the search bar. S…" at bounding box center [676, 218] width 591 height 339
click at [760, 102] on img at bounding box center [761, 103] width 12 height 11
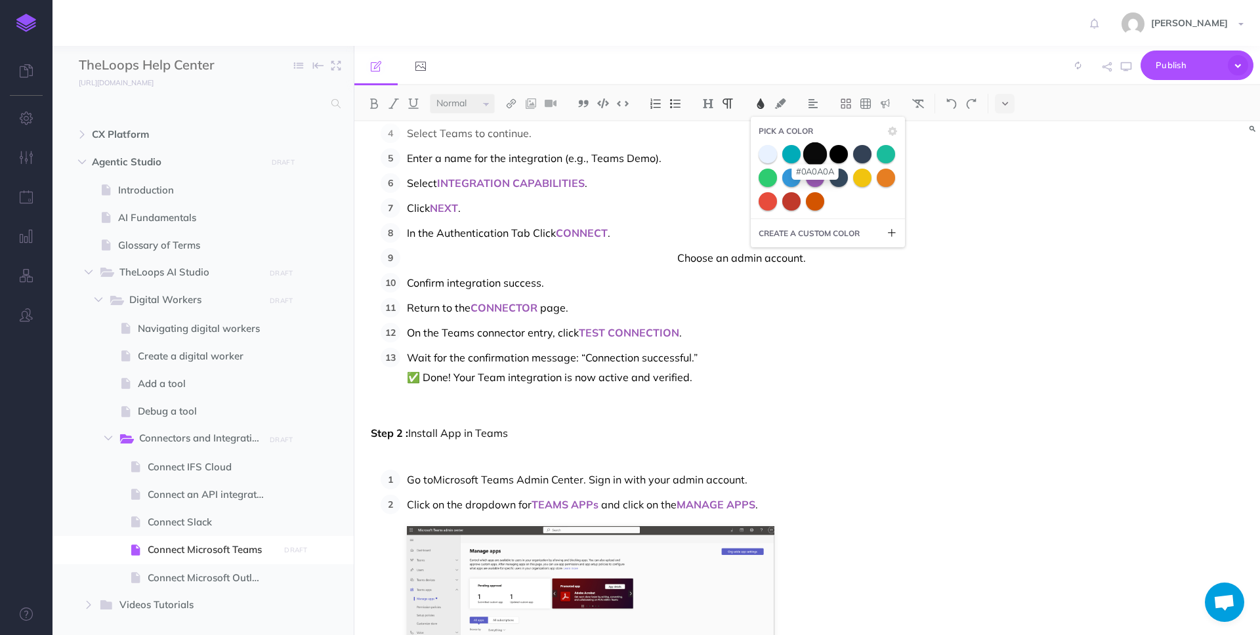
click at [817, 161] on span at bounding box center [815, 154] width 24 height 24
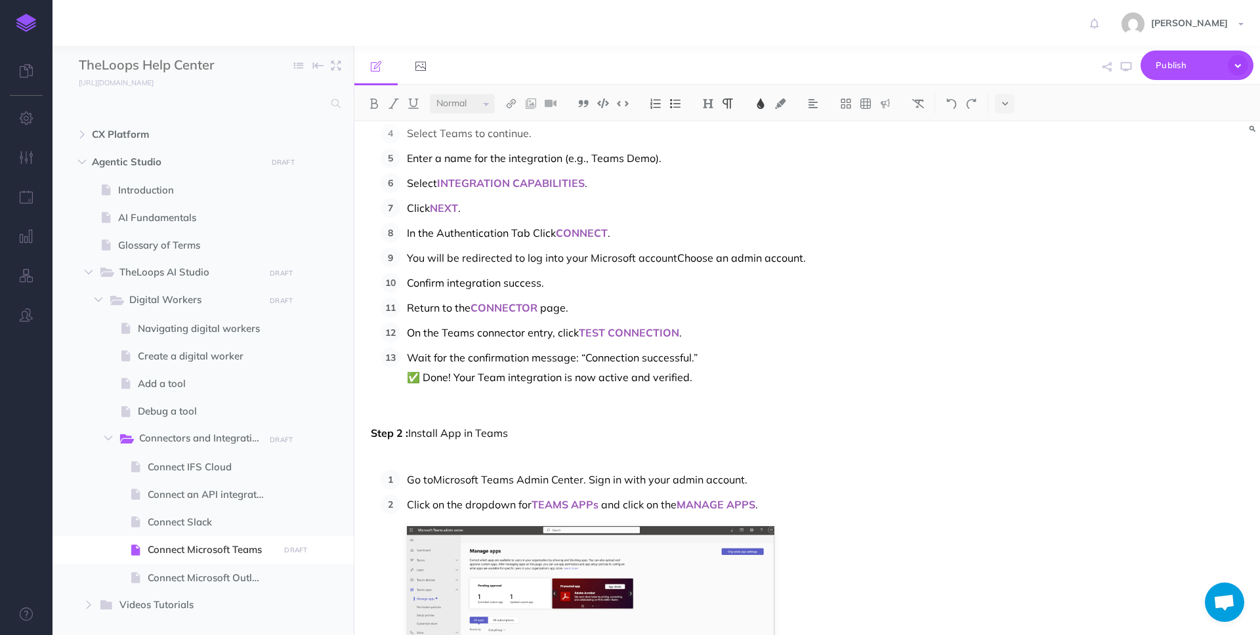
click at [666, 281] on p "Confirm integration success." at bounding box center [689, 283] width 565 height 20
click at [672, 260] on span "You will be redirected to log into your Microsoft account" at bounding box center [542, 257] width 270 height 13
click at [741, 257] on span "Choose an admin account." at bounding box center [743, 257] width 129 height 13
drag, startPoint x: 679, startPoint y: 257, endPoint x: 780, endPoint y: 262, distance: 100.5
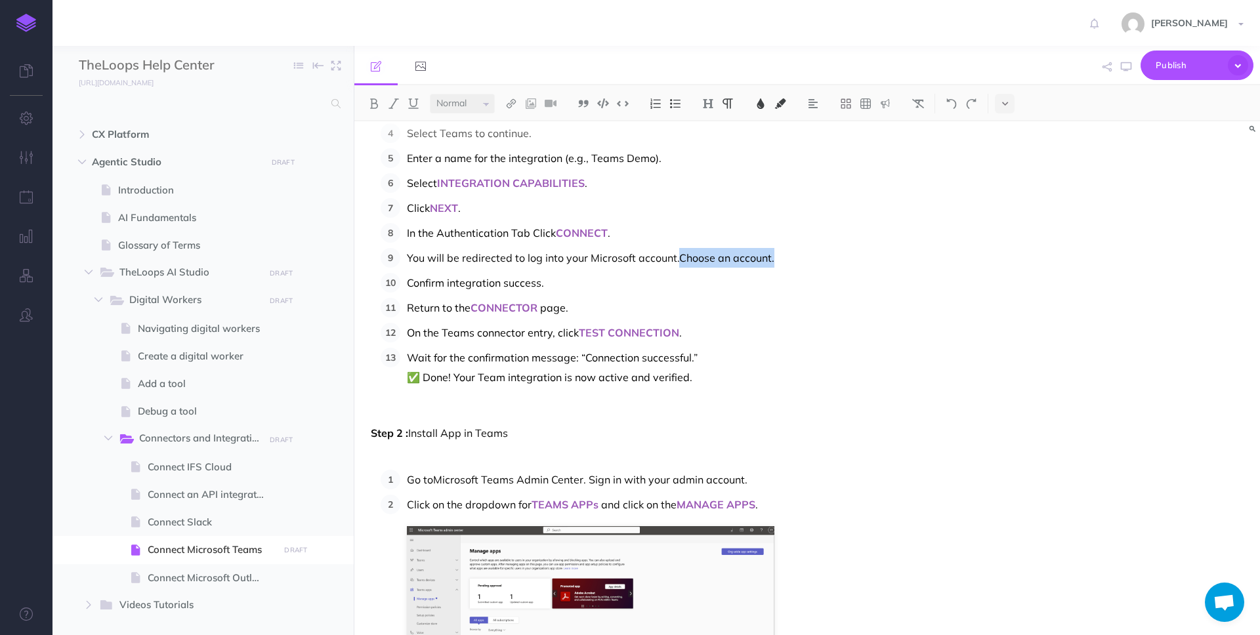
click at [780, 262] on p "You will be redirected to log into your Microsoft account. Choose an account." at bounding box center [689, 258] width 565 height 20
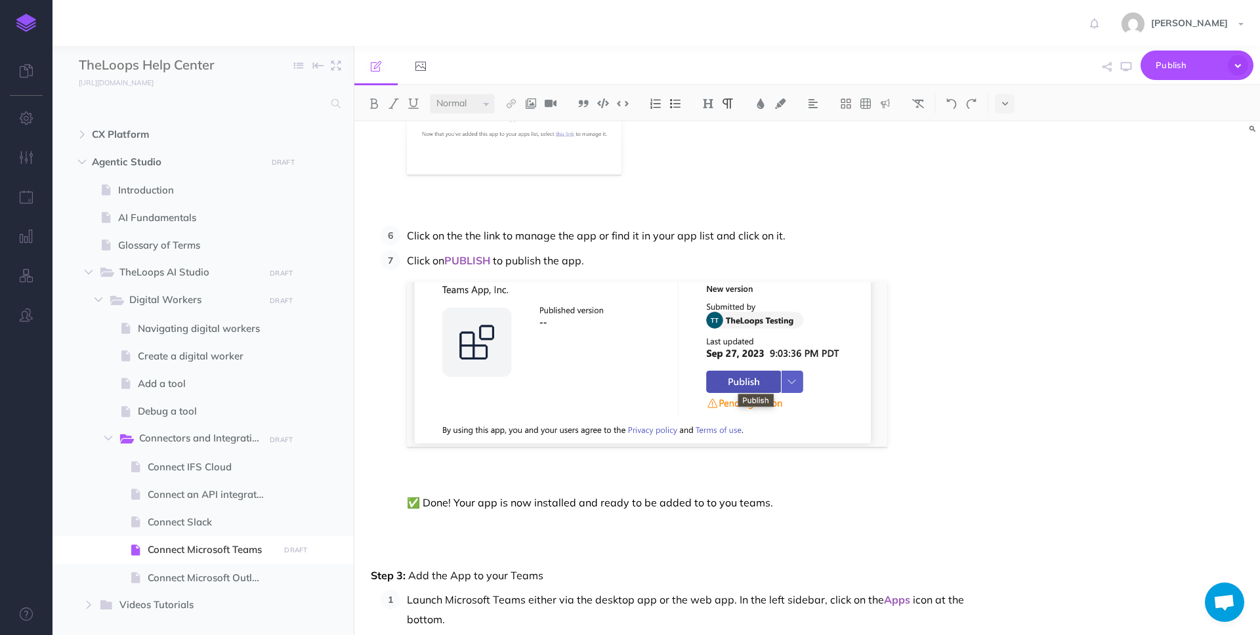
scroll to position [1642, 0]
click at [702, 501] on span "✅ Done! Your app is now installed and ready to be added to to you teams." at bounding box center [590, 502] width 366 height 13
click at [485, 200] on p at bounding box center [689, 210] width 565 height 20
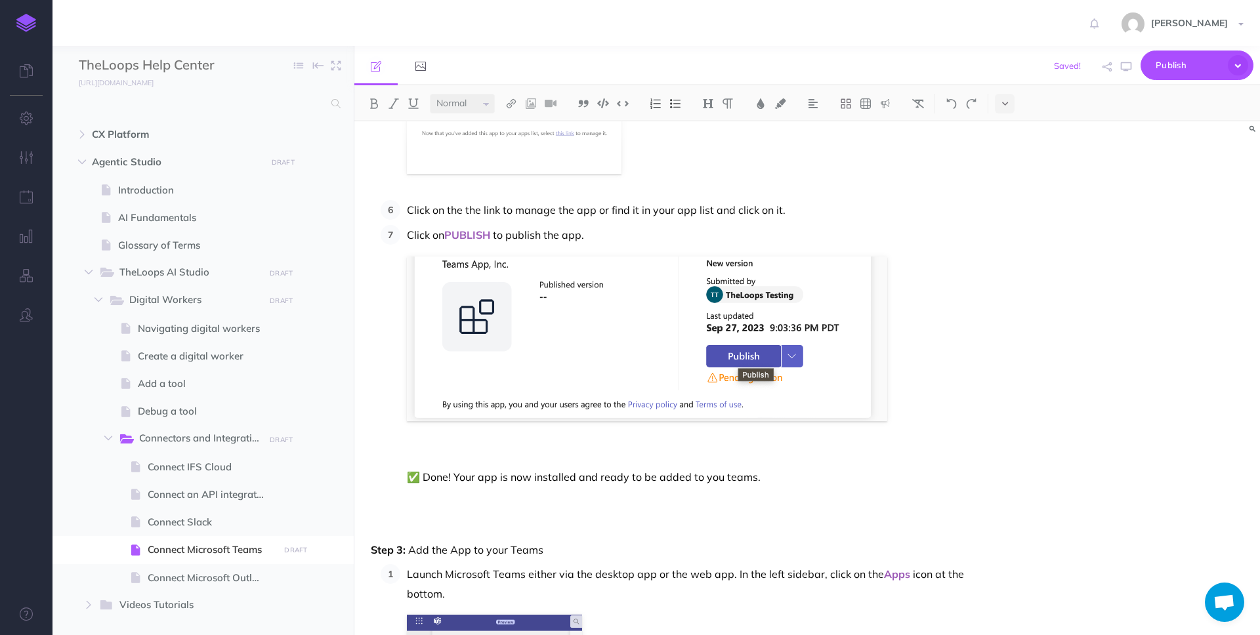
scroll to position [1543, 0]
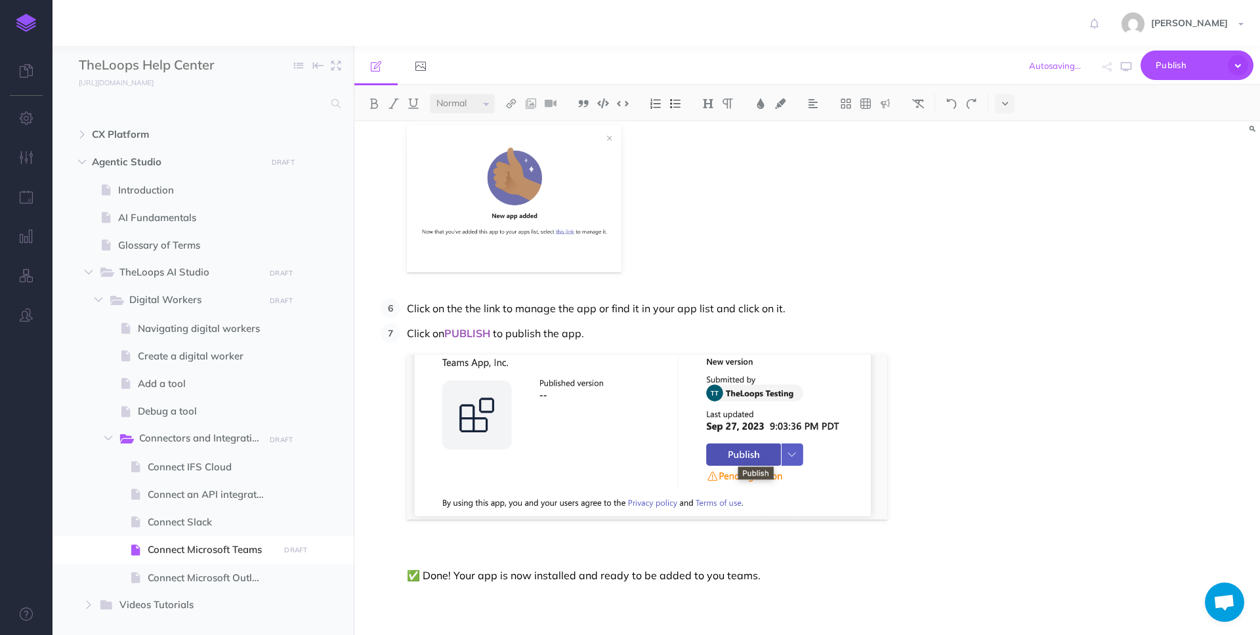
click at [492, 536] on li "Click on PUBLISH to publish the app. ✅ Done! Your app is now installed and read…" at bounding box center [686, 474] width 572 height 301
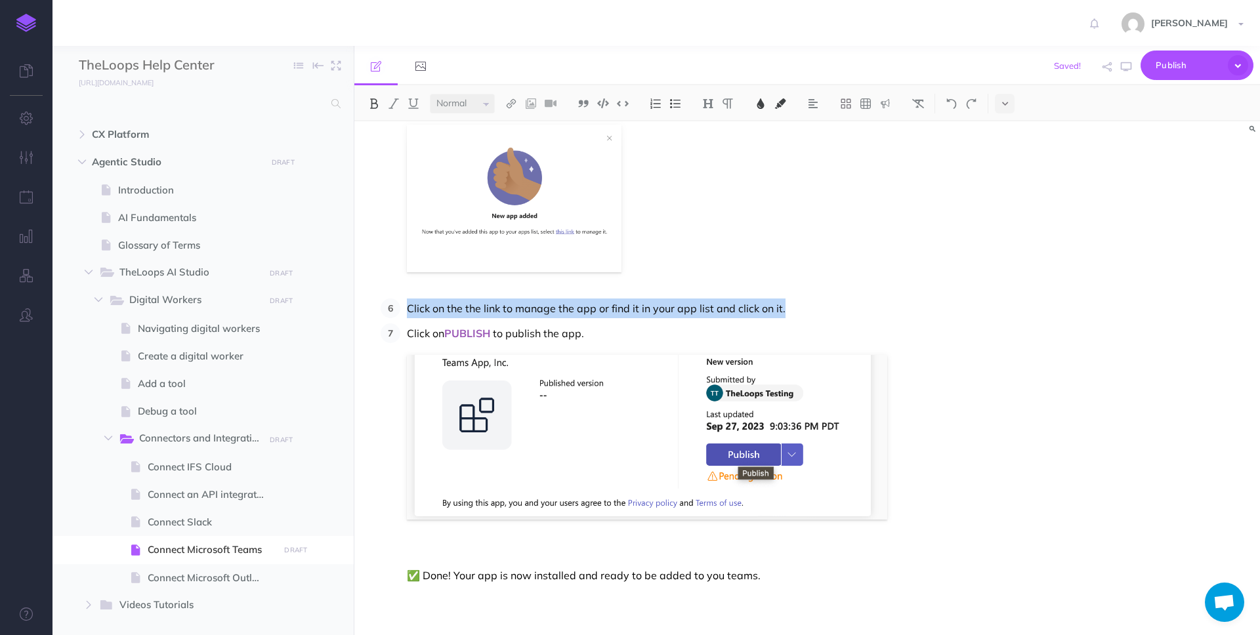
click at [492, 536] on li "Click on PUBLISH to publish the app. ✅ Done! Your app is now installed and read…" at bounding box center [686, 474] width 572 height 301
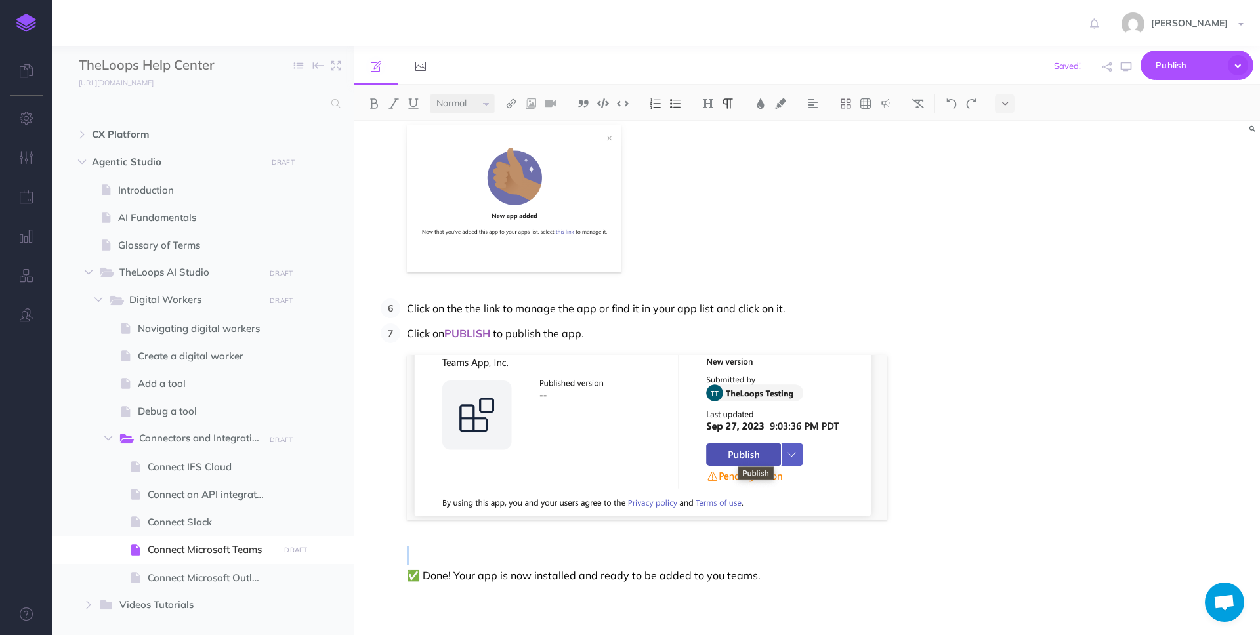
click at [492, 536] on li "Click on PUBLISH to publish the app. ✅ Done! Your app is now installed and read…" at bounding box center [686, 474] width 572 height 301
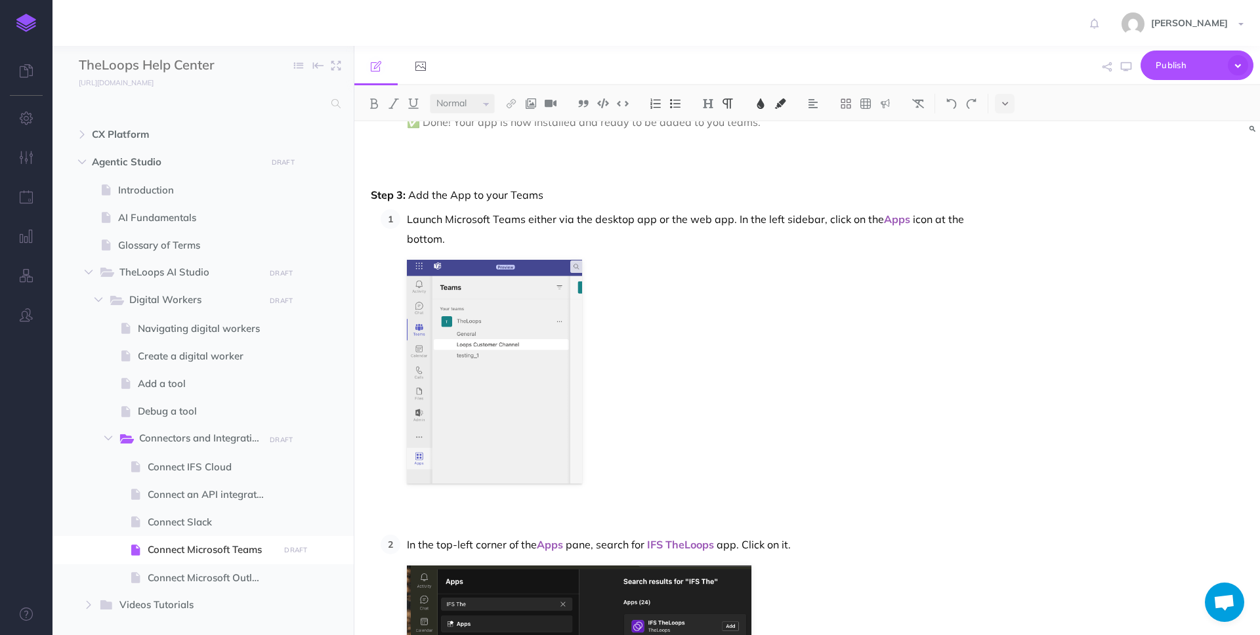
scroll to position [1982, 0]
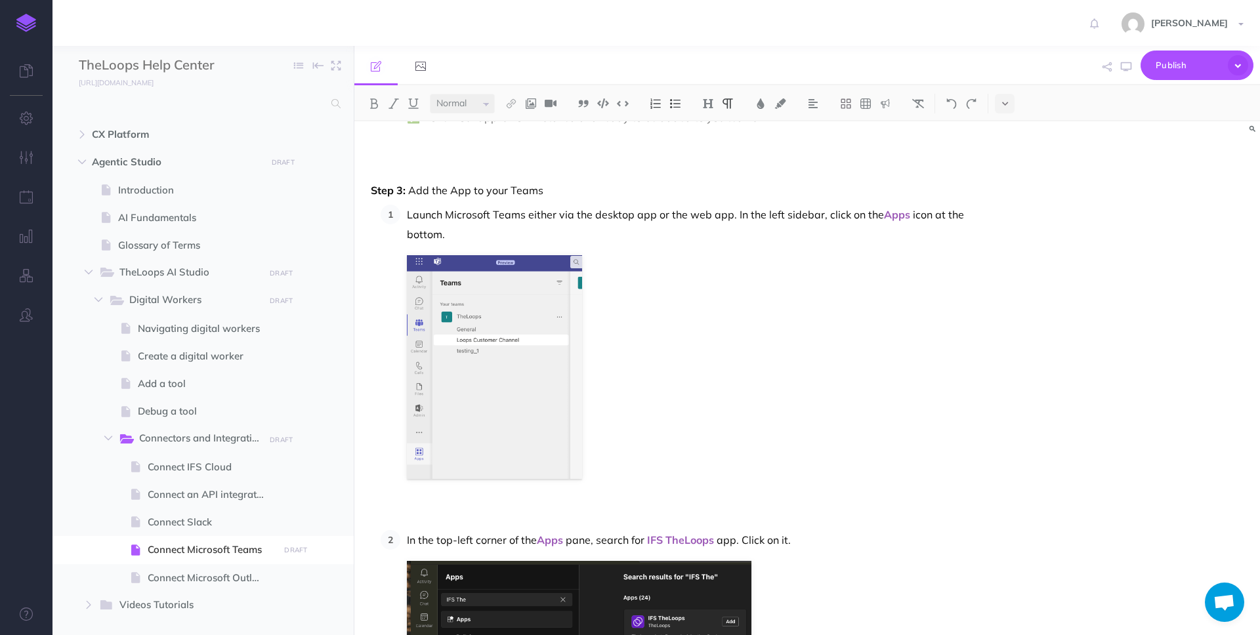
click at [424, 503] on li "Launch Microsoft Teams either via the desktop app or the web app. In the left s…" at bounding box center [686, 365] width 572 height 320
click at [626, 507] on p at bounding box center [689, 515] width 565 height 20
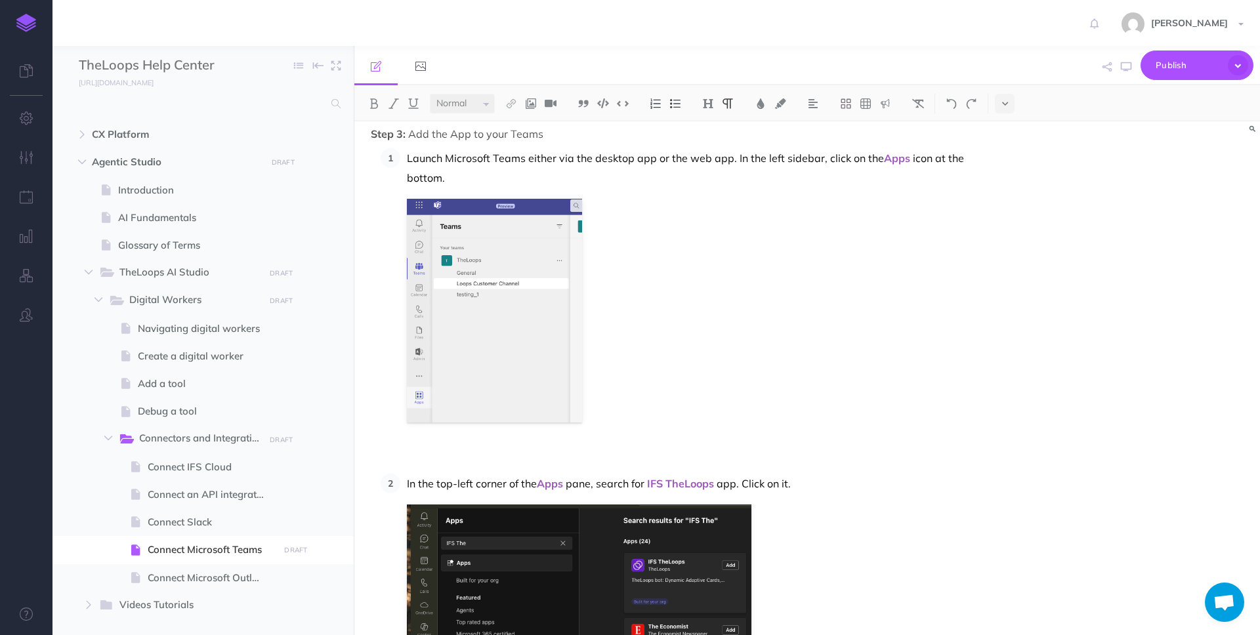
scroll to position [2041, 0]
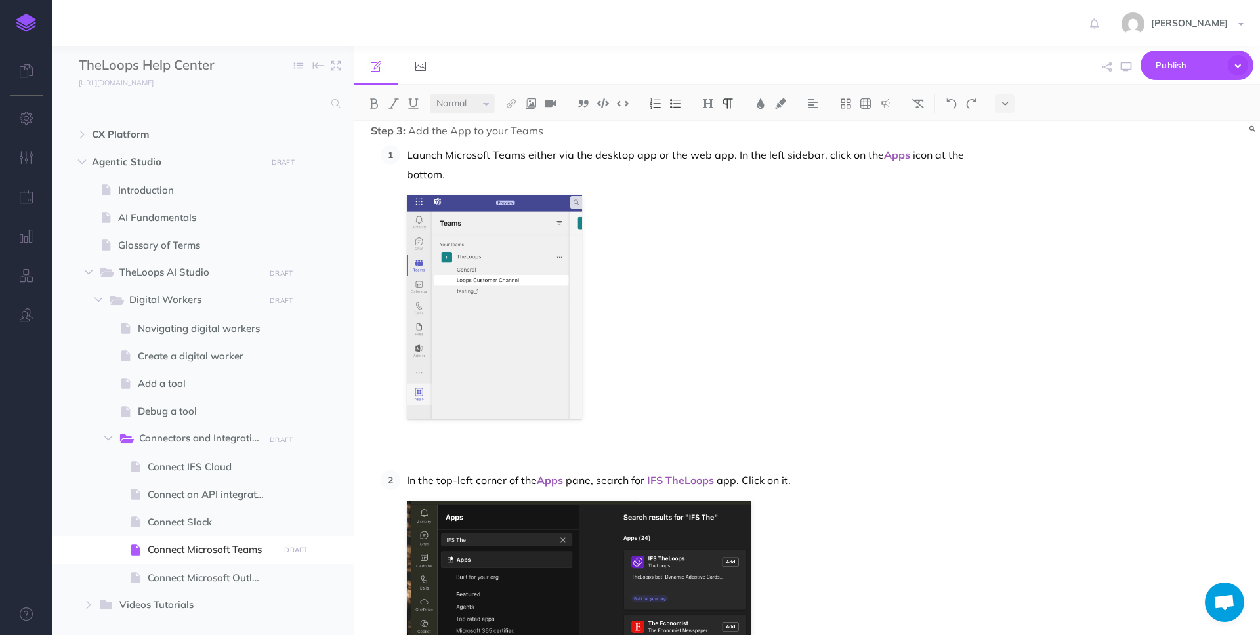
click at [446, 431] on li "Launch Microsoft Teams either via the desktop app or the web app. In the left s…" at bounding box center [686, 305] width 572 height 320
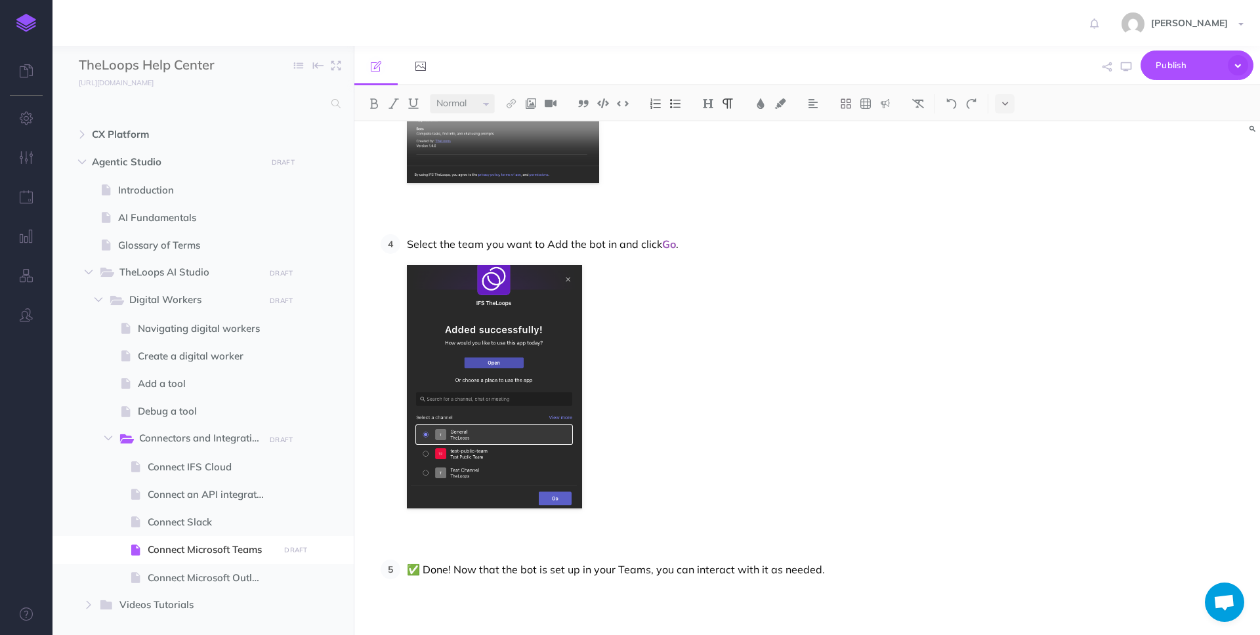
scroll to position [2930, 0]
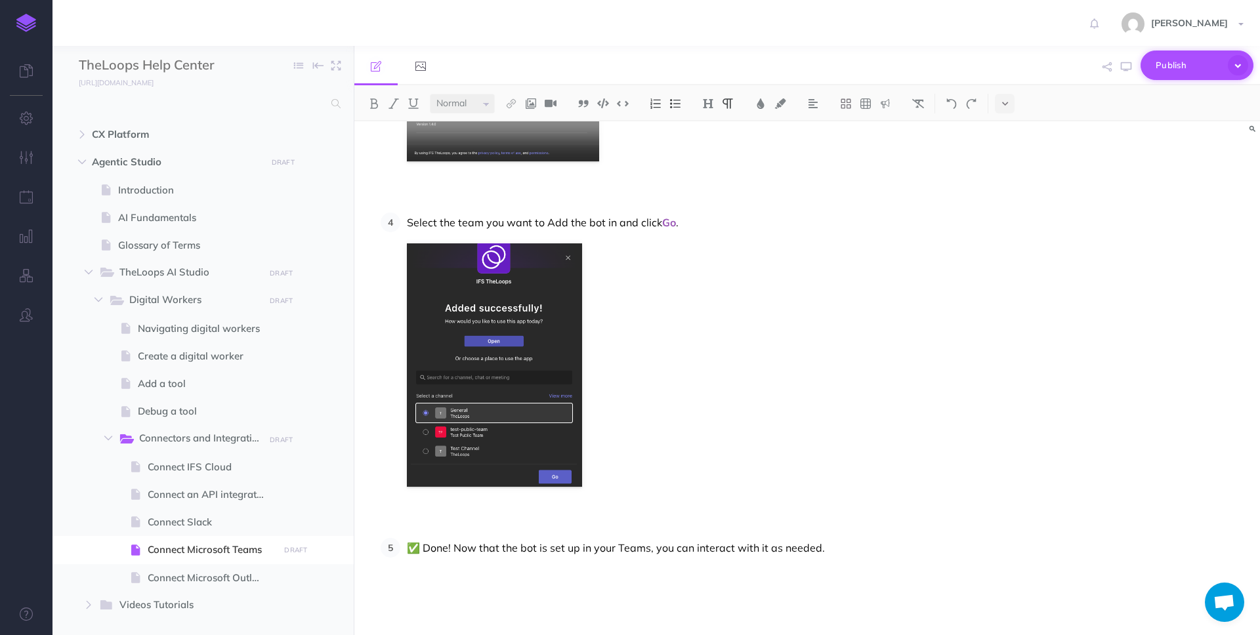
click at [1170, 64] on span "Publish" at bounding box center [1189, 65] width 66 height 20
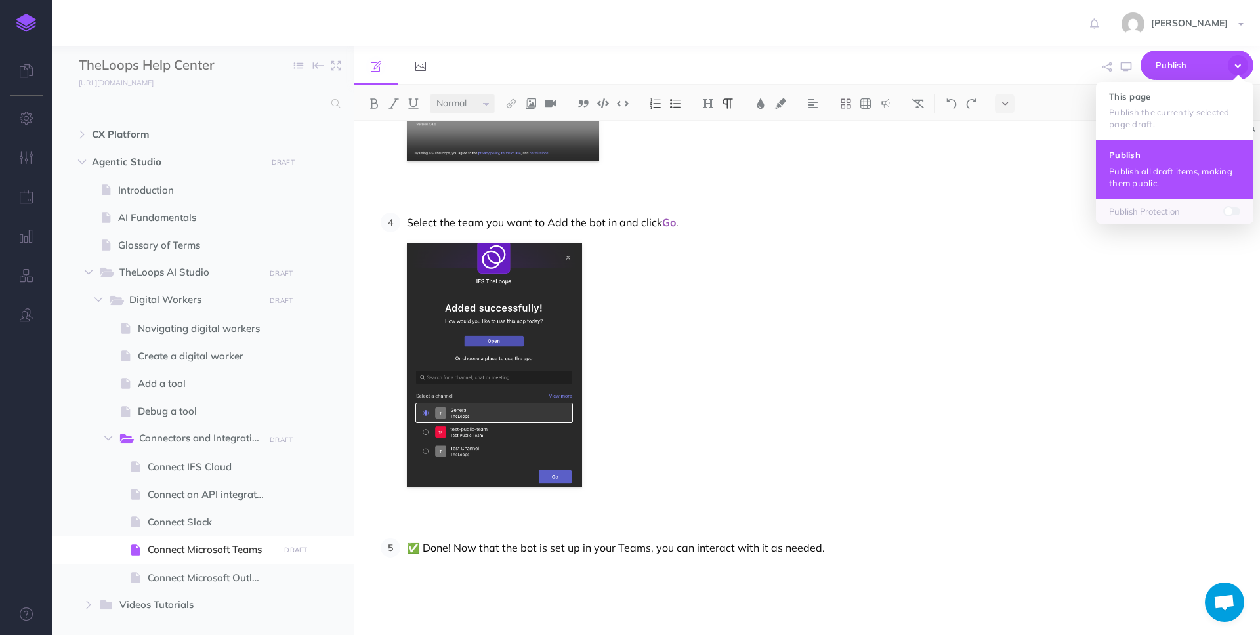
click at [1150, 158] on h4 "Publish" at bounding box center [1174, 154] width 131 height 9
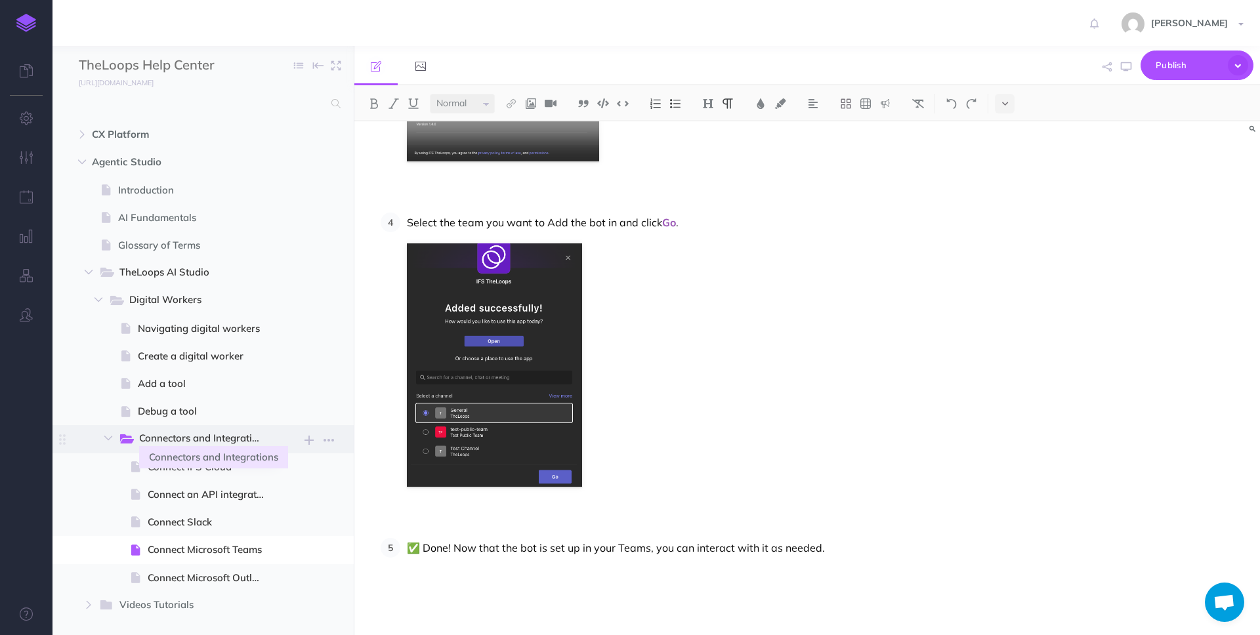
click at [189, 434] on span "Connectors and Integrations" at bounding box center [206, 439] width 134 height 17
